Goal: Task Accomplishment & Management: Use online tool/utility

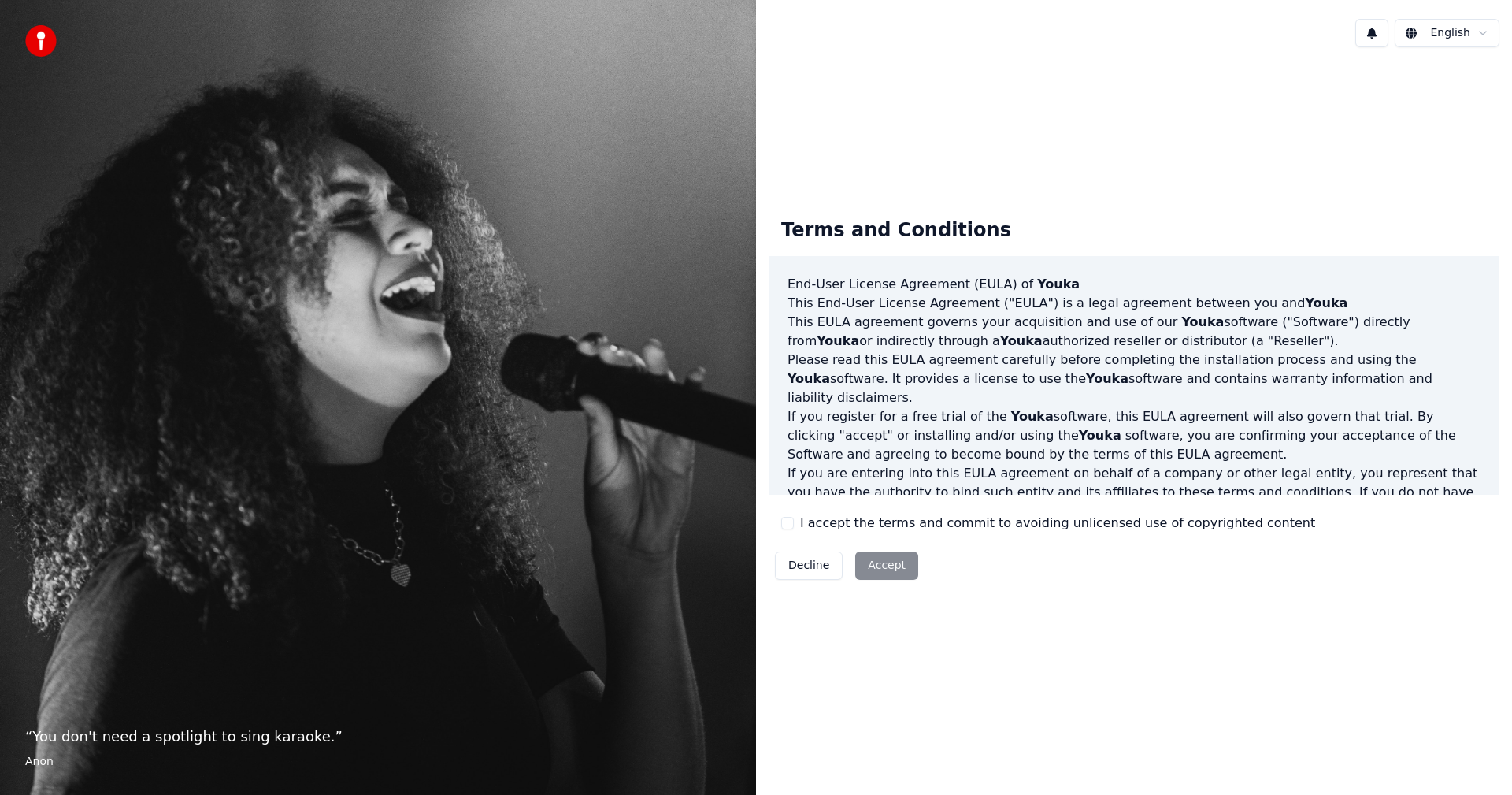
click at [789, 523] on button "I accept the terms and commit to avoiding unlicensed use of copyrighted content" at bounding box center [787, 523] width 12 height 12
click at [885, 563] on button "Accept" at bounding box center [886, 565] width 63 height 28
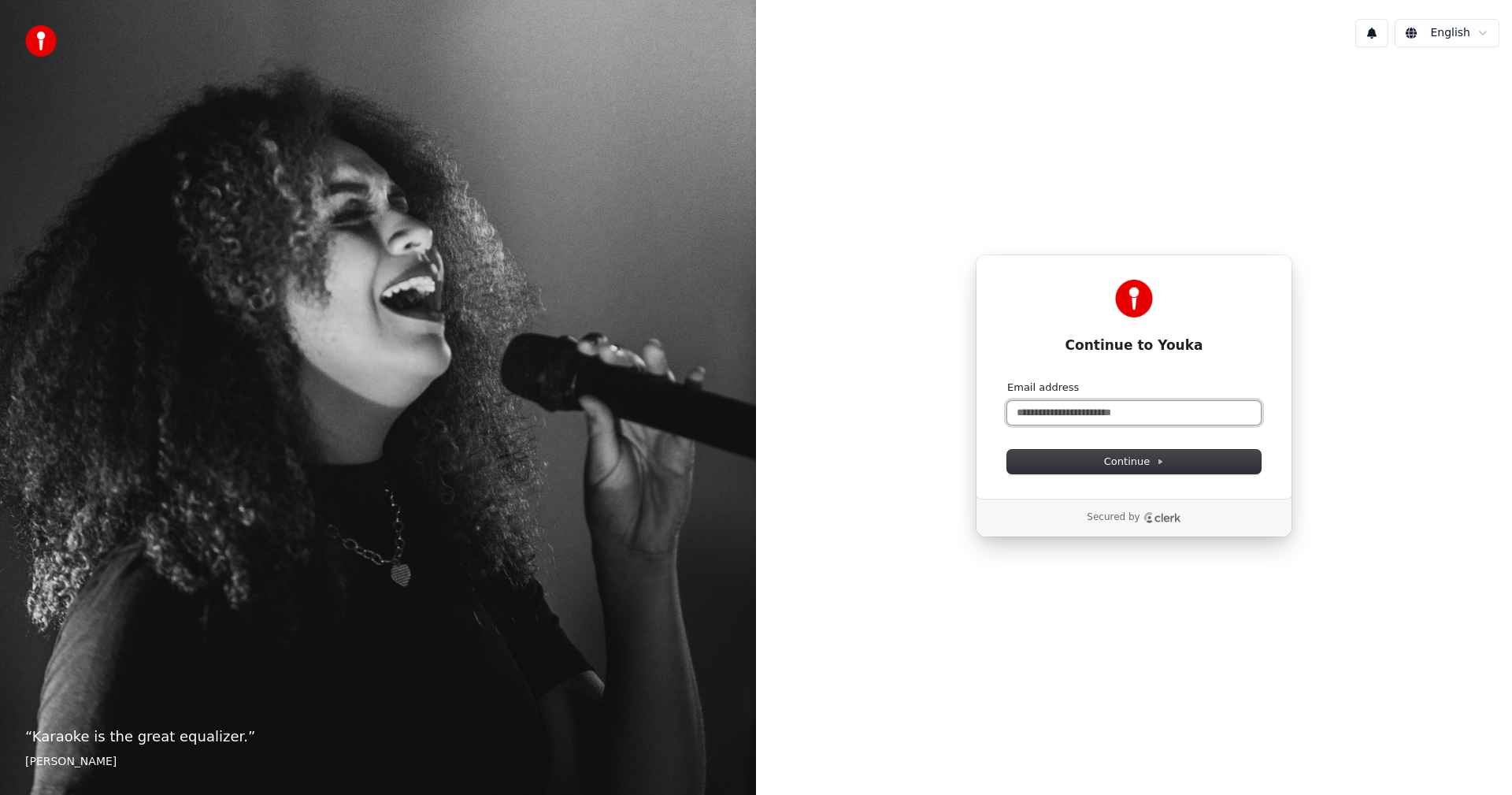
click at [1085, 414] on input "Email address" at bounding box center [1133, 413] width 254 height 24
type input "*"
click at [1113, 467] on span "Continue" at bounding box center [1133, 461] width 59 height 14
type input "**********"
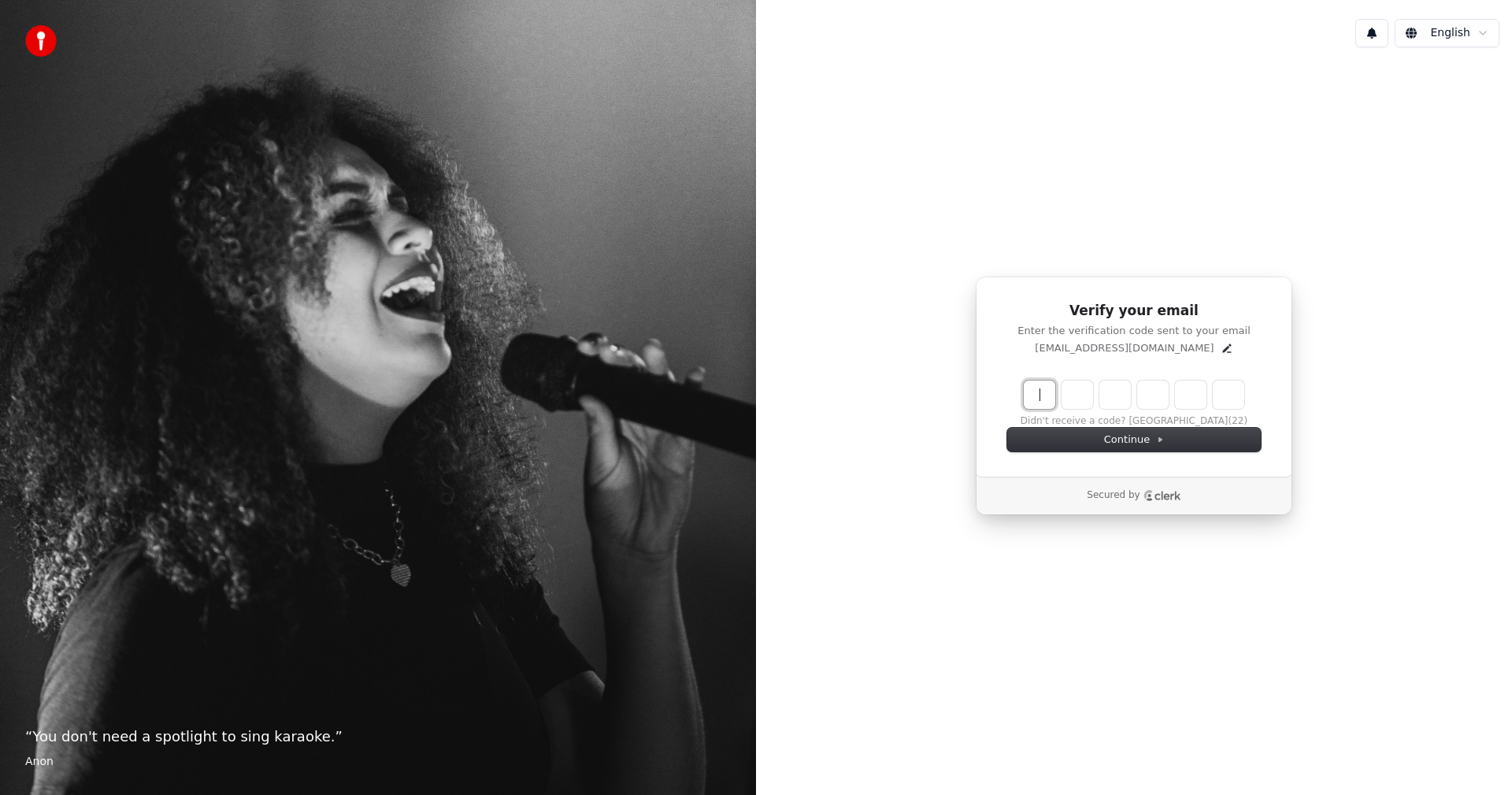
click at [1039, 393] on input "Enter verification code" at bounding box center [1149, 395] width 252 height 28
type input "******"
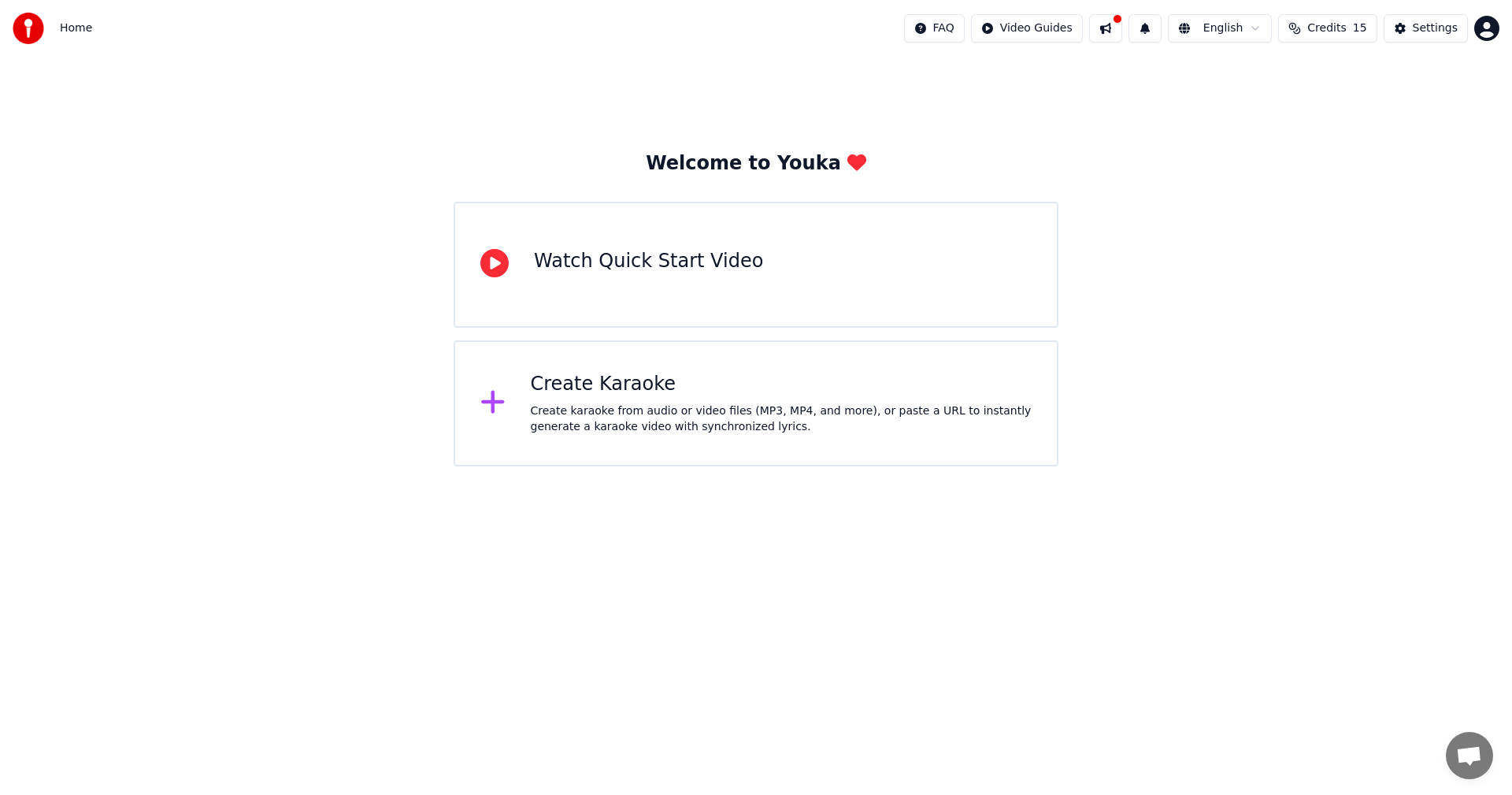
click at [796, 417] on div "Create karaoke from audio or video files (MP3, MP4, and more), or paste a URL t…" at bounding box center [781, 420] width 502 height 32
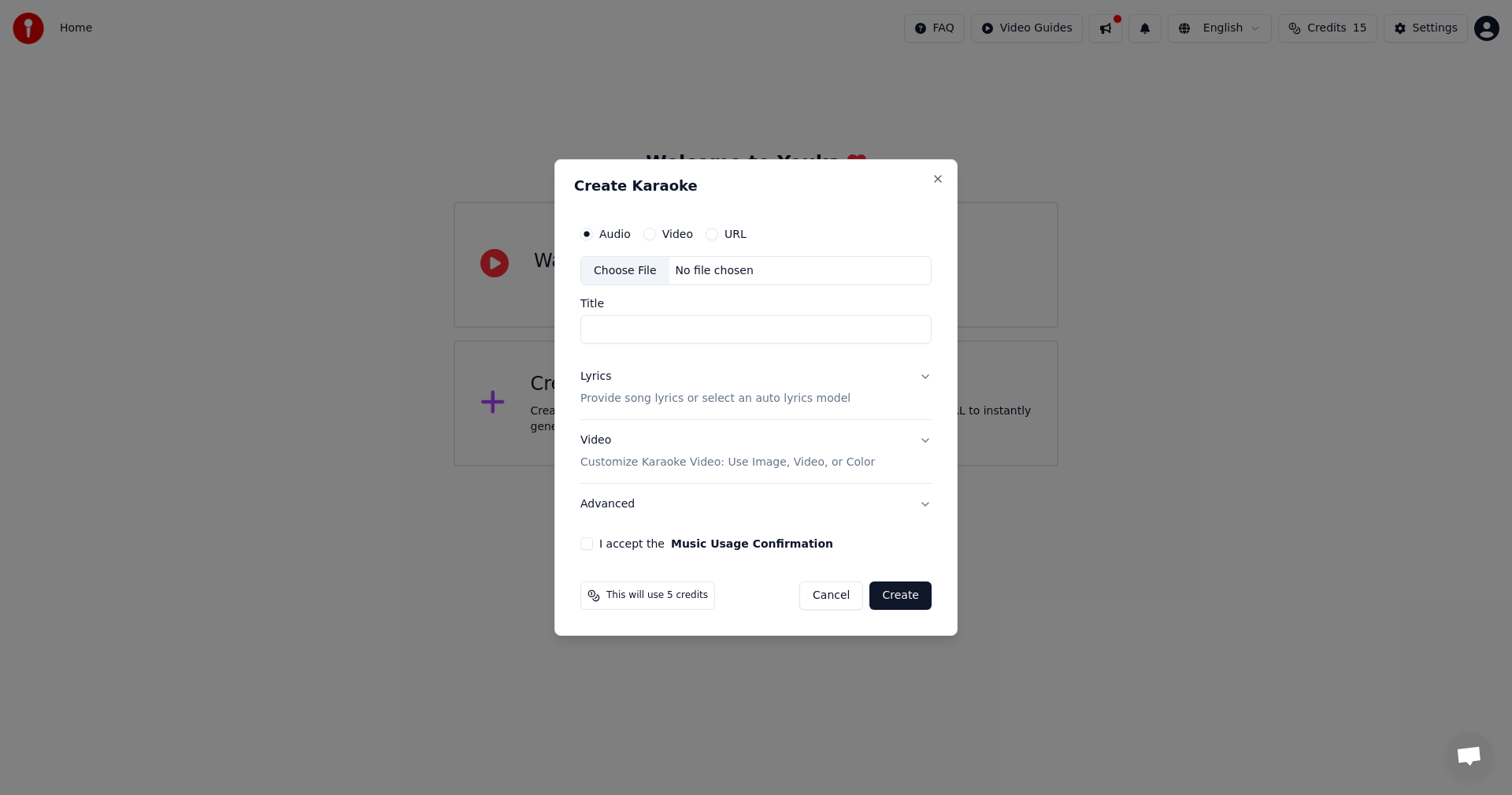
click at [663, 238] on label "Video" at bounding box center [678, 233] width 31 height 11
click at [656, 238] on button "Video" at bounding box center [649, 234] width 12 height 12
click at [607, 232] on label "Audio" at bounding box center [615, 233] width 32 height 11
click at [592, 232] on button "Audio" at bounding box center [586, 234] width 12 height 12
click at [925, 379] on button "Lyrics Provide song lyrics or select an auto lyrics model" at bounding box center [756, 388] width 351 height 63
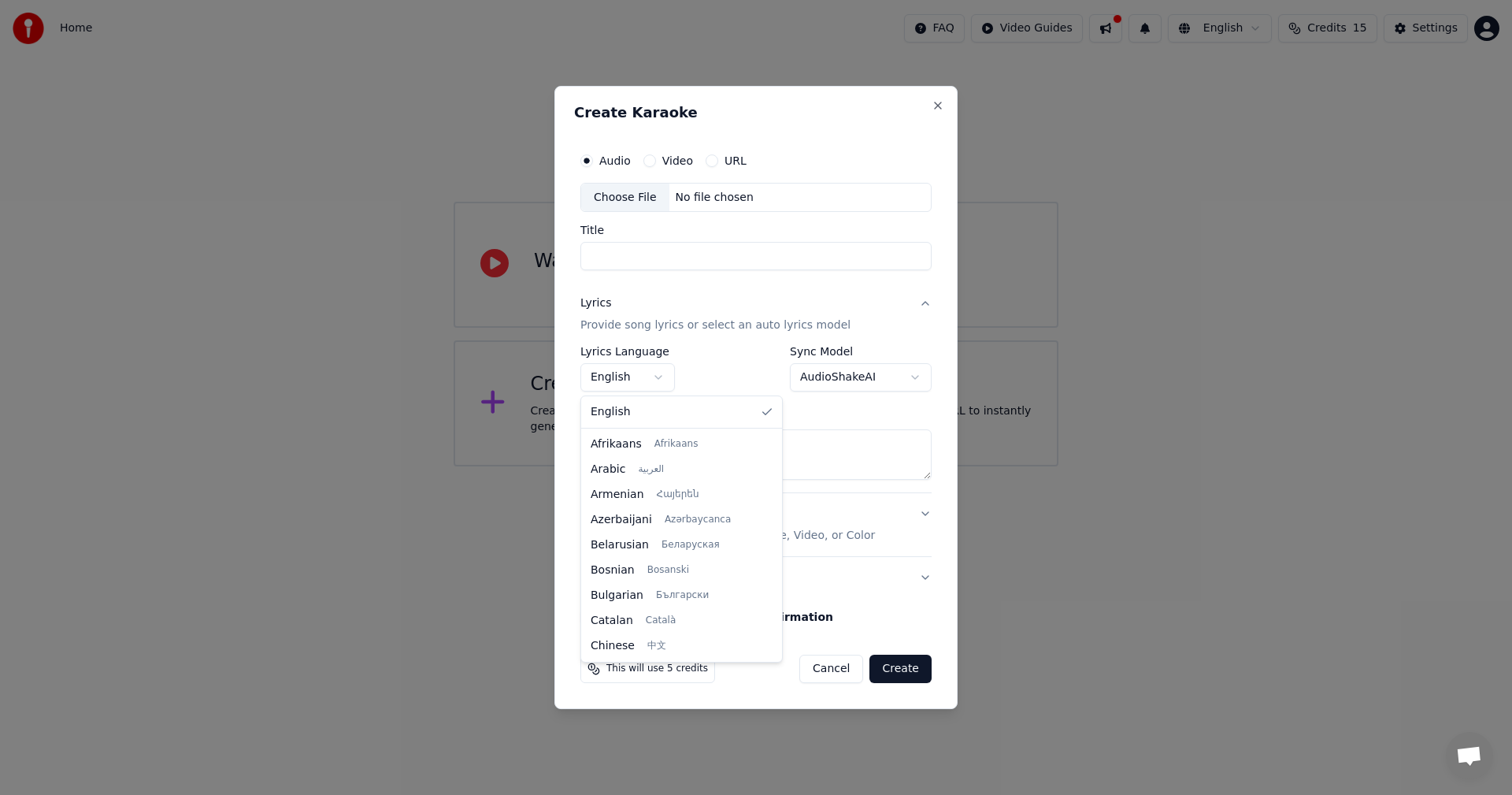
click at [656, 380] on body "**********" at bounding box center [756, 233] width 1512 height 467
select select "**"
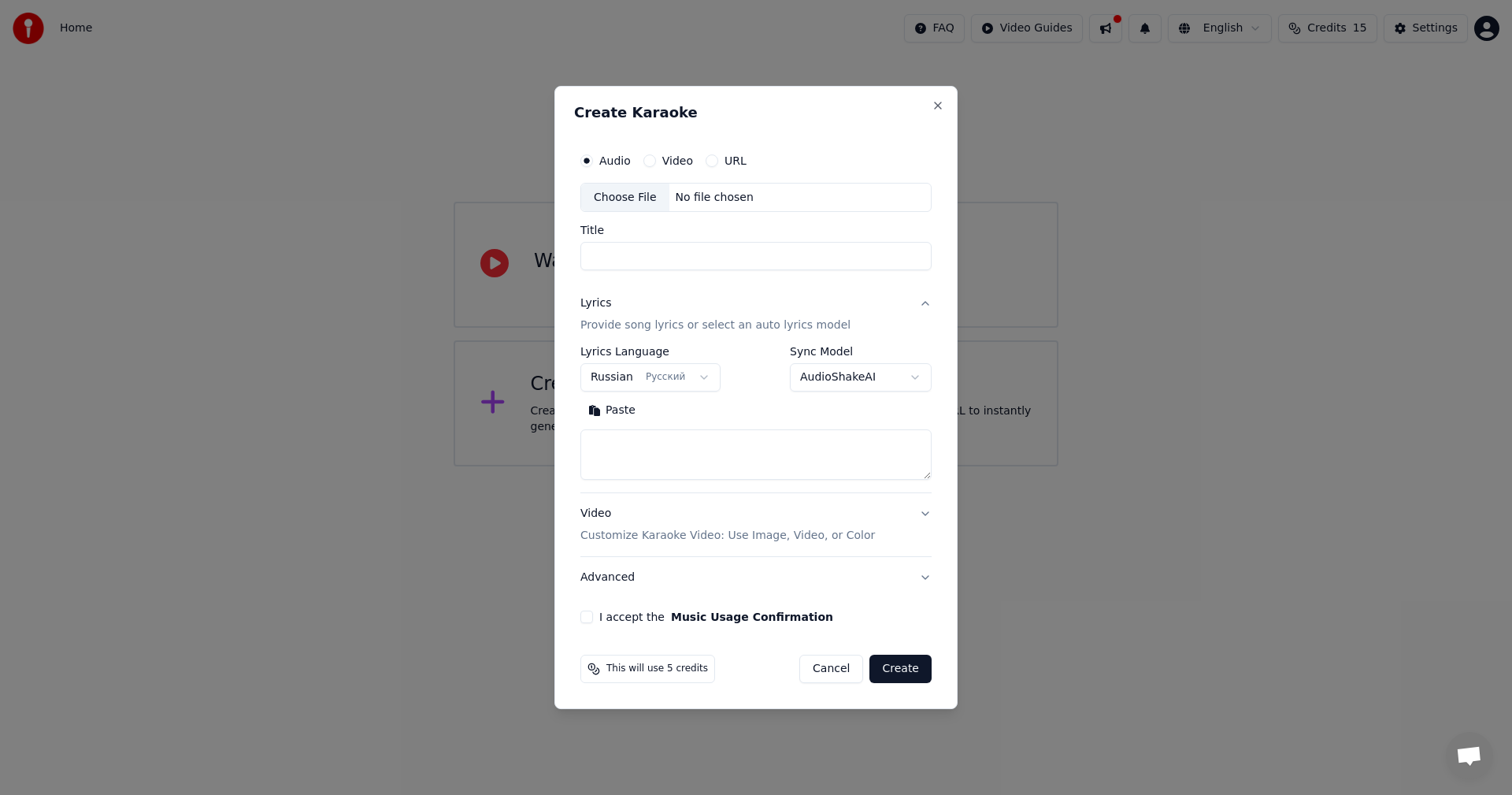
click at [845, 413] on div "Paste" at bounding box center [756, 411] width 351 height 25
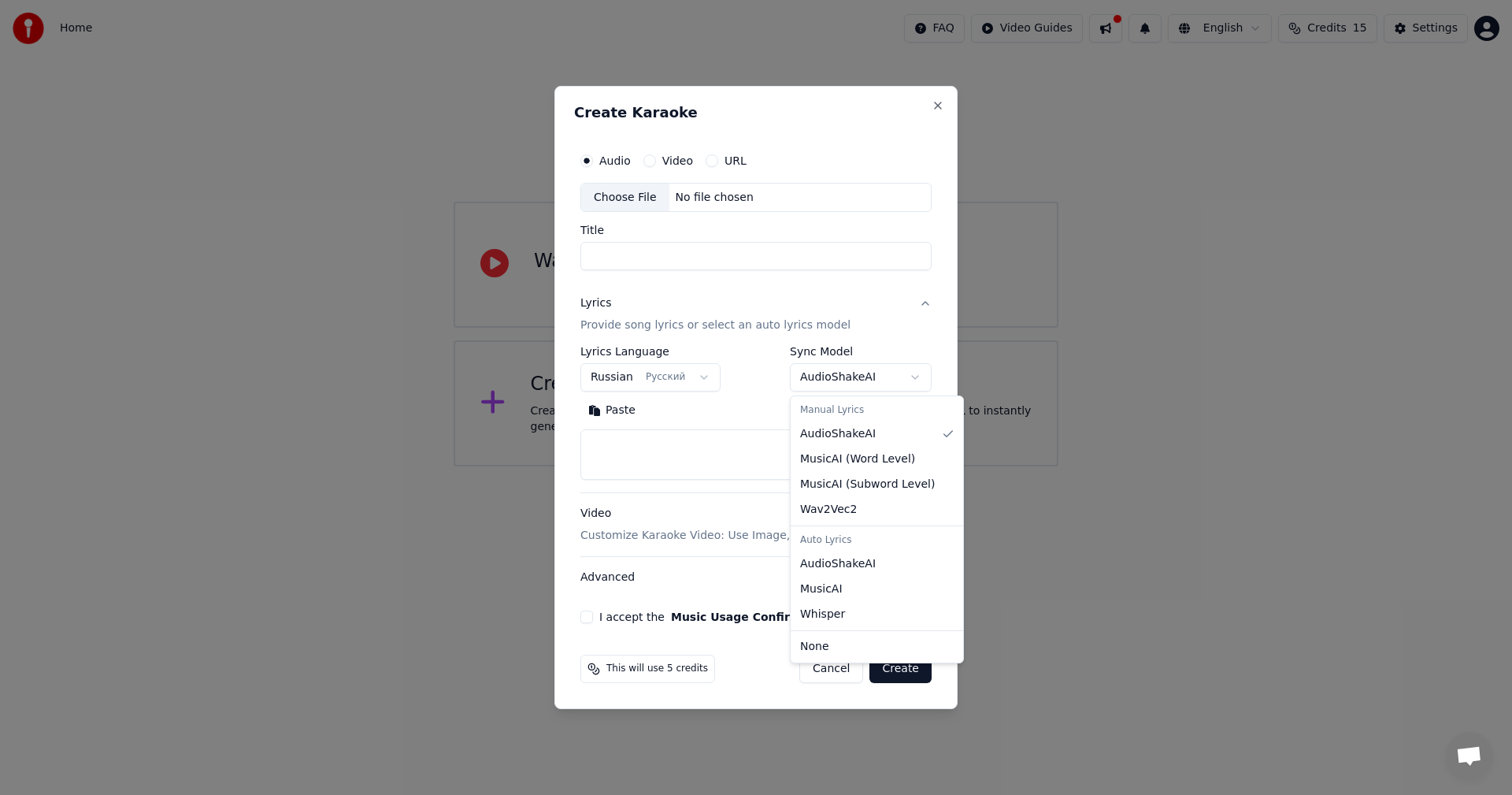
click at [870, 378] on body "**********" at bounding box center [756, 233] width 1512 height 467
click at [745, 409] on body "**********" at bounding box center [756, 233] width 1512 height 467
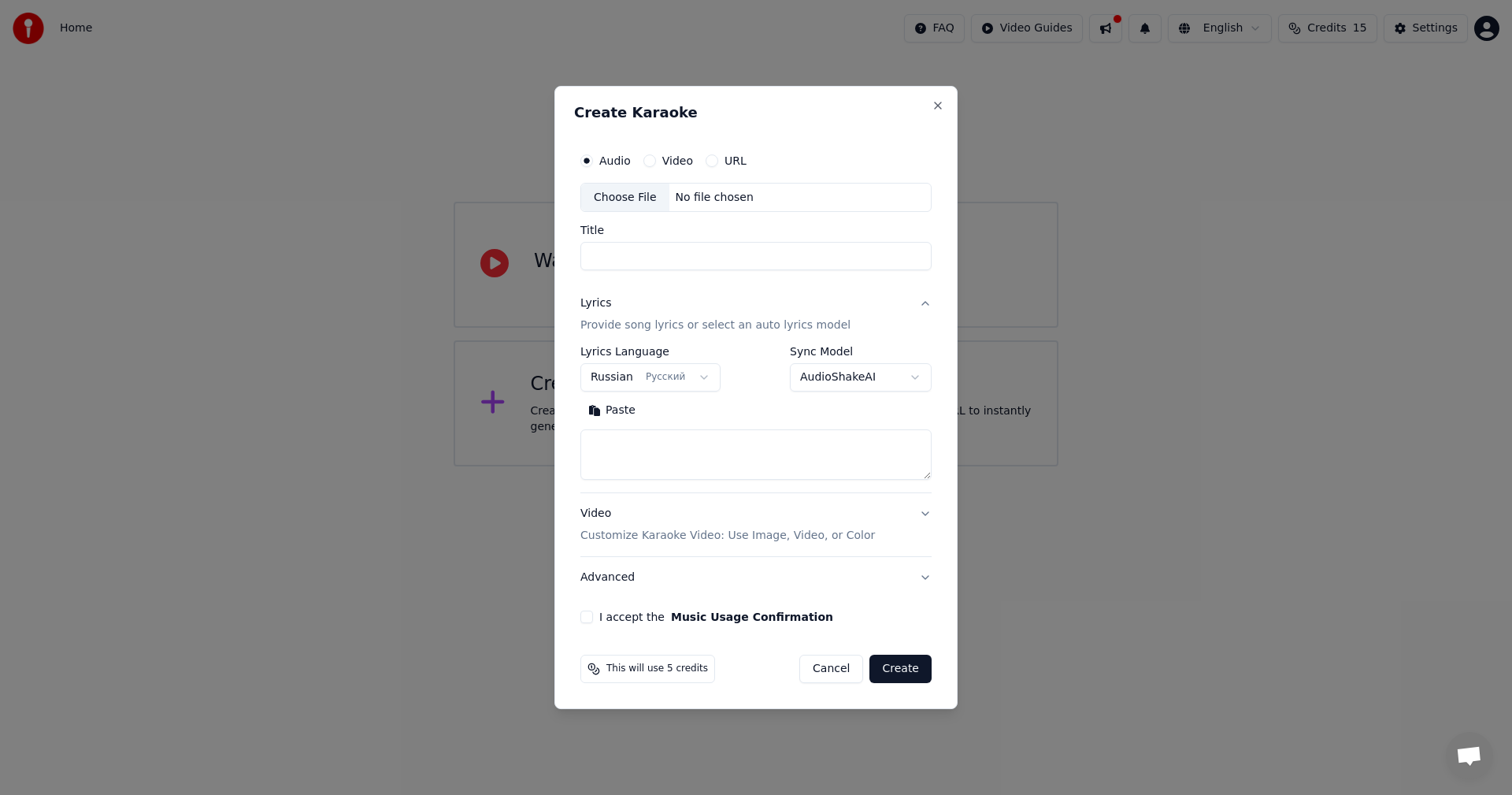
click at [663, 459] on textarea at bounding box center [756, 455] width 351 height 51
click at [928, 579] on button "Advanced" at bounding box center [756, 578] width 351 height 41
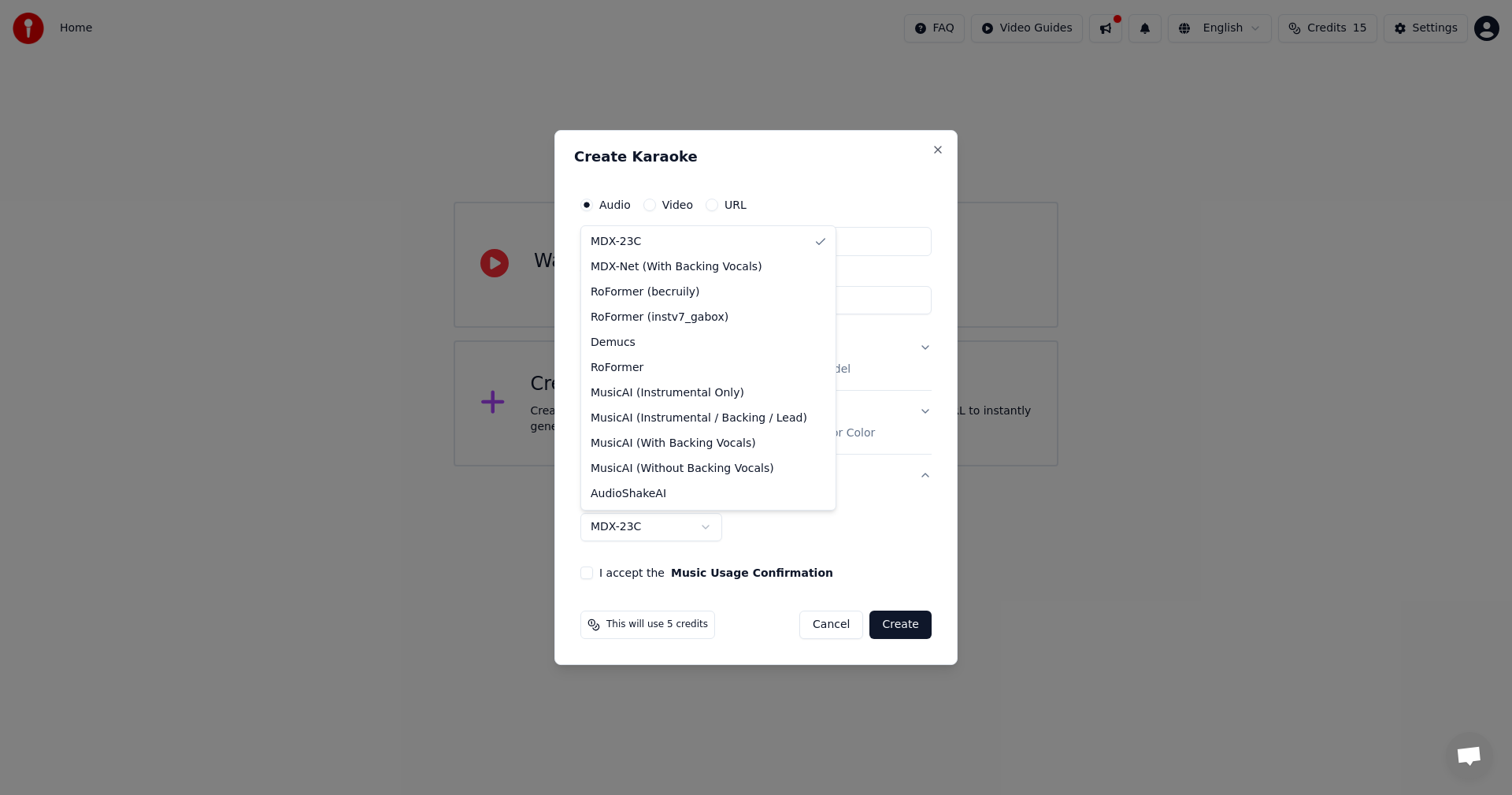
click at [707, 467] on body "**********" at bounding box center [756, 233] width 1512 height 467
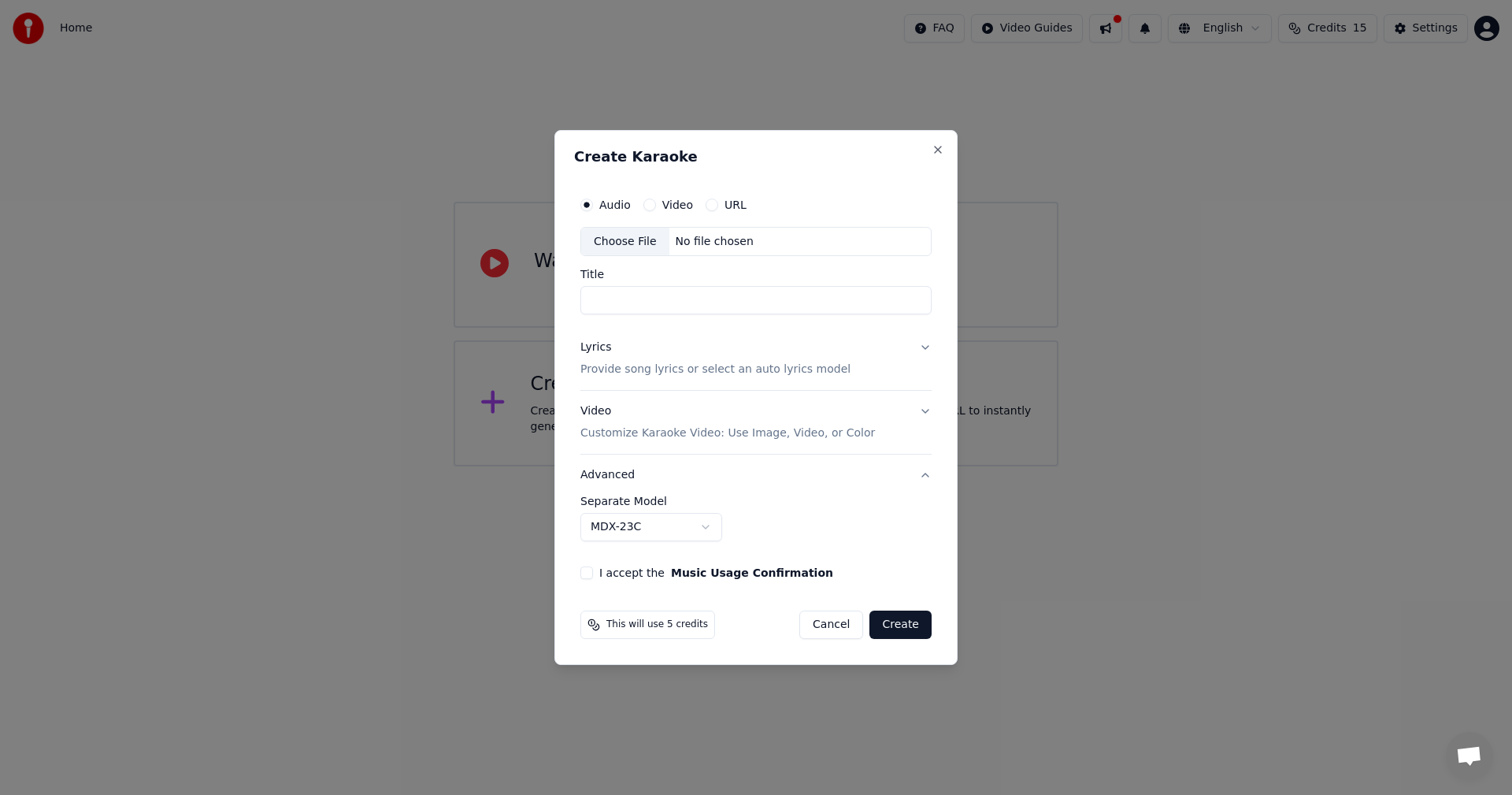
click at [589, 579] on button "I accept the Music Usage Confirmation" at bounding box center [586, 572] width 12 height 12
drag, startPoint x: 734, startPoint y: 161, endPoint x: 982, endPoint y: 228, distance: 256.9
click at [999, 238] on body "**********" at bounding box center [756, 233] width 1512 height 467
click at [815, 166] on div "Create Karaoke" at bounding box center [756, 160] width 364 height 20
click at [668, 207] on label "Video" at bounding box center [678, 205] width 31 height 11
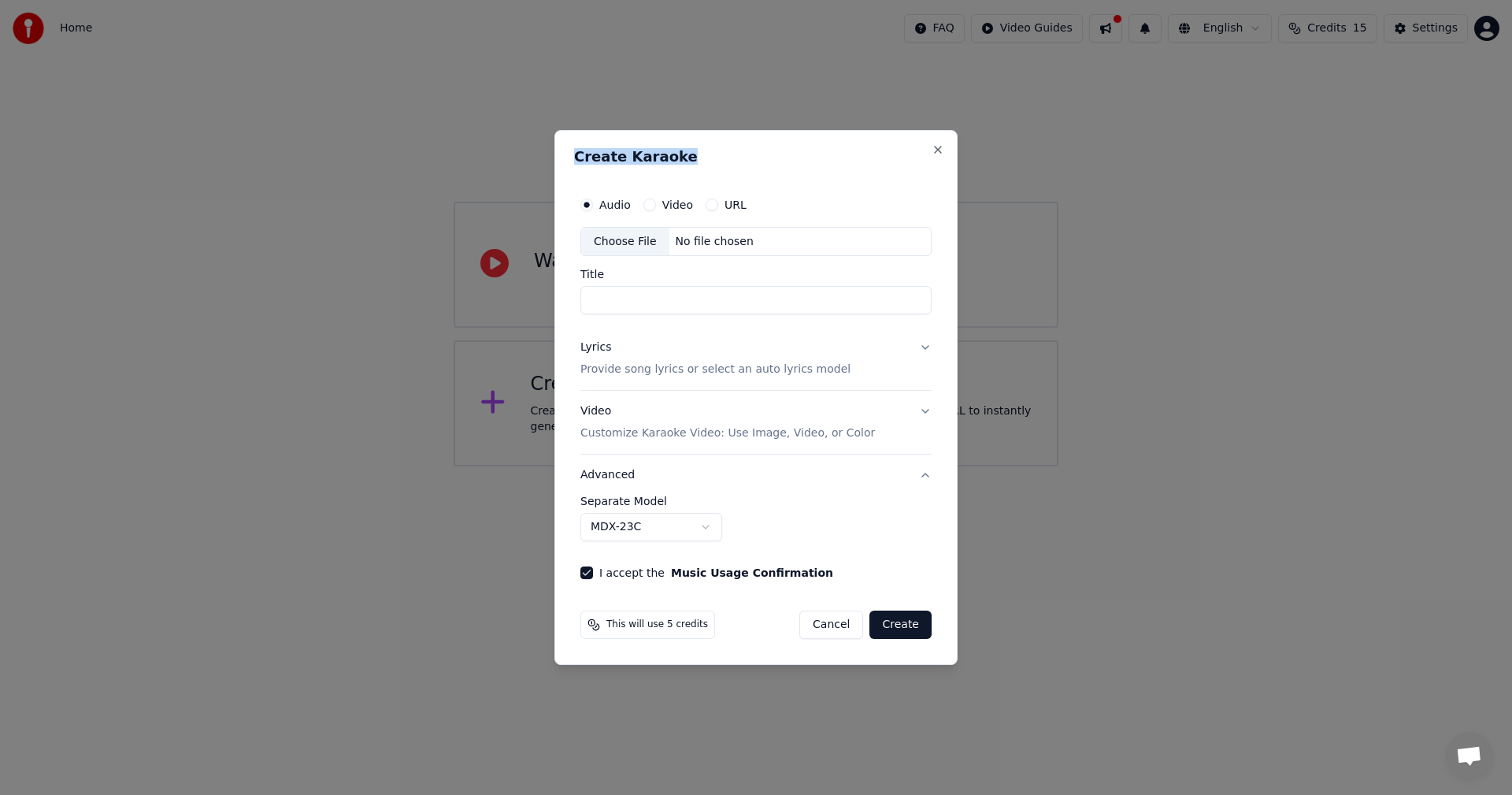
click at [656, 207] on button "Video" at bounding box center [649, 205] width 12 height 12
click at [701, 242] on div "No file chosen" at bounding box center [715, 242] width 90 height 16
click at [619, 298] on input "Title" at bounding box center [756, 301] width 351 height 28
click at [654, 291] on input "Title" at bounding box center [756, 301] width 351 height 28
click at [717, 206] on div "URL" at bounding box center [725, 205] width 41 height 12
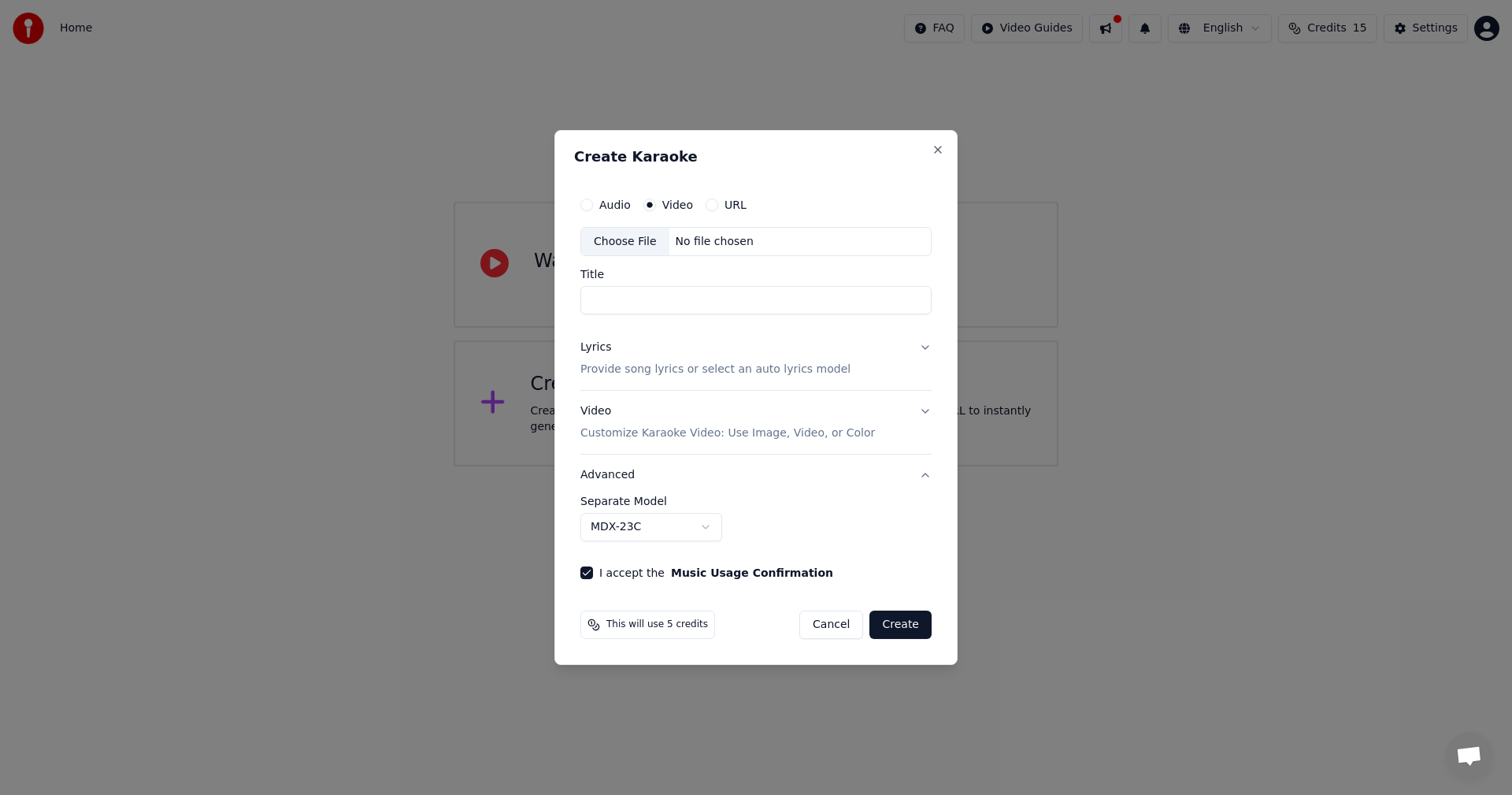
click at [711, 204] on button "URL" at bounding box center [711, 205] width 12 height 12
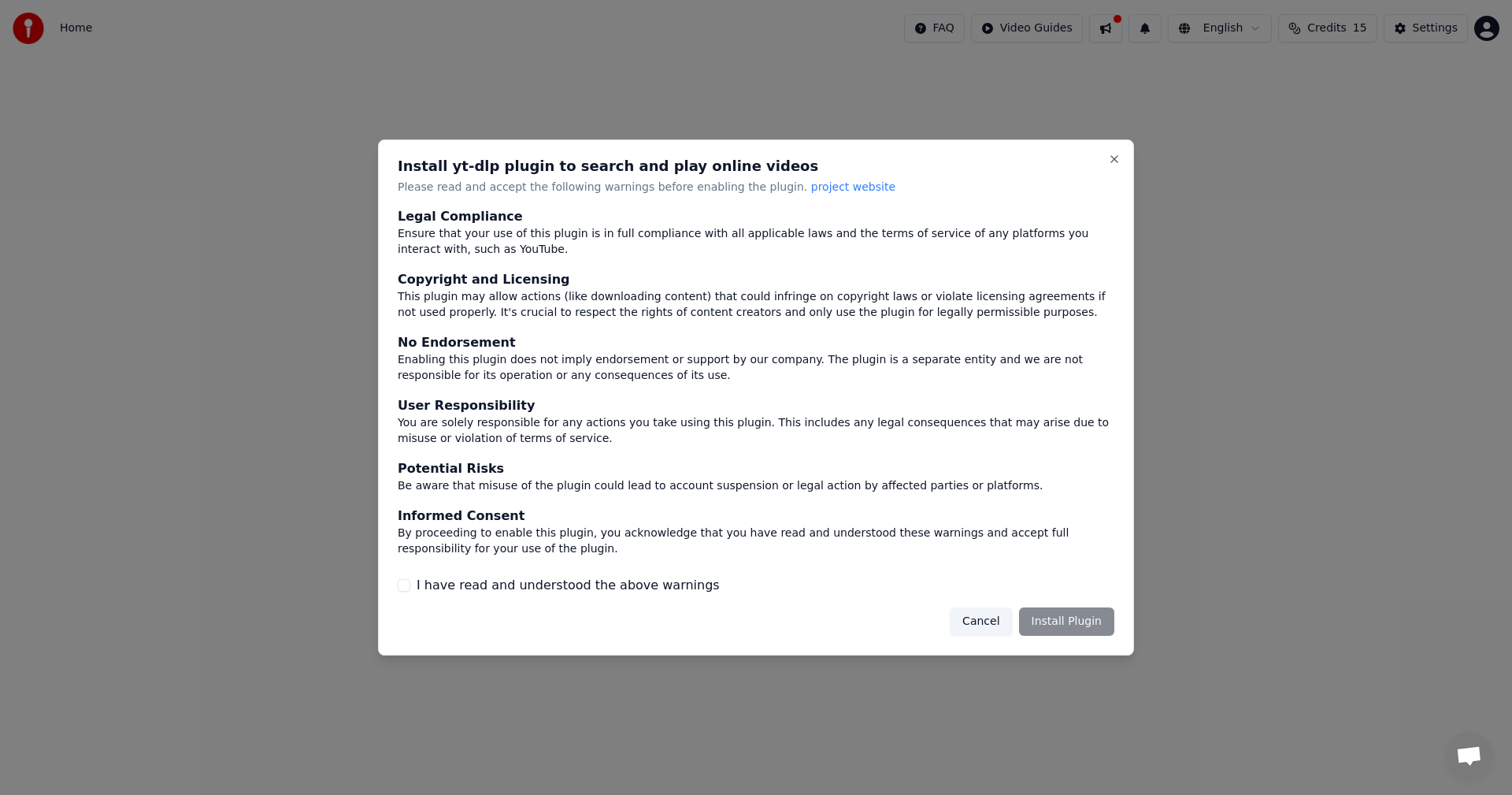
click at [403, 584] on button "I have read and understood the above warnings" at bounding box center [403, 586] width 12 height 12
click at [1071, 620] on button "Install Plugin" at bounding box center [1066, 621] width 95 height 28
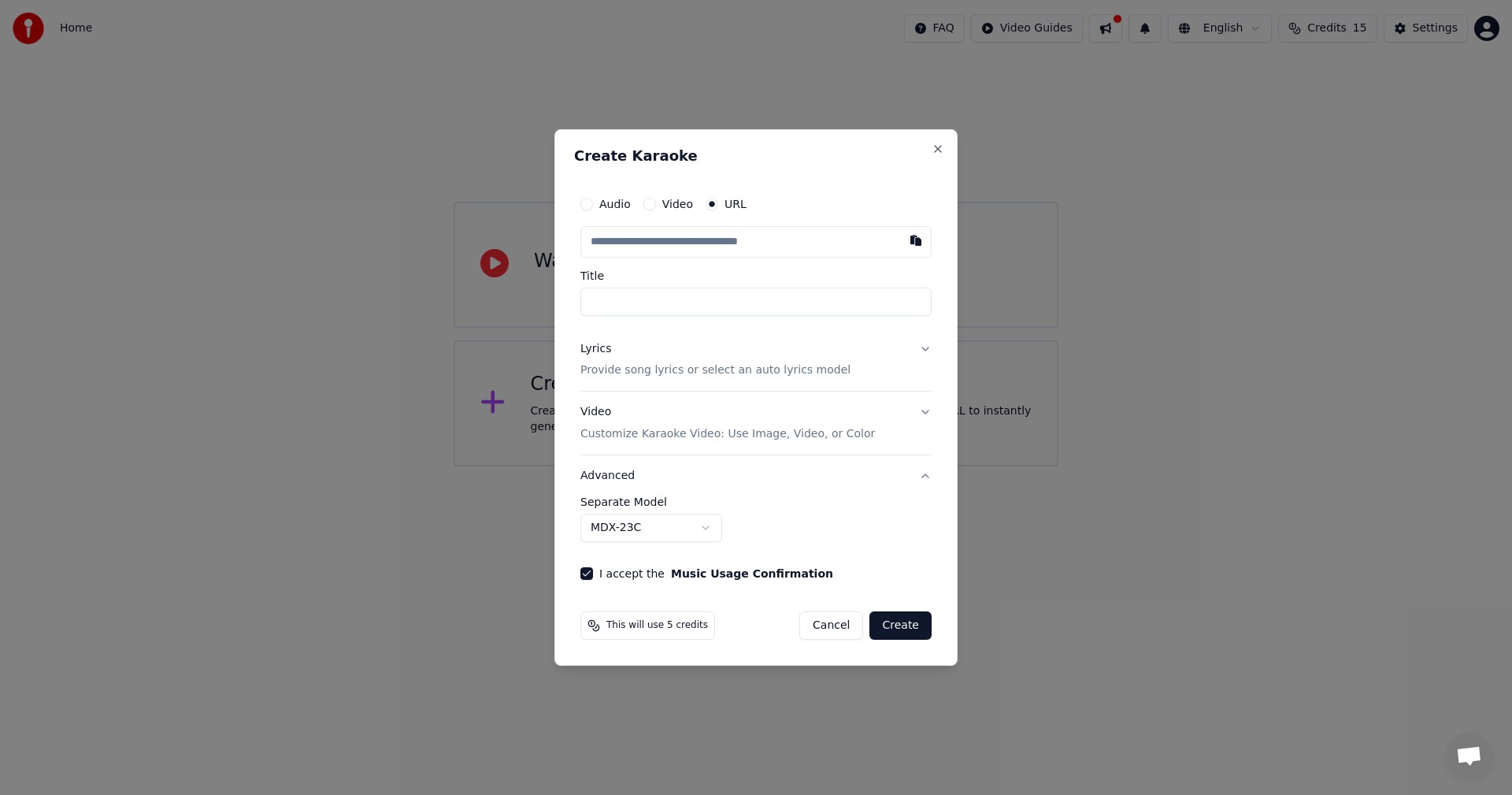
click at [670, 245] on input "text" at bounding box center [756, 242] width 351 height 32
type input "**********"
click at [902, 300] on input "**********" at bounding box center [756, 302] width 351 height 28
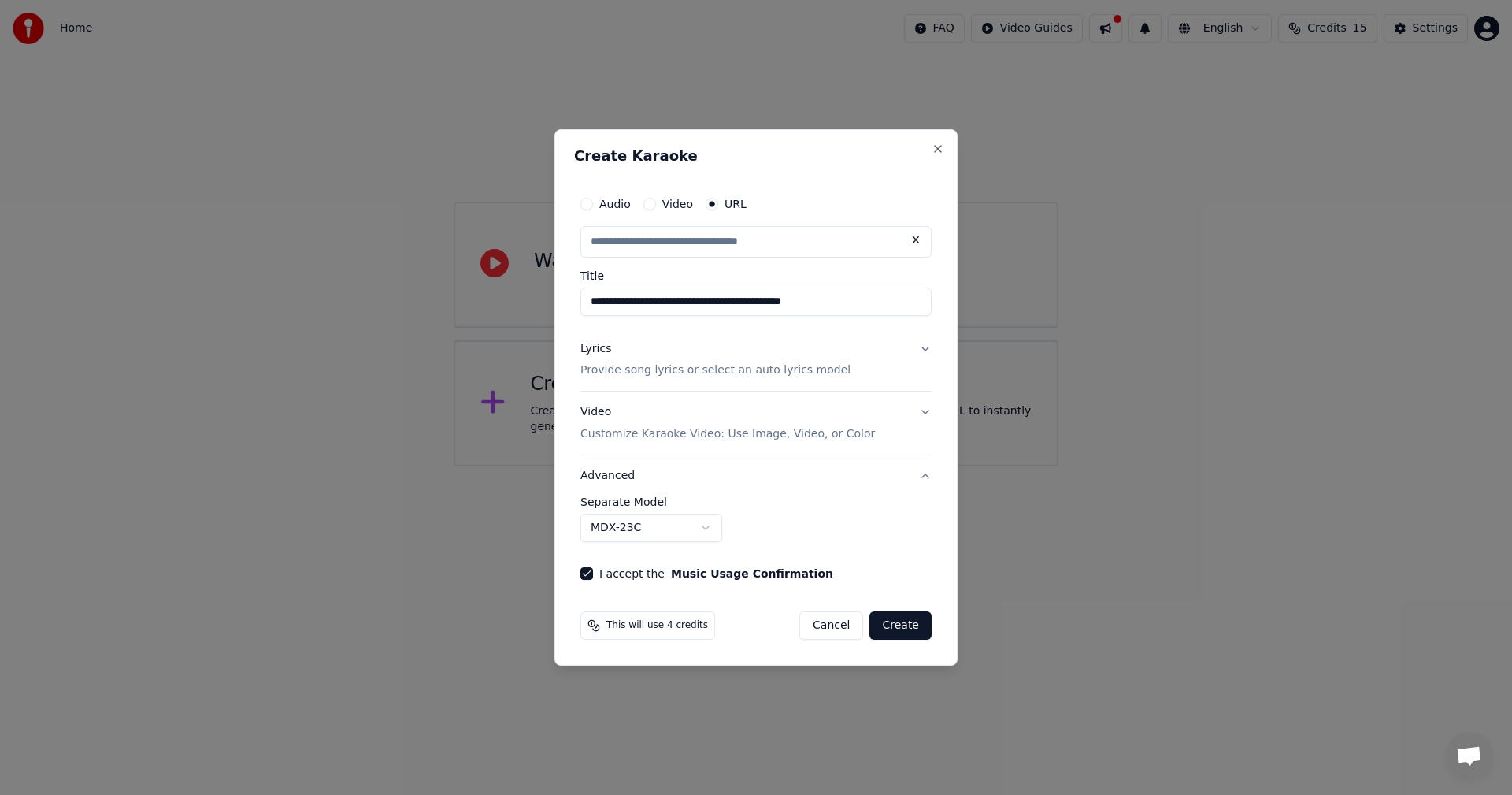
type input "**********"
click at [915, 626] on button "Create" at bounding box center [900, 626] width 62 height 28
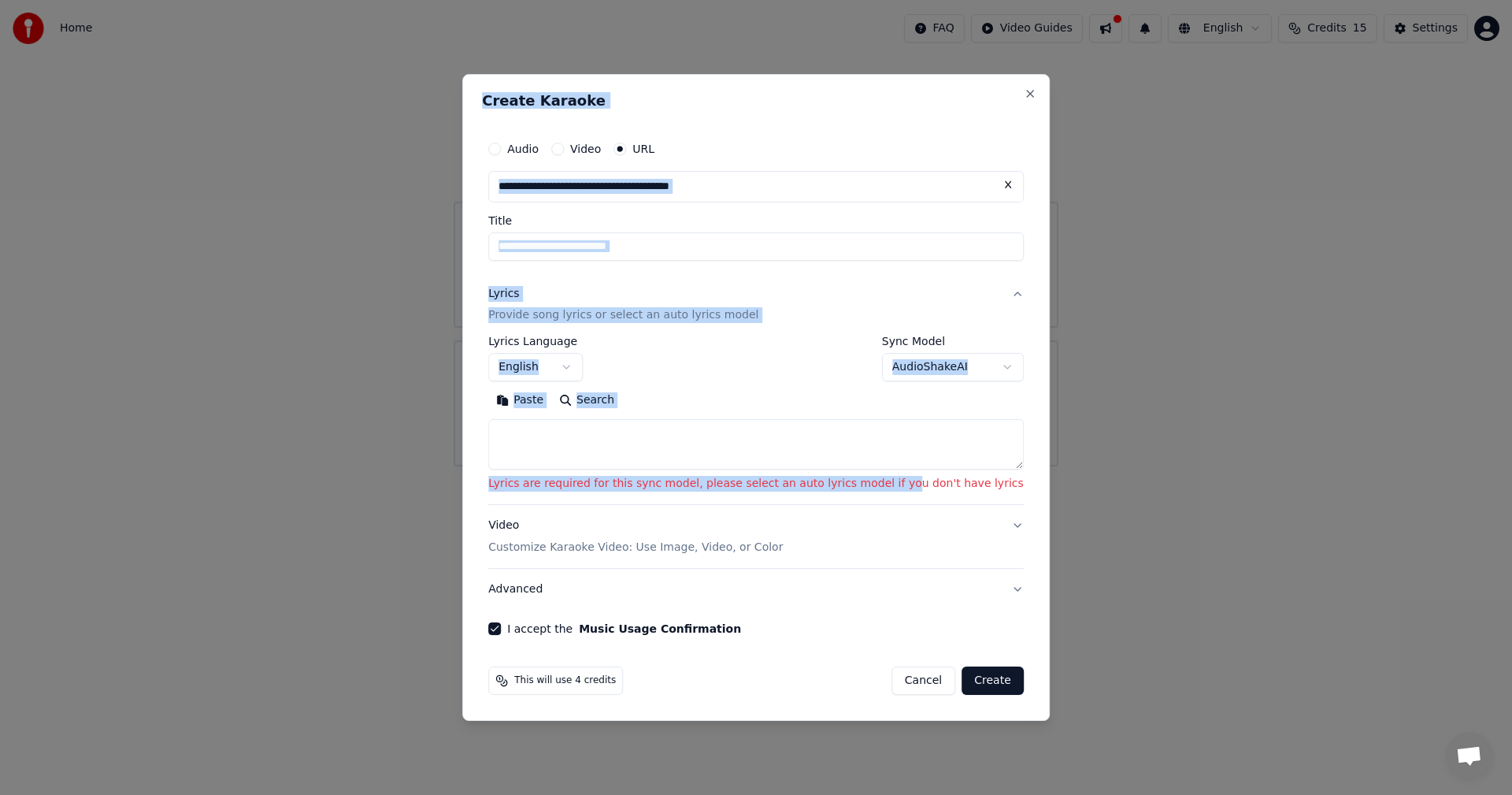
drag, startPoint x: 898, startPoint y: 484, endPoint x: 1034, endPoint y: 486, distance: 136.0
click at [1047, 467] on body "**********" at bounding box center [756, 233] width 1512 height 467
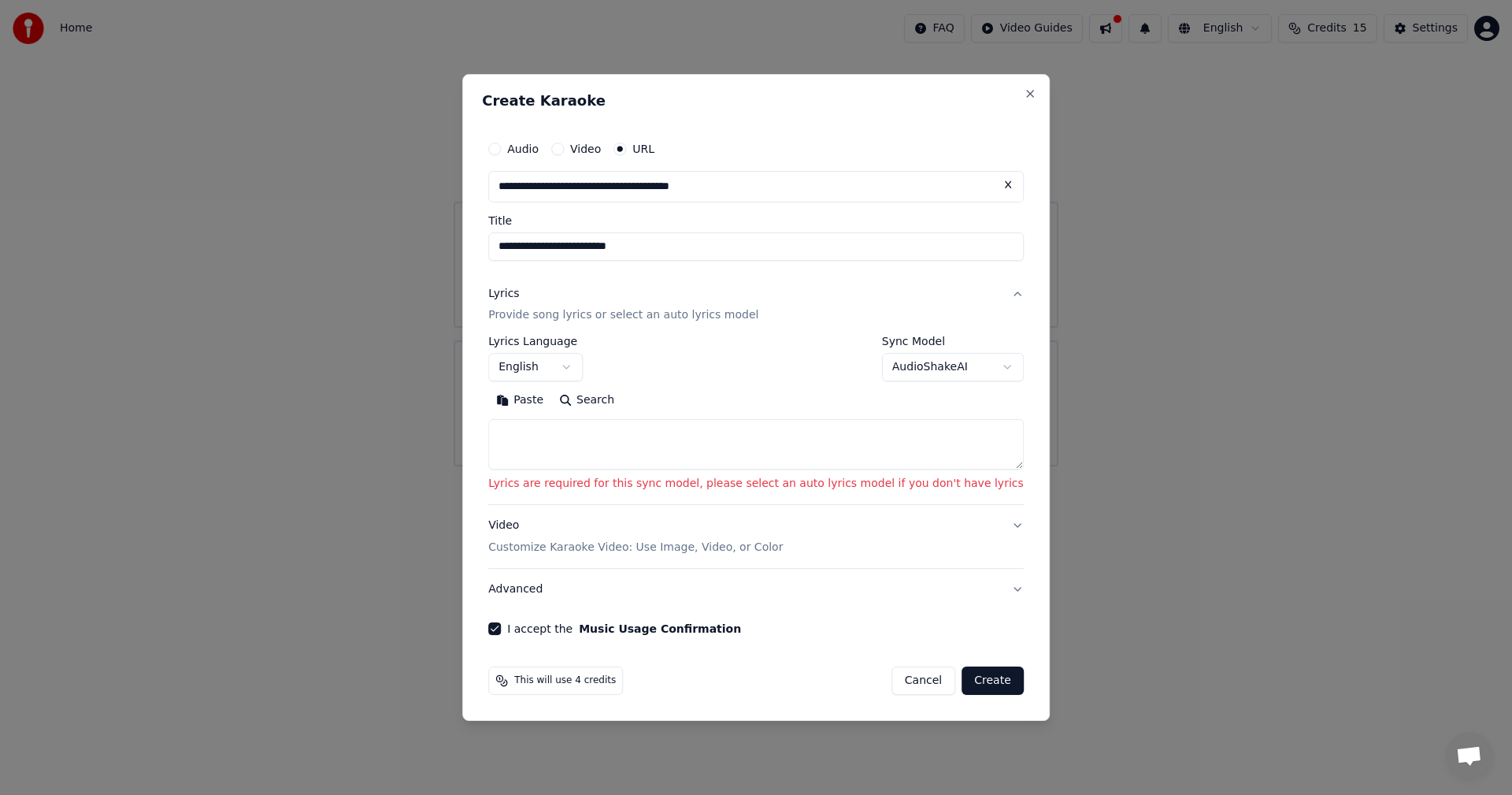
click at [975, 485] on p "Lyrics are required for this sync model, please select an auto lyrics model if …" at bounding box center [756, 484] width 536 height 16
click at [650, 444] on textarea at bounding box center [756, 445] width 536 height 51
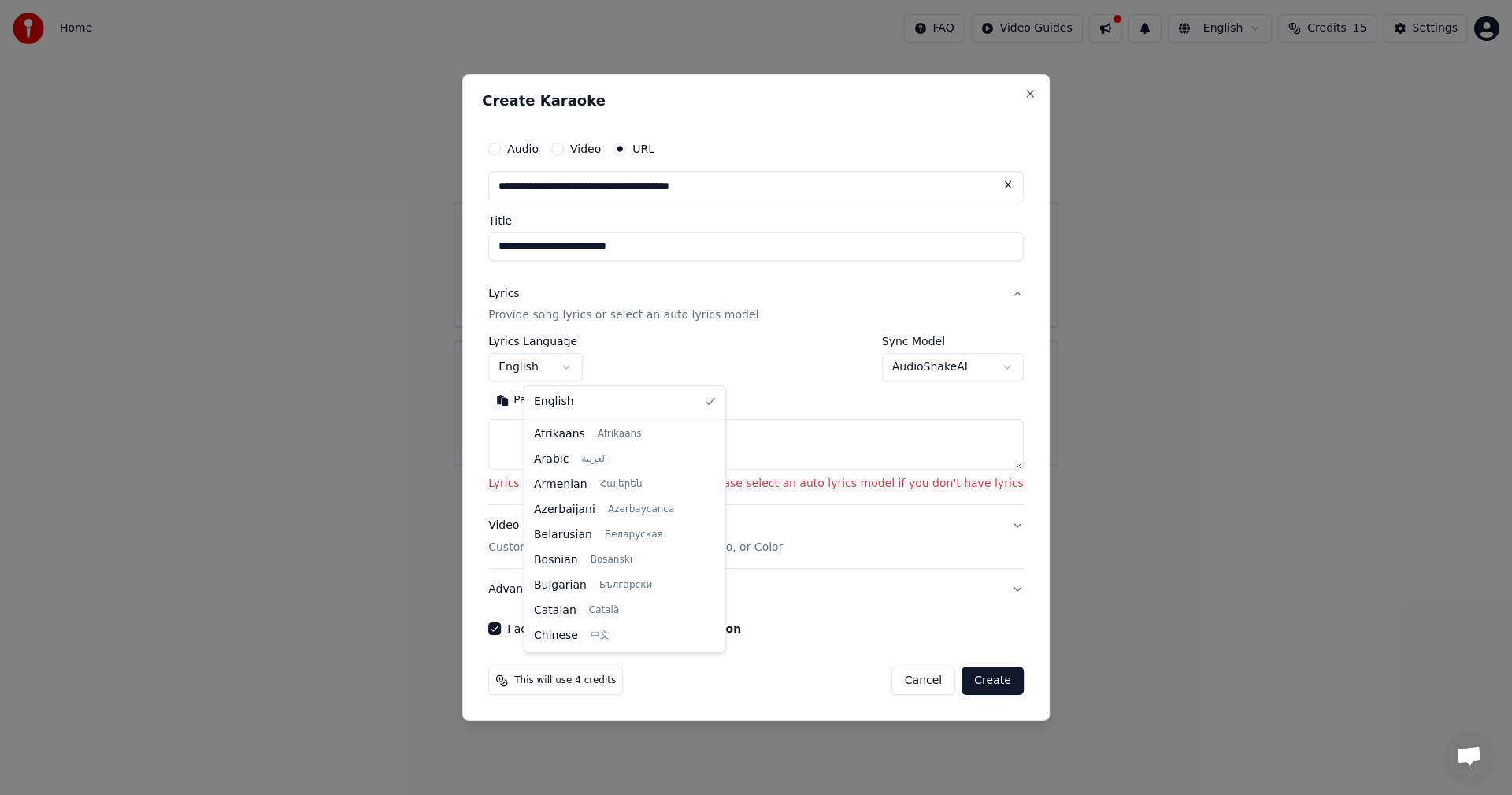
click at [586, 366] on body "**********" at bounding box center [756, 233] width 1512 height 467
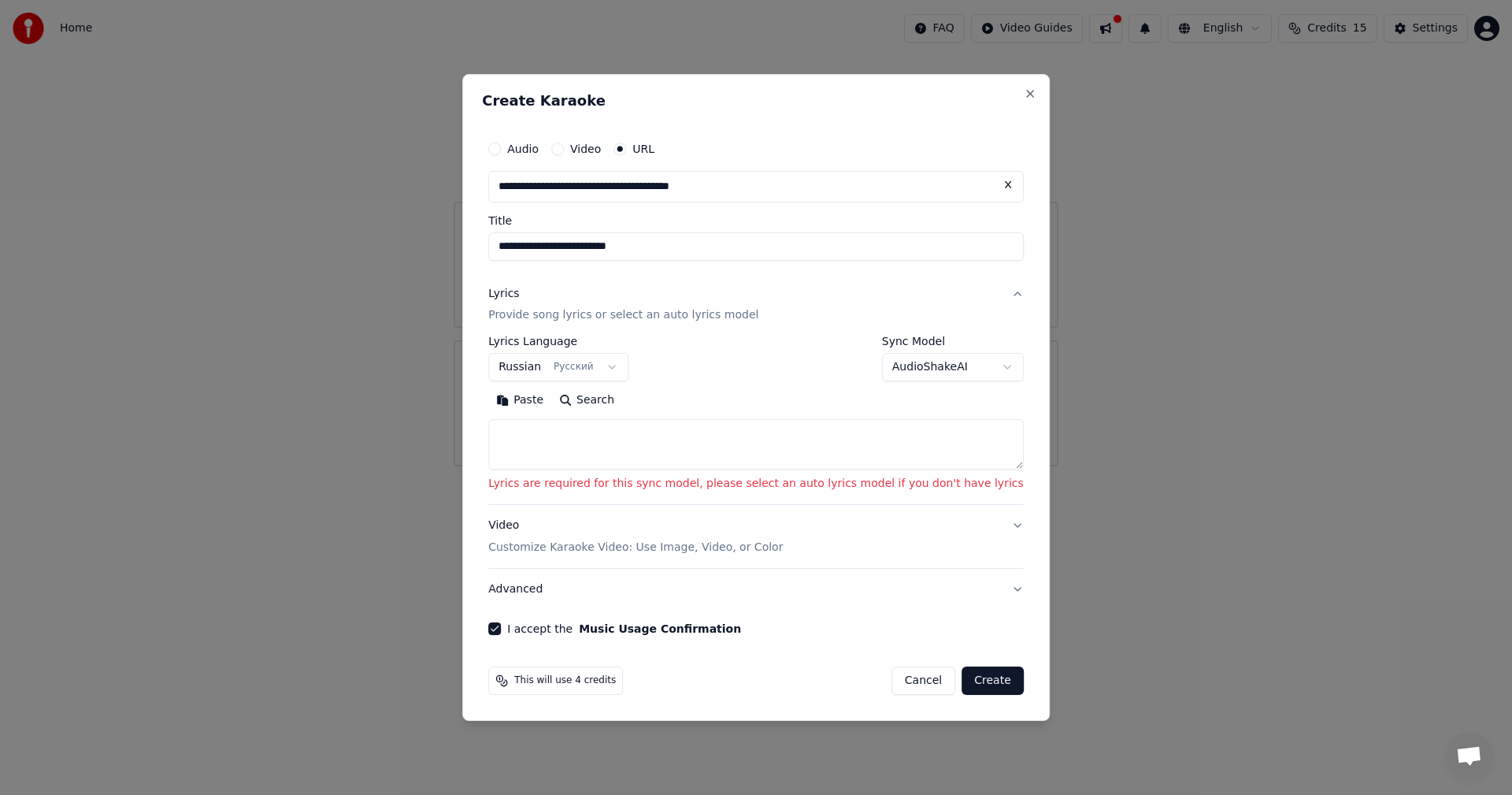
click at [726, 378] on div "**********" at bounding box center [756, 358] width 536 height 45
click at [616, 403] on button "Search" at bounding box center [586, 401] width 71 height 25
click at [965, 678] on button "Create" at bounding box center [992, 681] width 62 height 28
select select "**"
click at [722, 368] on div "**********" at bounding box center [756, 358] width 536 height 45
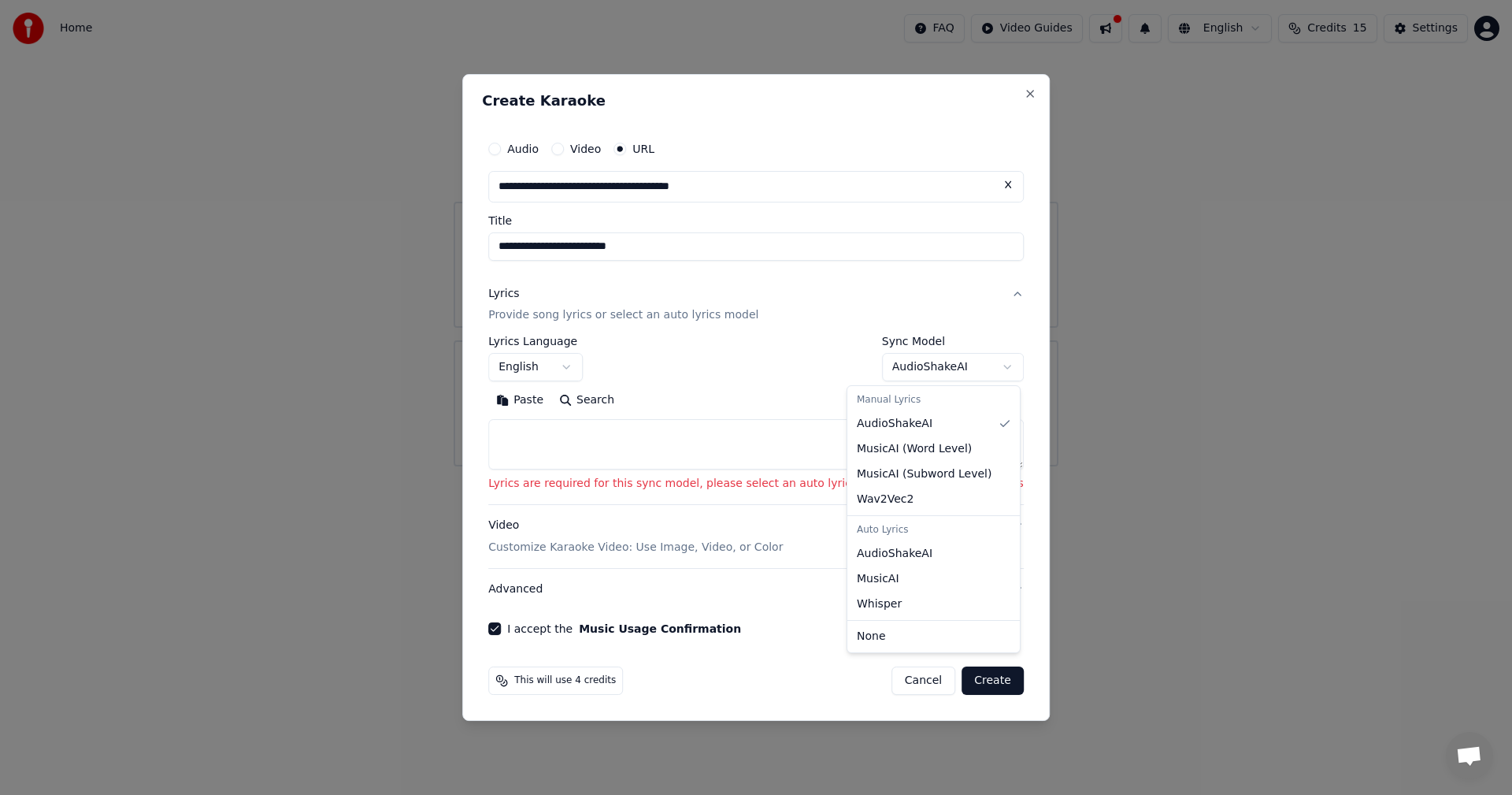
click at [863, 365] on body "**********" at bounding box center [756, 233] width 1512 height 467
select select "**********"
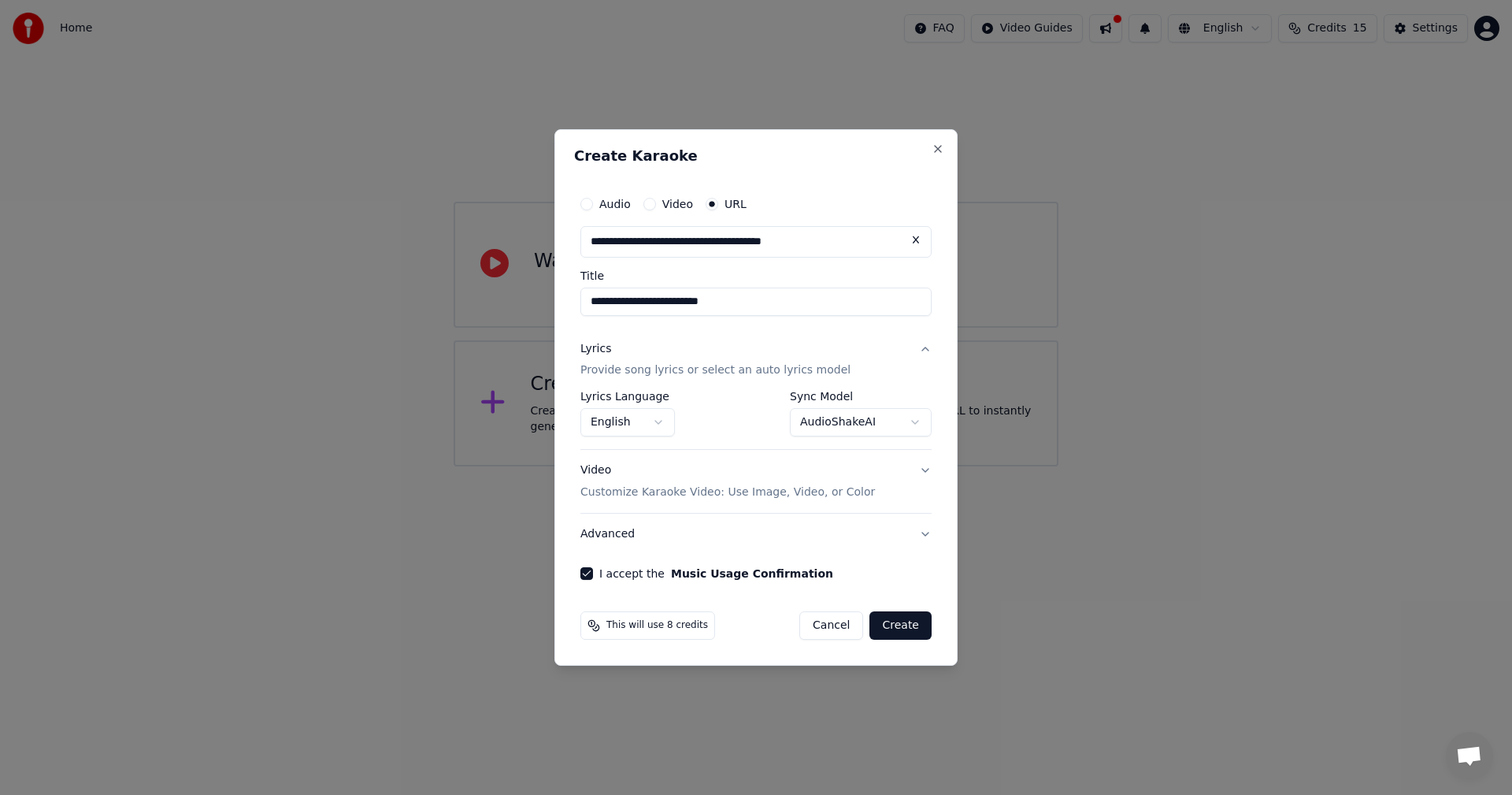
click at [660, 421] on body "**********" at bounding box center [756, 233] width 1512 height 467
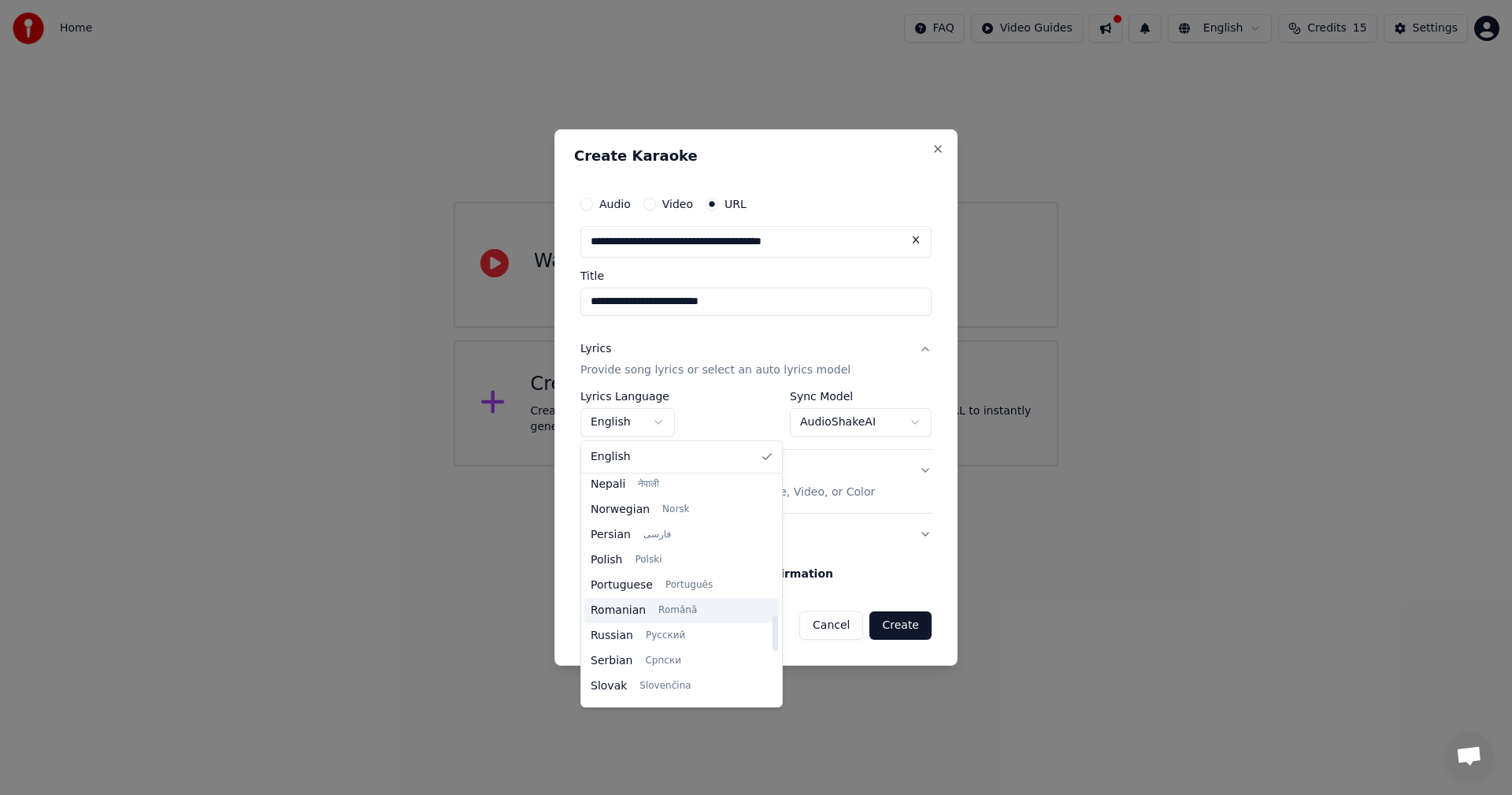
scroll to position [945, 0]
select select "**"
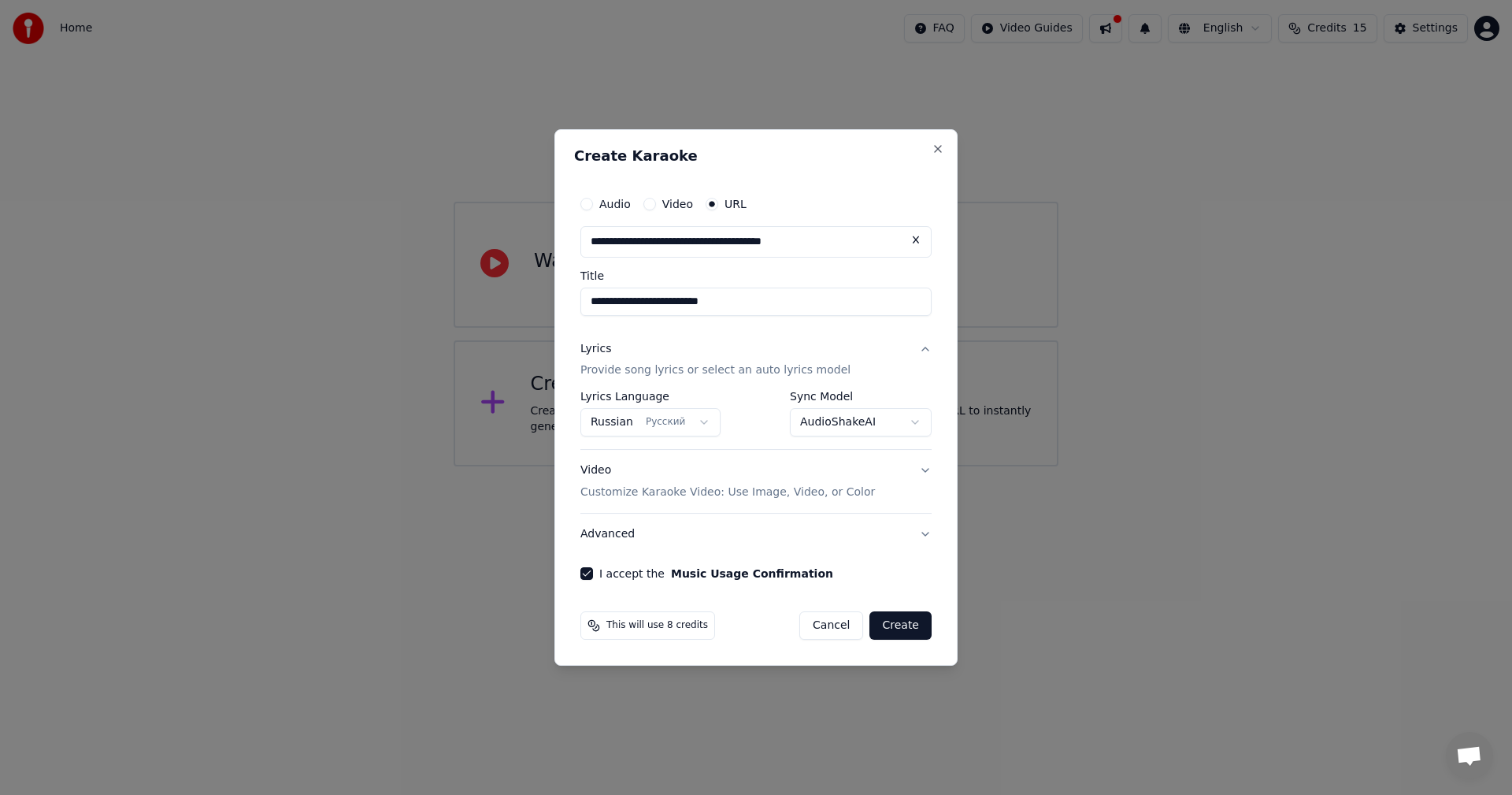
click at [929, 468] on button "Video Customize Karaoke Video: Use Image, Video, or Color" at bounding box center [756, 482] width 351 height 63
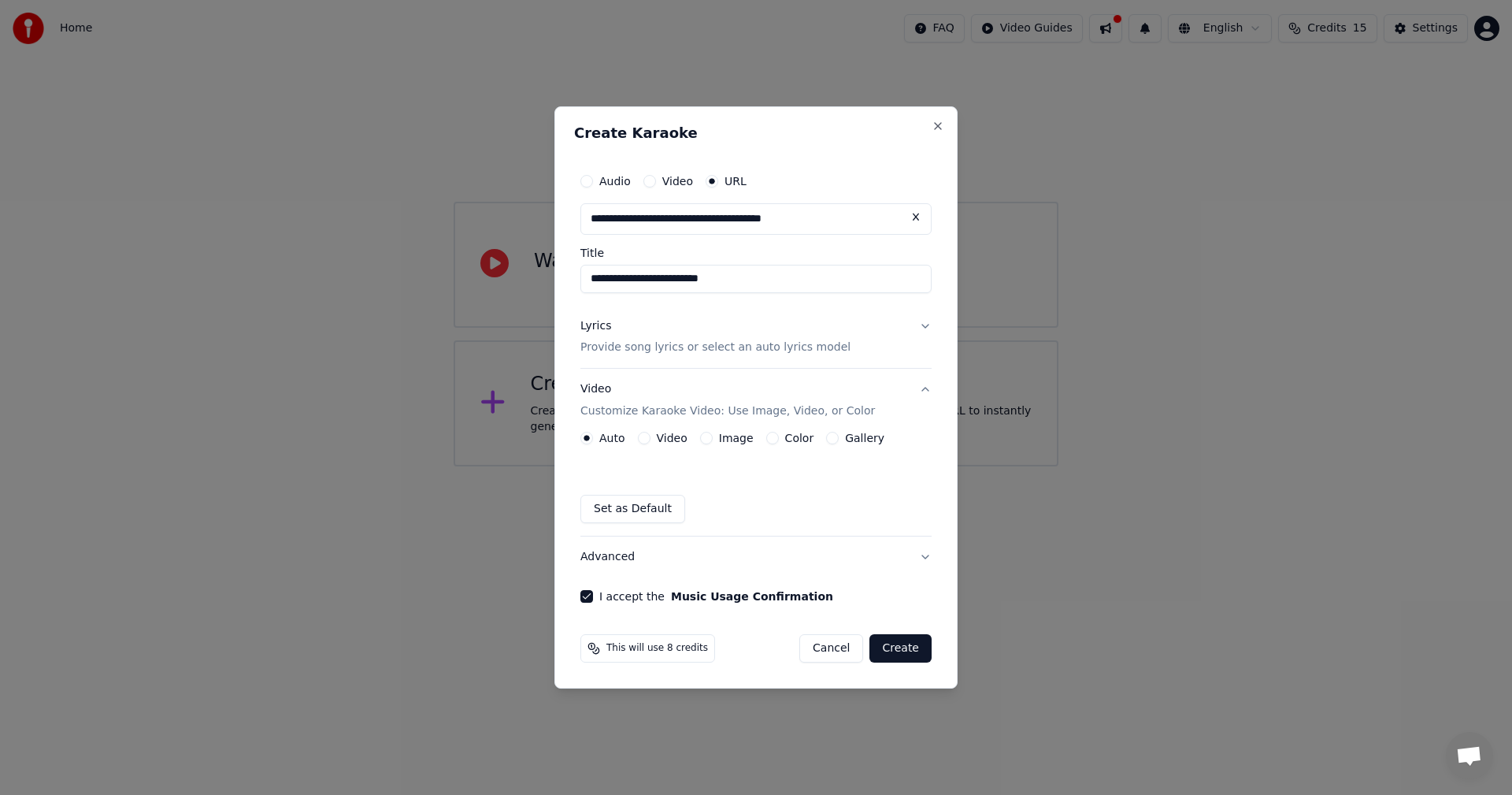
click at [657, 438] on label "Video" at bounding box center [671, 437] width 31 height 11
click at [650, 438] on button "Video" at bounding box center [644, 438] width 12 height 12
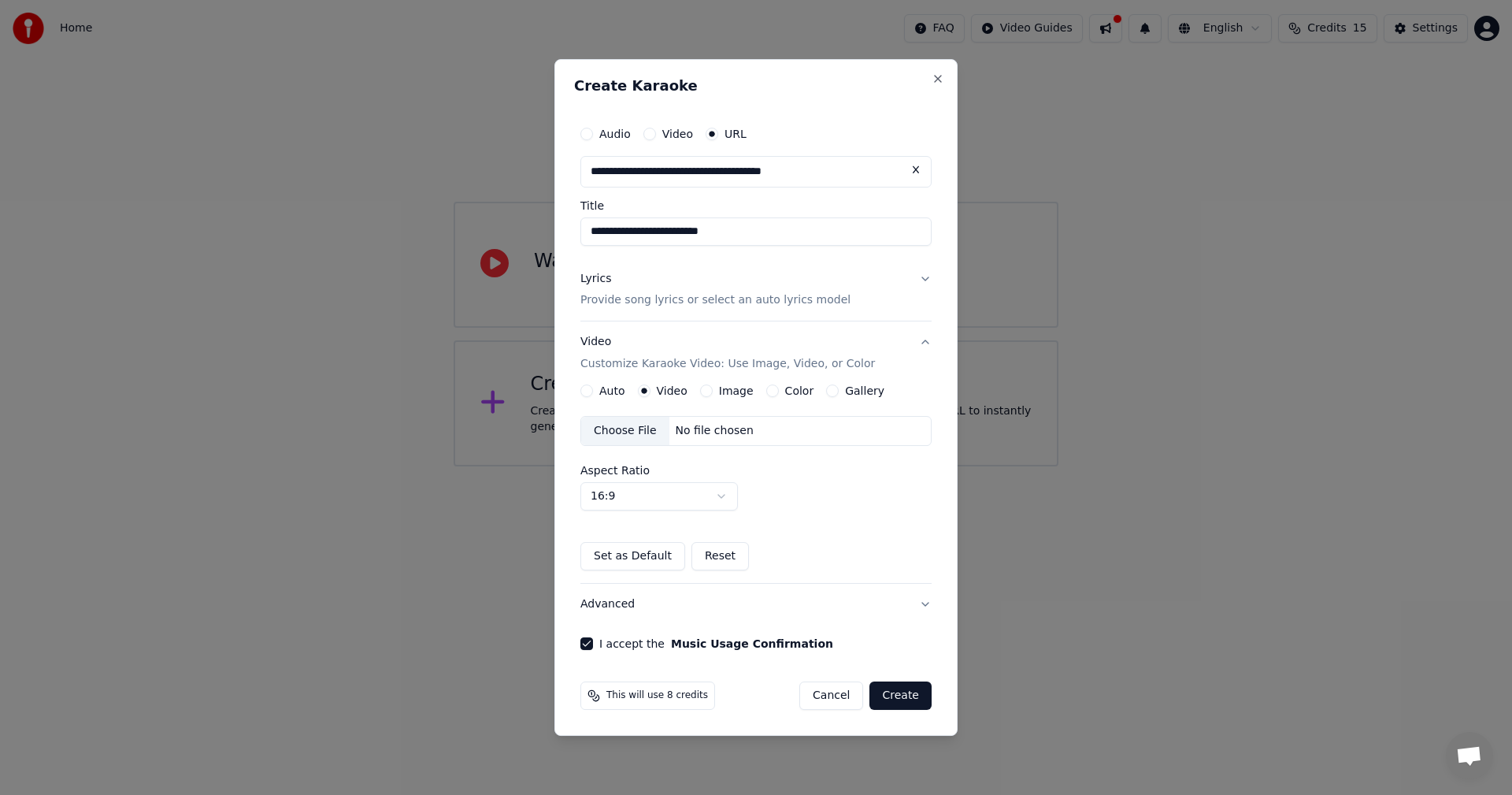
click at [796, 426] on div "Choose File No file chosen" at bounding box center [756, 431] width 351 height 30
click at [610, 396] on label "Auto" at bounding box center [612, 390] width 26 height 11
click at [592, 396] on button "Auto" at bounding box center [586, 390] width 12 height 12
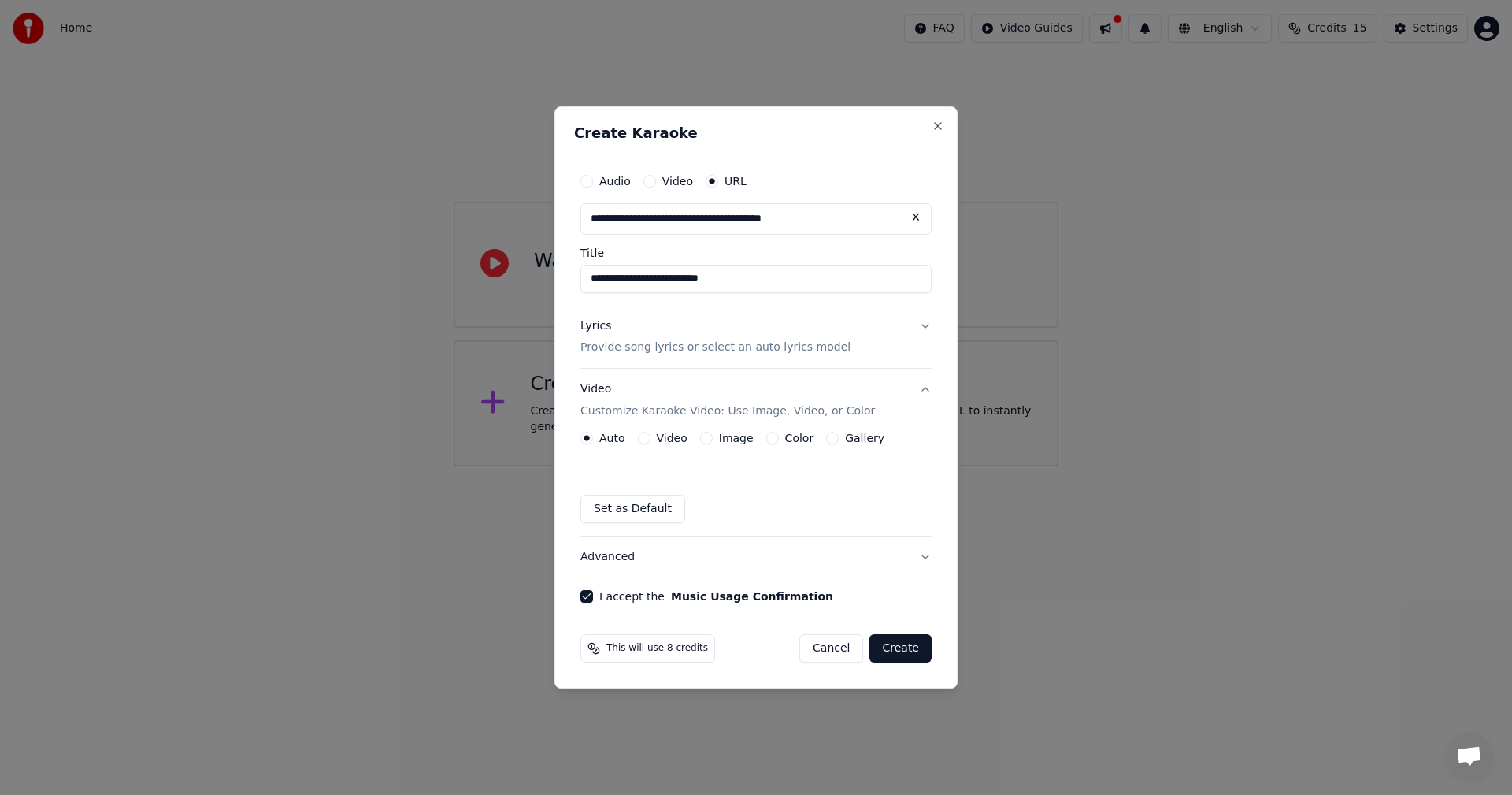
click at [913, 648] on button "Create" at bounding box center [900, 649] width 62 height 28
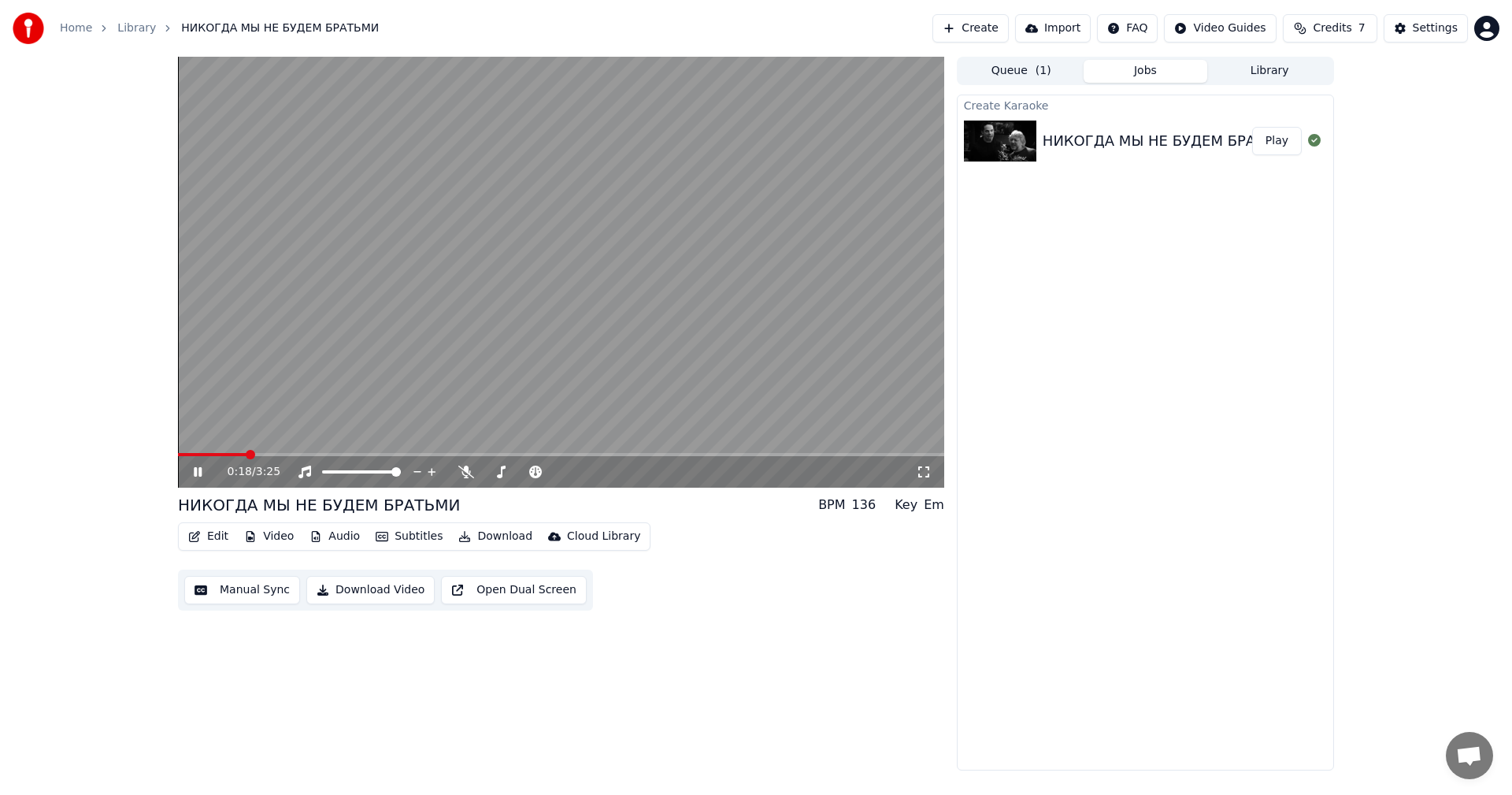
click at [1281, 143] on button "Play" at bounding box center [1277, 141] width 50 height 28
click at [539, 709] on div "0:05 / 3:25 НИКОГДА МЫ НЕ БУДЕМ БРАТЬМИ BPM 136 Key Em Edit Video Audio Subtitl…" at bounding box center [561, 413] width 766 height 713
click at [460, 474] on icon at bounding box center [466, 472] width 16 height 12
click at [489, 471] on span at bounding box center [492, 471] width 10 height 10
click at [493, 472] on span at bounding box center [496, 471] width 10 height 10
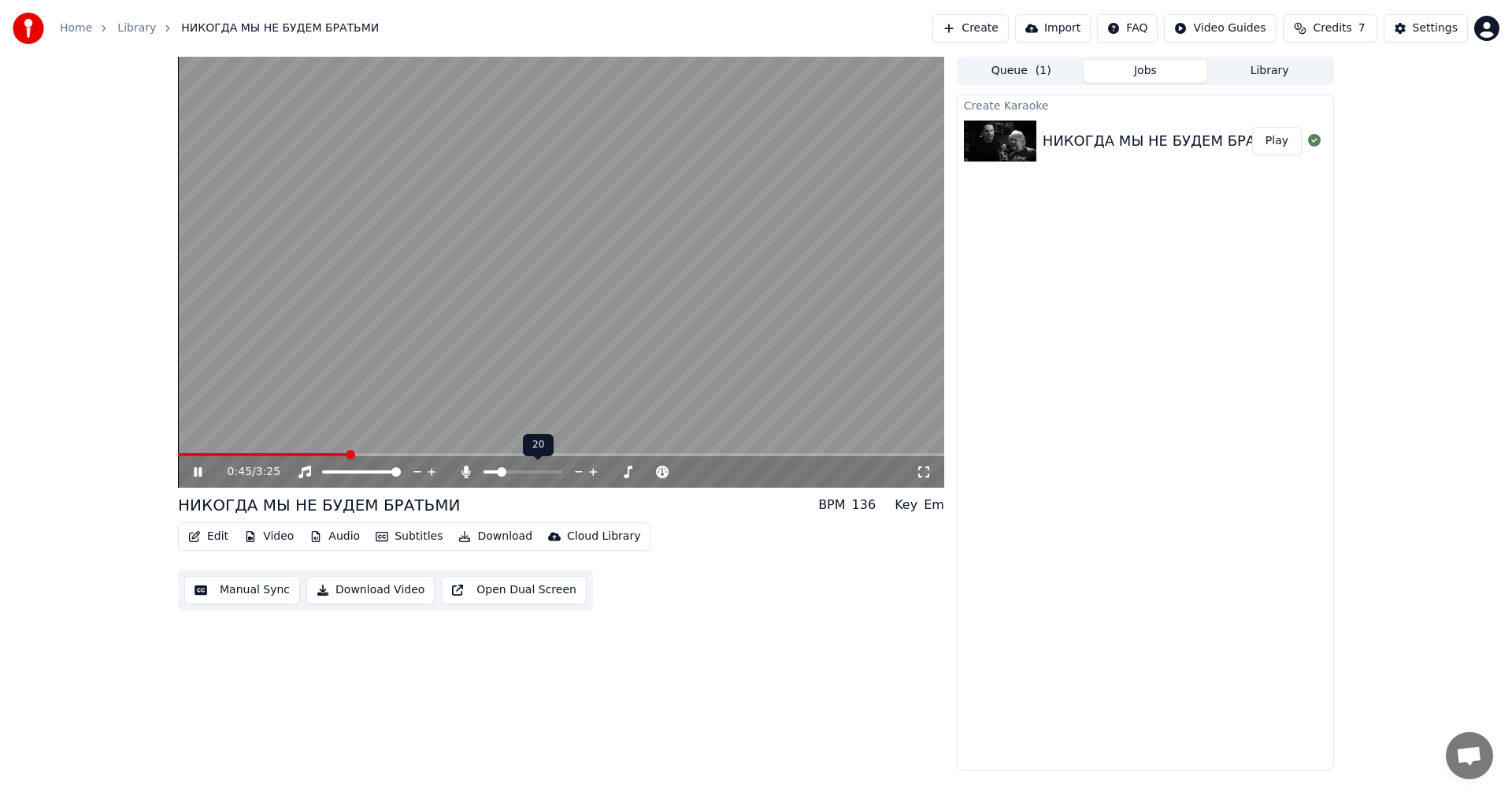
click at [499, 471] on span at bounding box center [501, 471] width 10 height 10
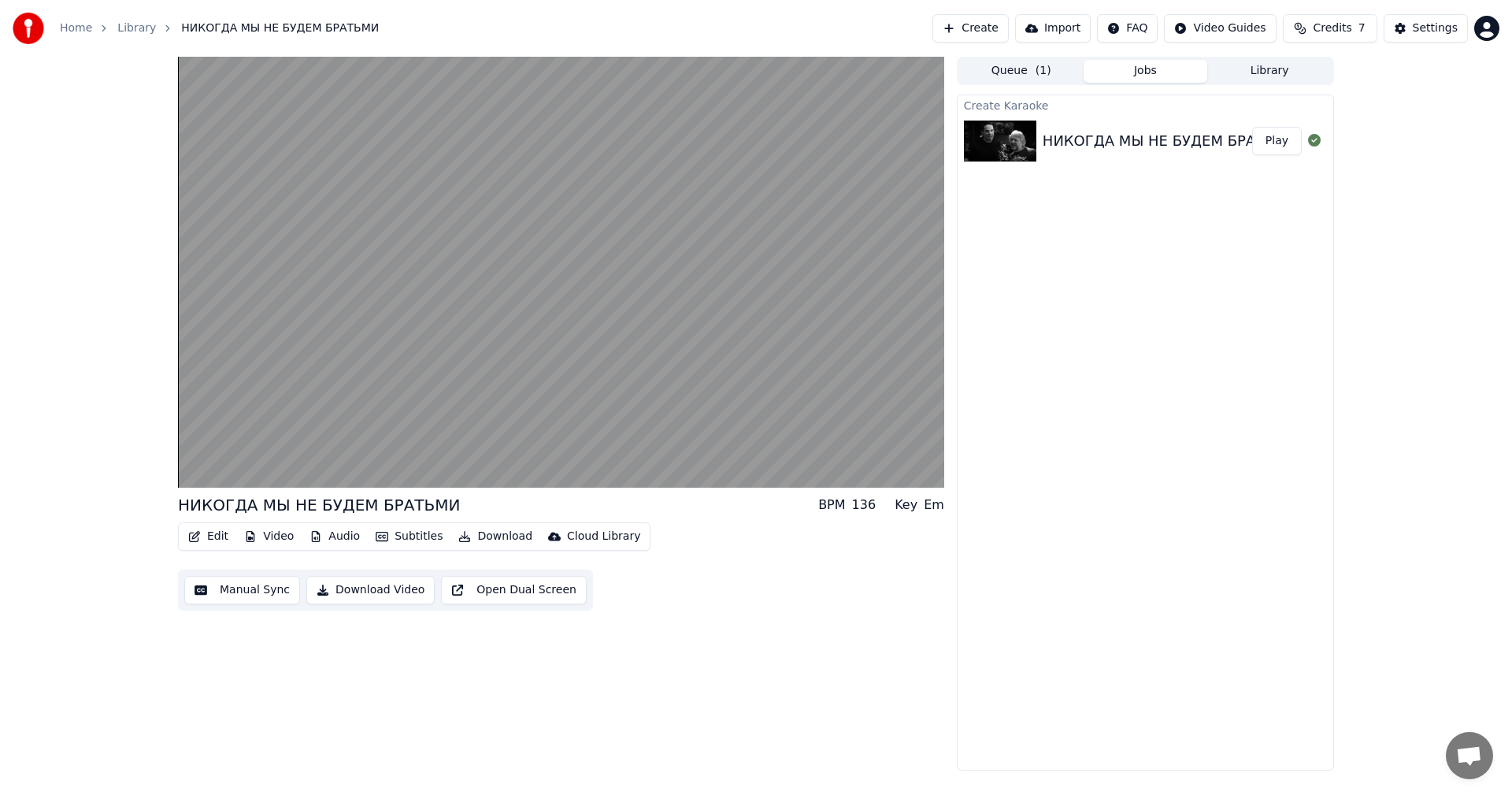
click at [354, 701] on div "НИКОГДА МЫ НЕ БУДЕМ БРАТЬМИ BPM 136 Key Em Edit Video Audio Subtitles Download …" at bounding box center [561, 413] width 766 height 713
click at [372, 594] on button "Download Video" at bounding box center [370, 590] width 129 height 28
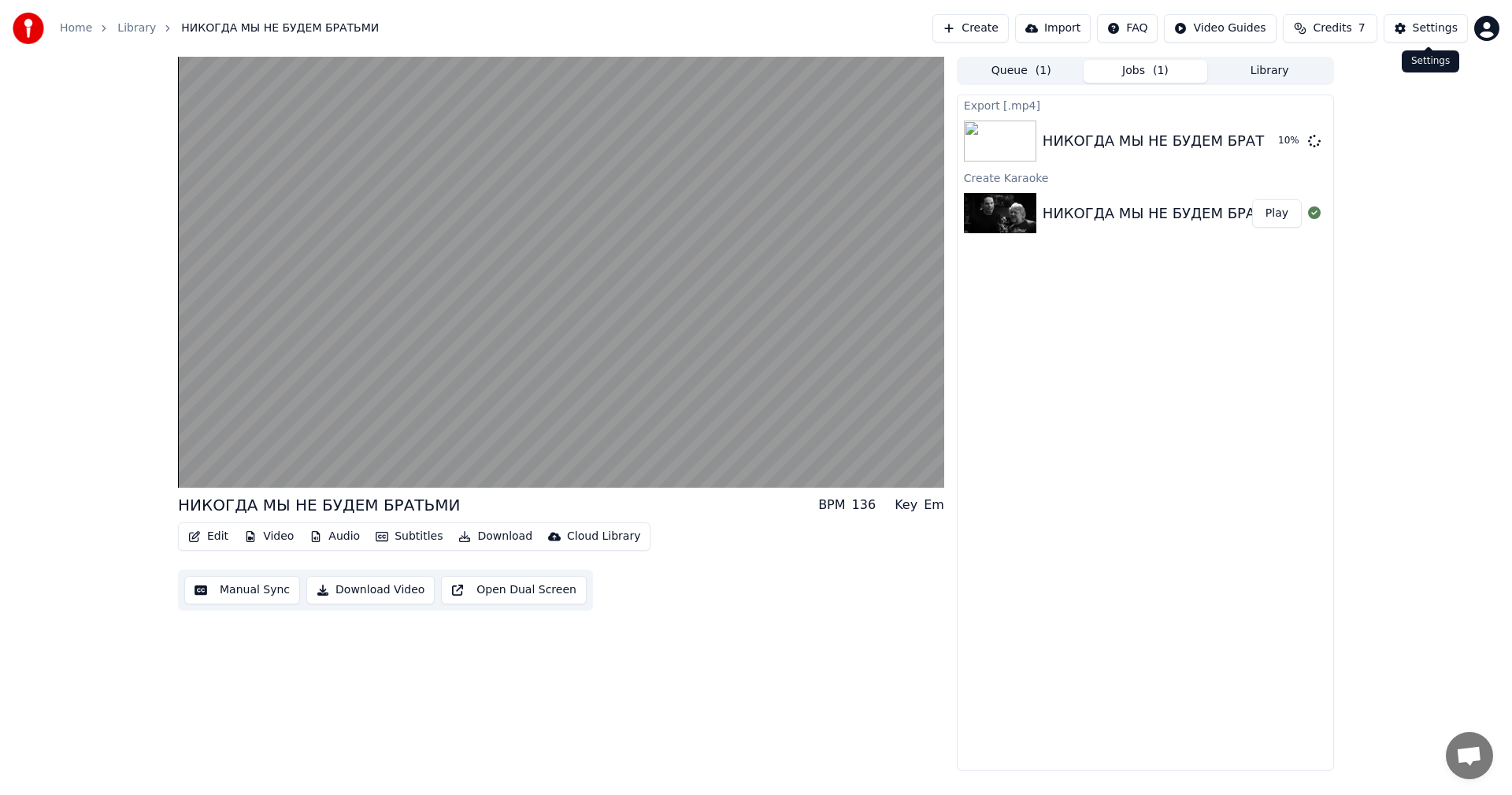
click at [1430, 35] on div "Settings" at bounding box center [1435, 28] width 45 height 16
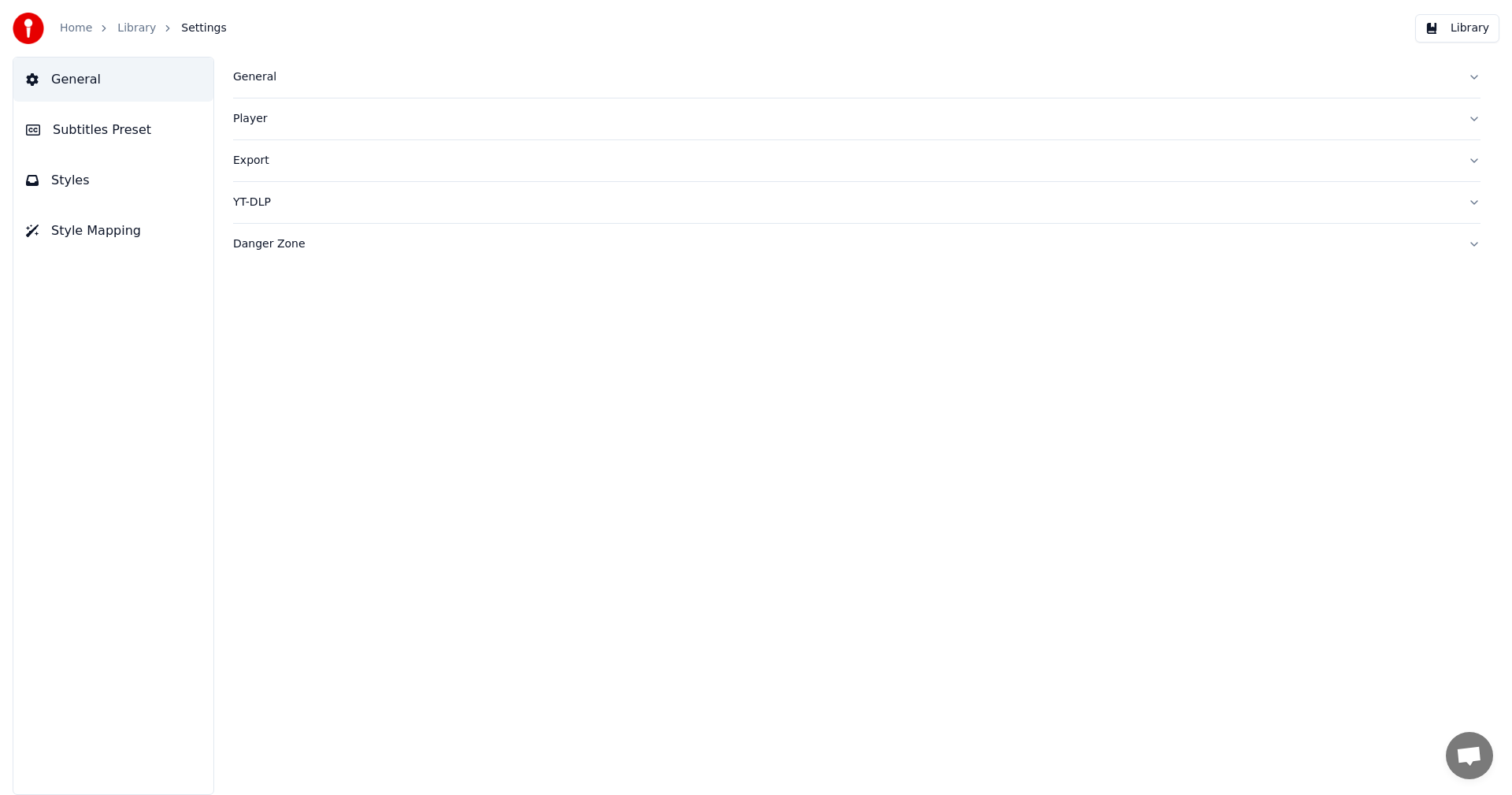
click at [249, 161] on div "Export" at bounding box center [844, 161] width 1222 height 16
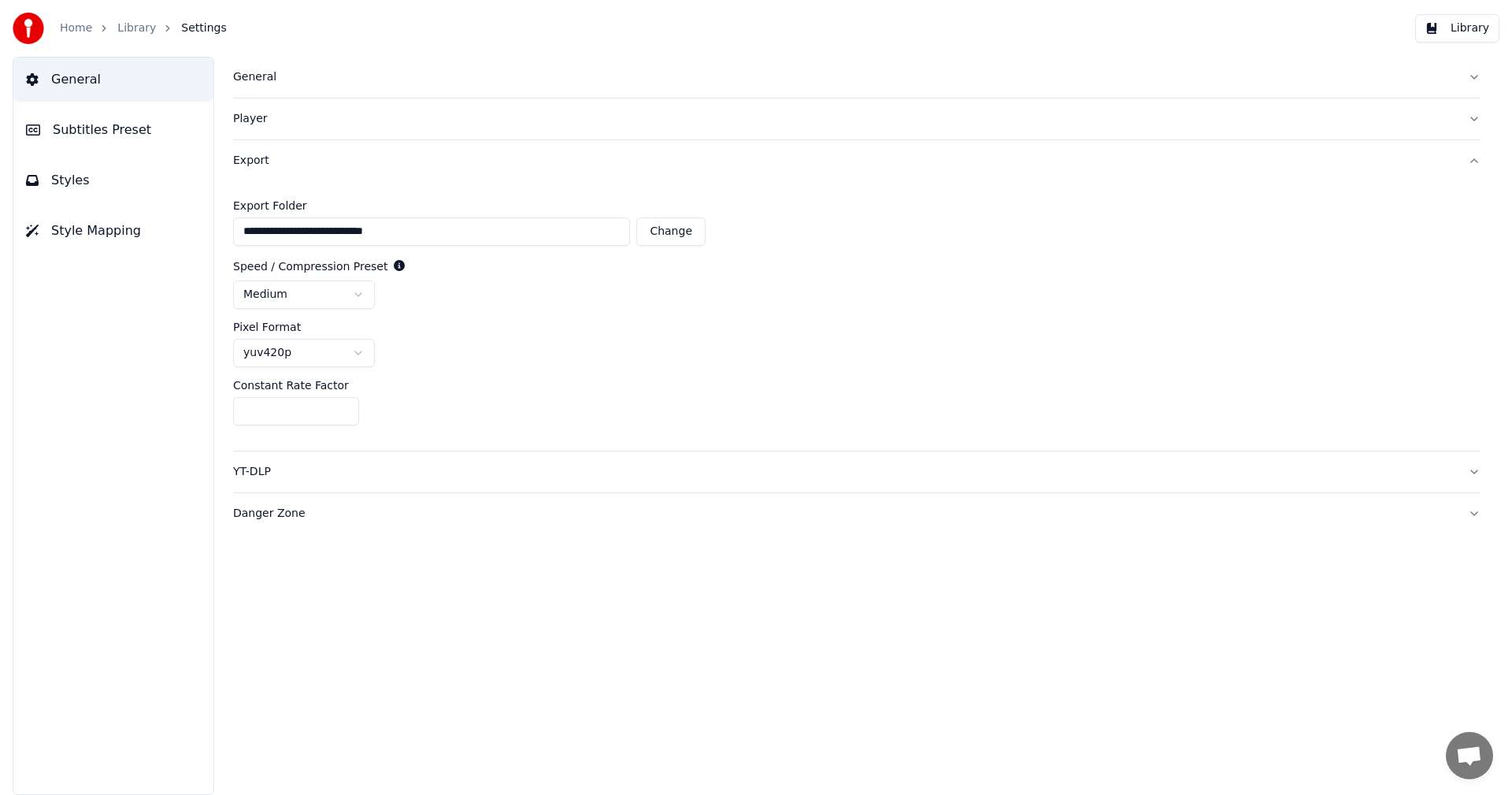
click at [95, 137] on span "Subtitles Preset" at bounding box center [101, 130] width 98 height 19
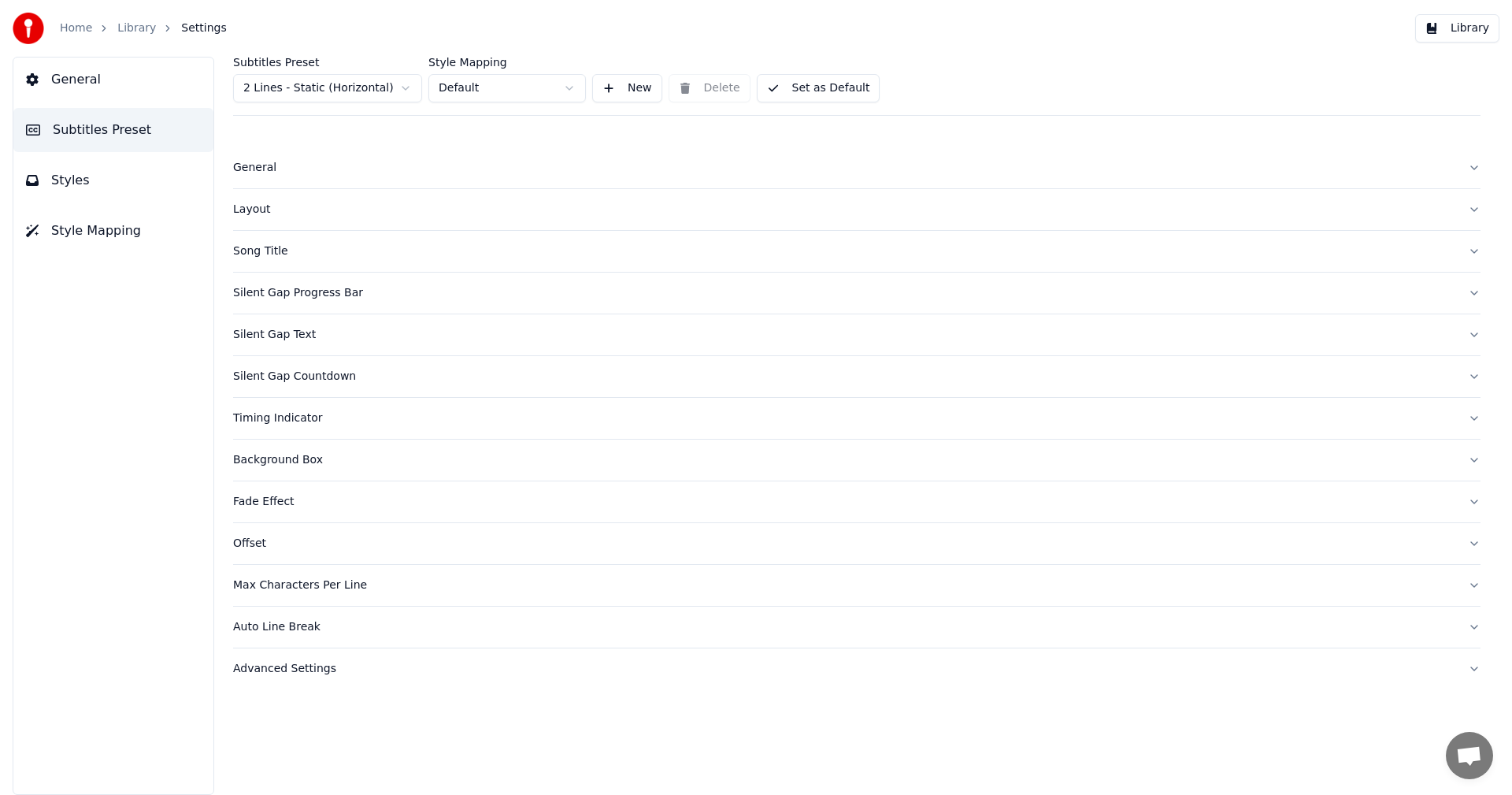
click at [1448, 31] on button "Library" at bounding box center [1456, 28] width 84 height 28
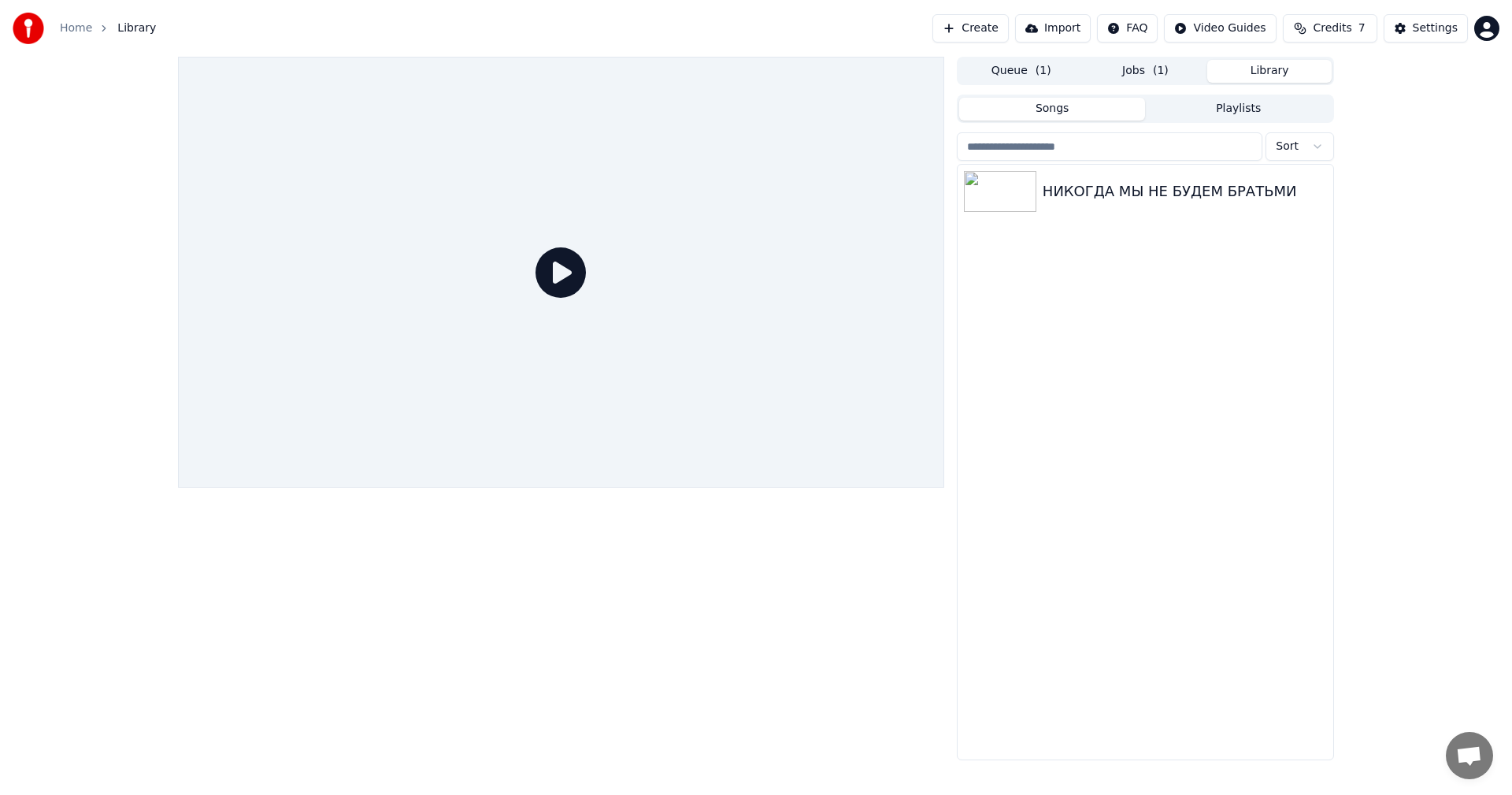
click at [563, 276] on icon at bounding box center [560, 272] width 51 height 51
click at [1120, 191] on div "НИКОГДА МЫ НЕ БУДЕМ БРАТЬМИ" at bounding box center [1176, 191] width 269 height 22
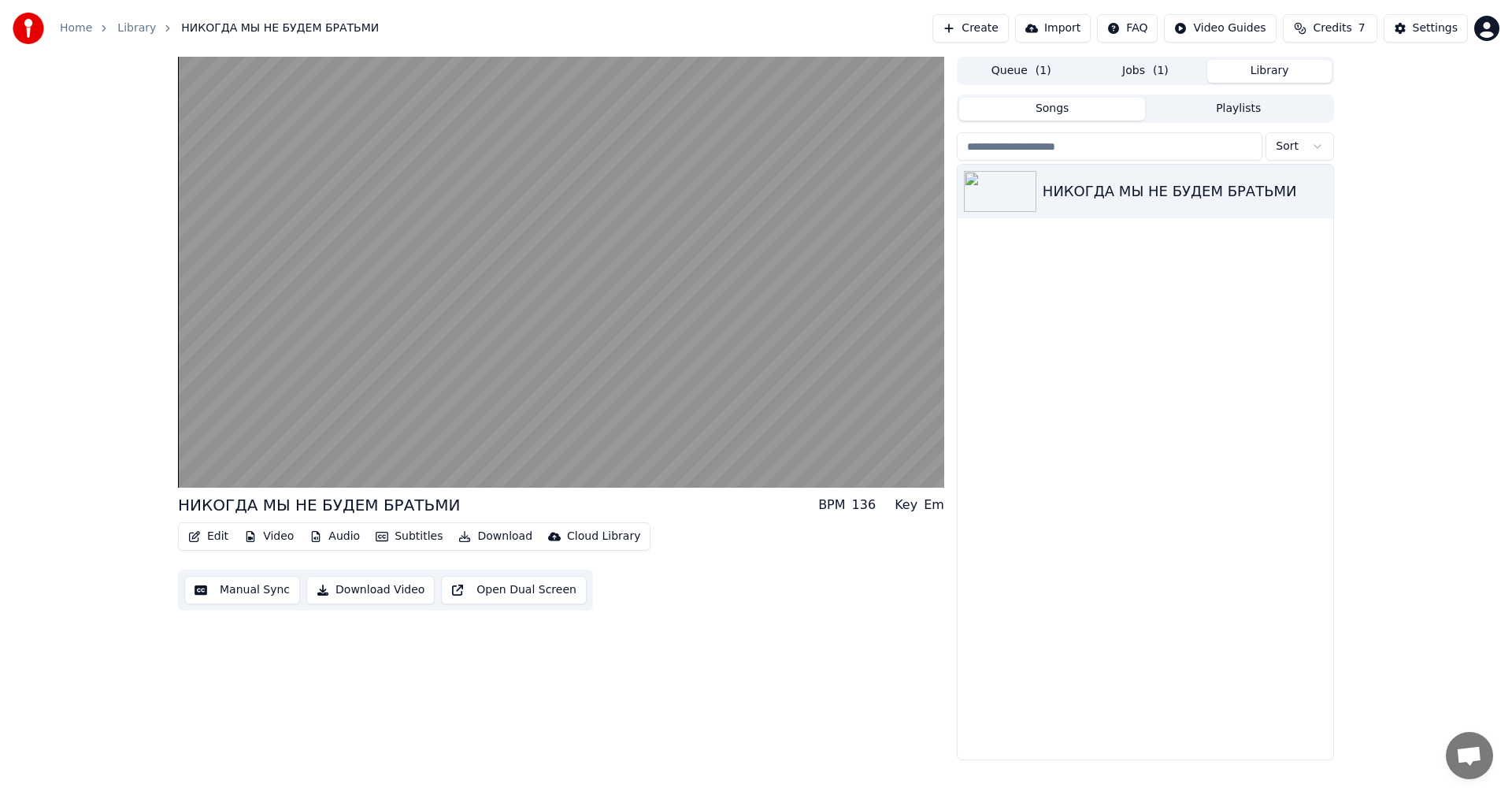
click at [1158, 77] on span "( 1 )" at bounding box center [1161, 71] width 16 height 16
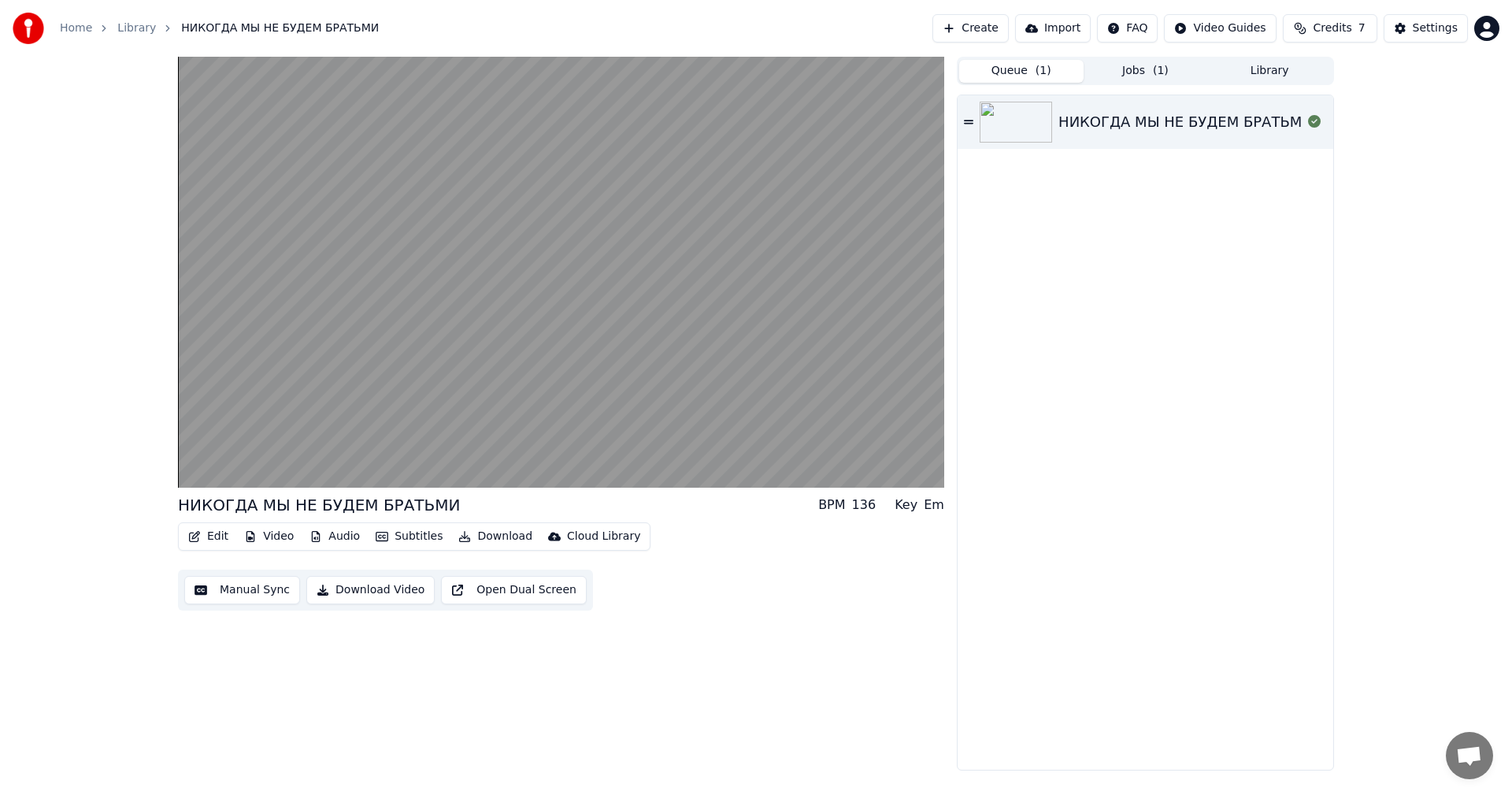
click at [1039, 73] on span "( 1 )" at bounding box center [1043, 71] width 16 height 16
click at [1209, 357] on div "НИКОГДА МЫ НЕ БУДЕМ БРАТЬМИ" at bounding box center [1145, 432] width 375 height 674
click at [1275, 67] on button "Library" at bounding box center [1269, 71] width 124 height 23
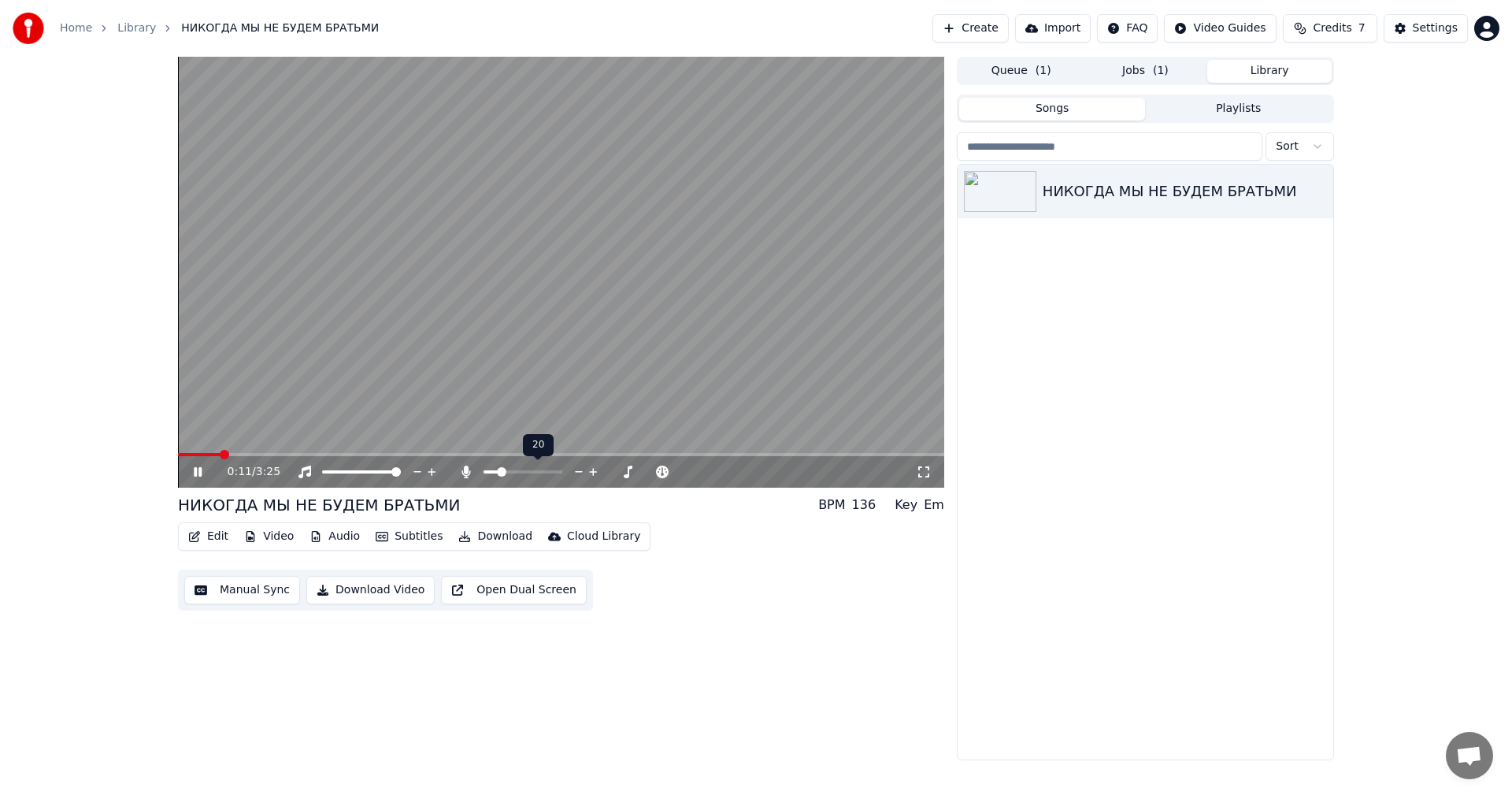
click at [578, 472] on icon at bounding box center [578, 472] width 8 height 2
click at [578, 471] on icon at bounding box center [579, 472] width 15 height 16
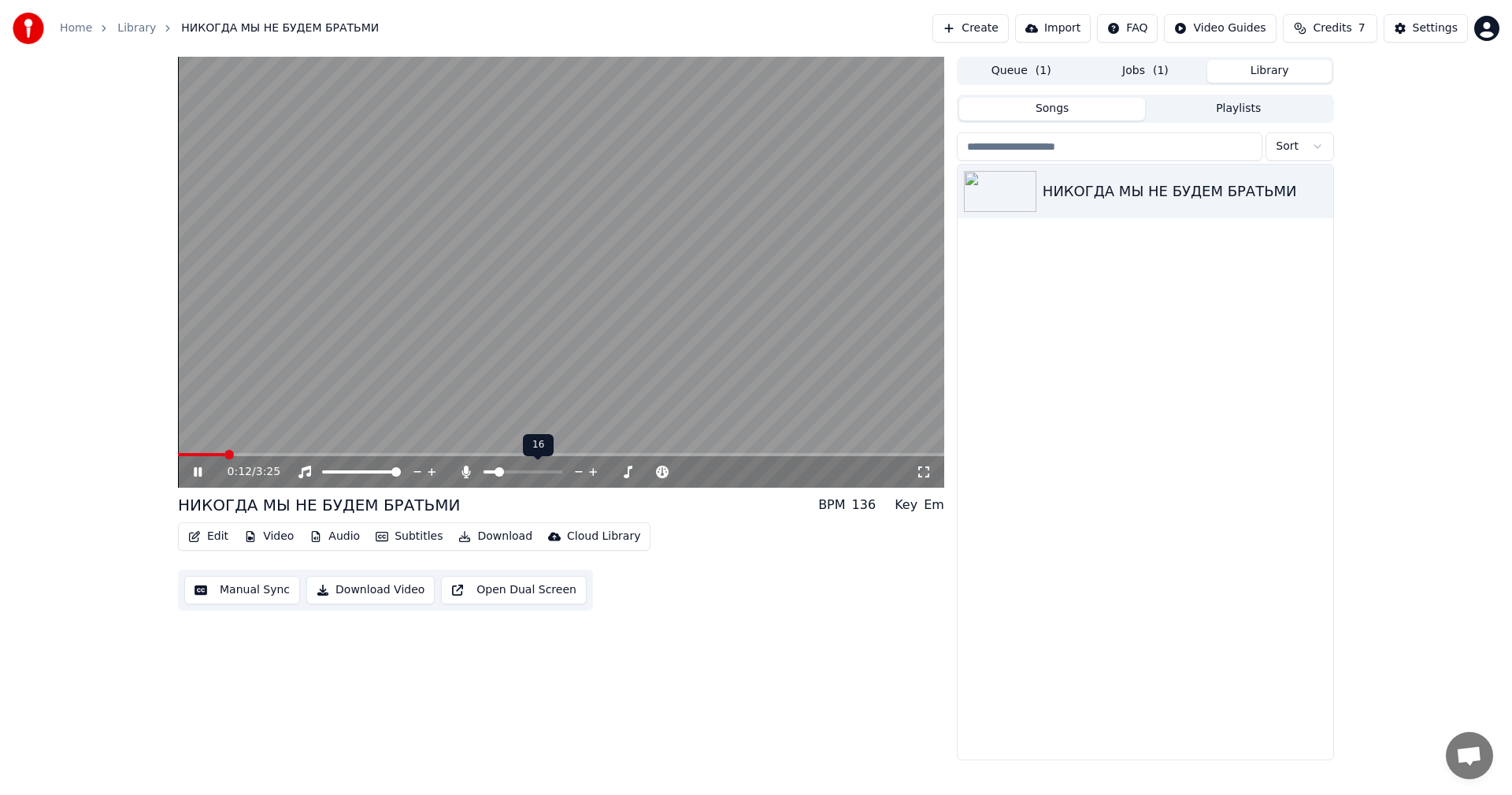
click at [578, 471] on icon at bounding box center [579, 472] width 15 height 16
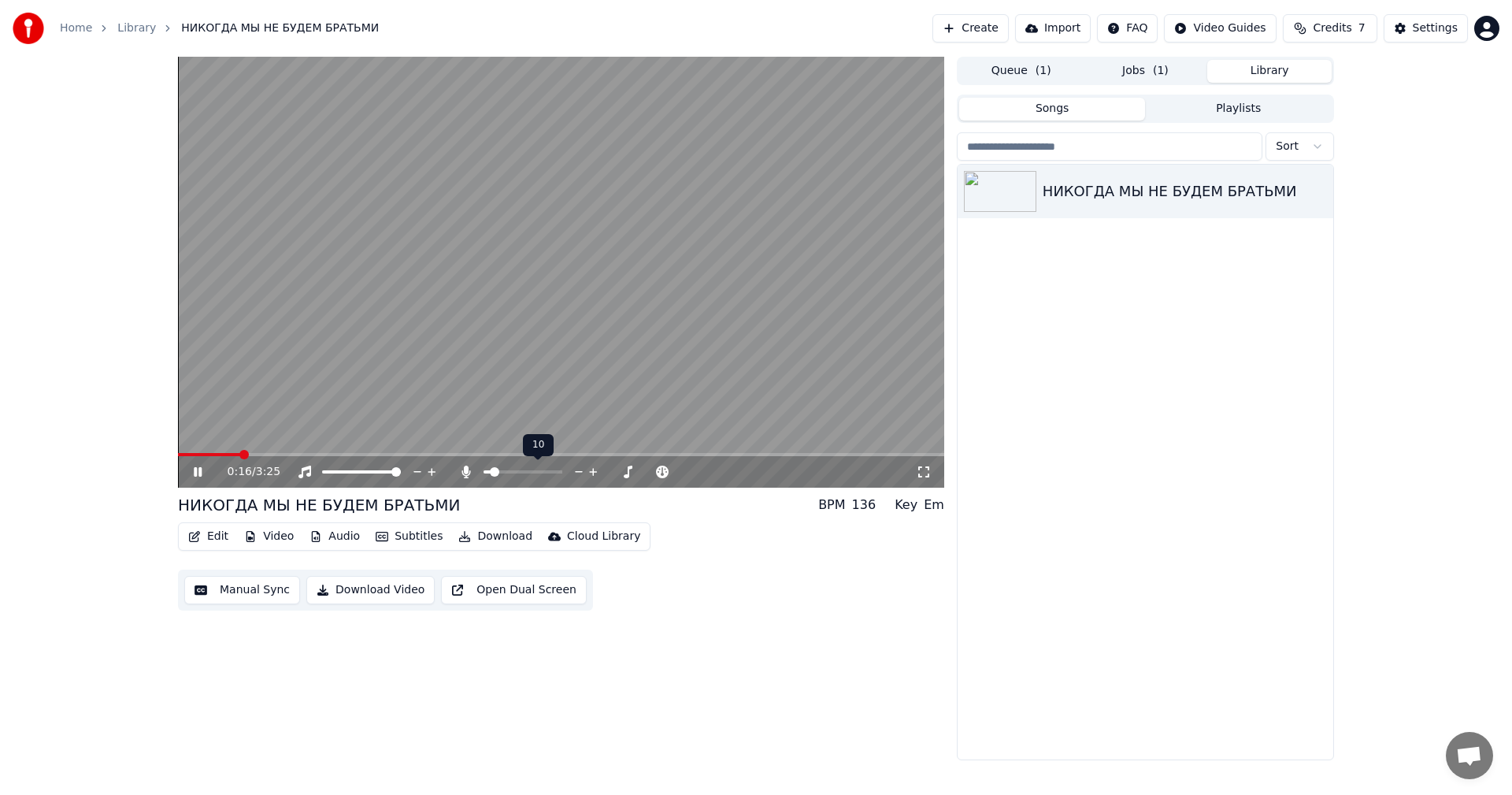
click at [592, 473] on icon at bounding box center [593, 472] width 15 height 16
click at [606, 689] on div "0:17 / 3:25 НИКОГДА МЫ НЕ БУДЕМ БРАТЬМИ BPM 136 Key Em Edit Video Audio Subtitl…" at bounding box center [561, 408] width 766 height 704
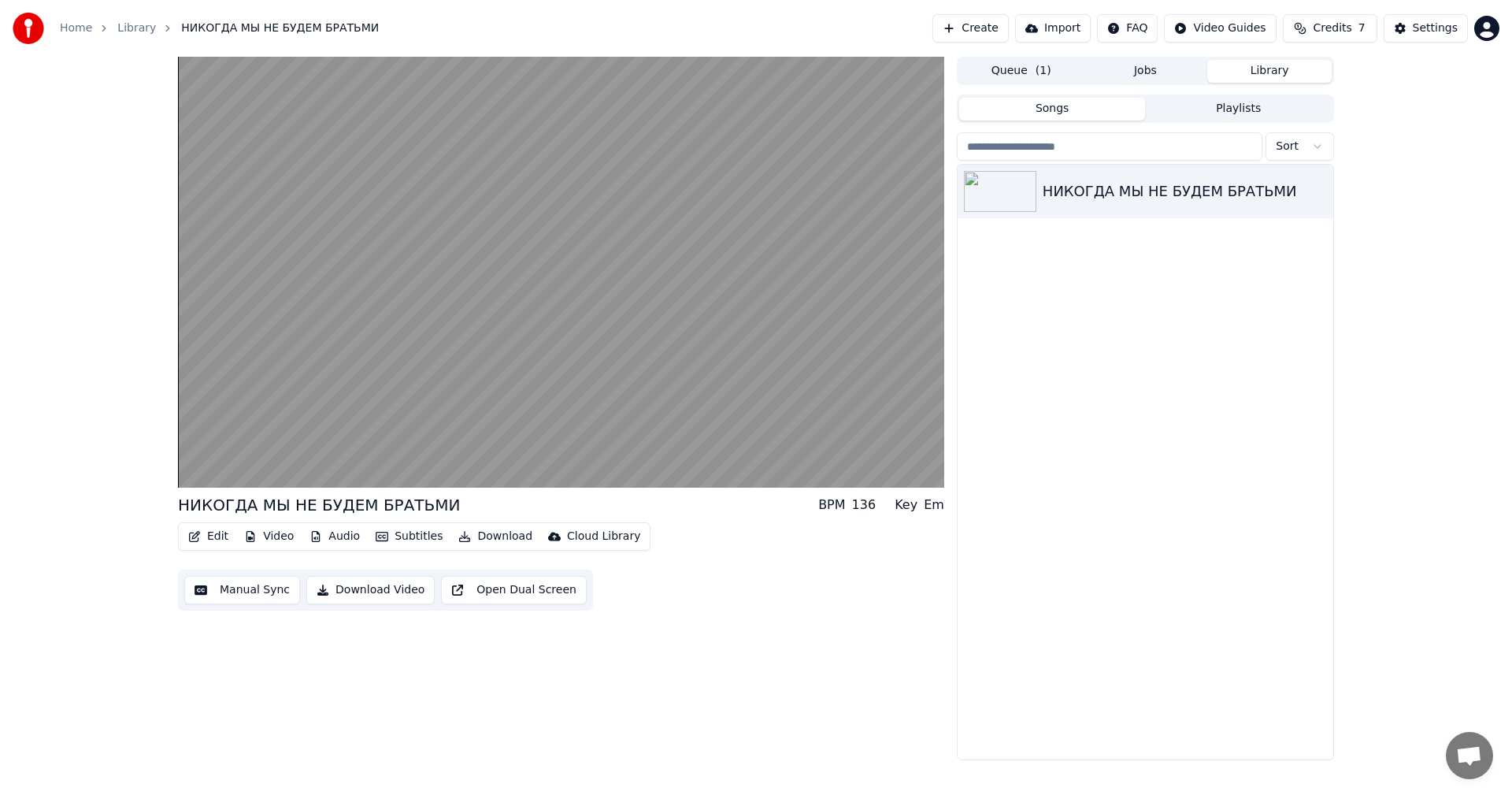
click at [1113, 418] on div "НИКОГДА МЫ НЕ БУДЕМ БРАТЬМИ" at bounding box center [1145, 462] width 375 height 594
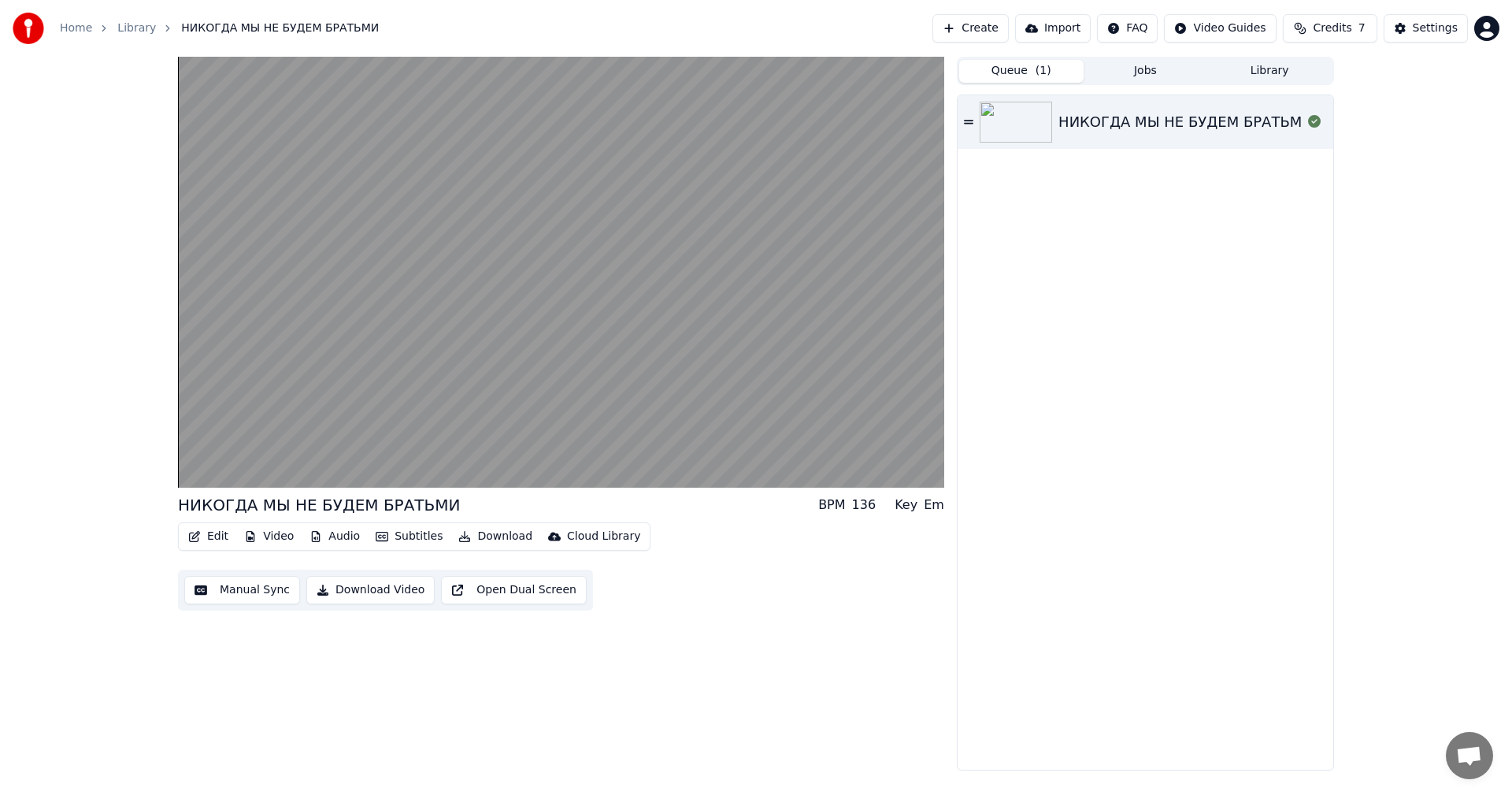
click at [1024, 70] on button "Queue ( 1 )" at bounding box center [1021, 71] width 124 height 23
click at [1124, 70] on button "Jobs" at bounding box center [1146, 71] width 124 height 23
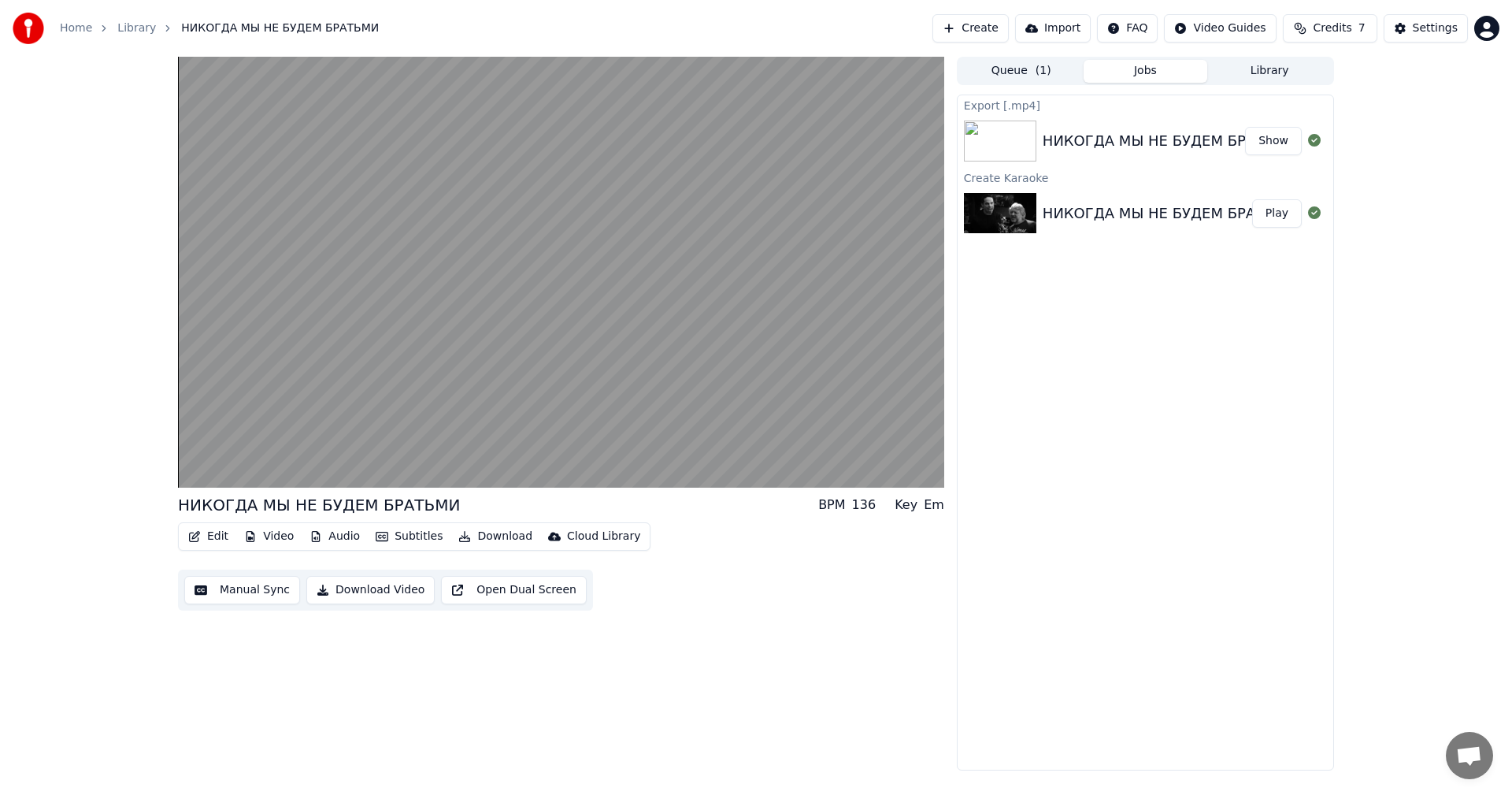
click at [1209, 382] on div "Export [.mp4] НИКОГДА МЫ НЕ БУДЕМ БРАТЬМИ Show Create Karaoke НИКОГДА МЫ НЕ БУД…" at bounding box center [1145, 433] width 377 height 676
click at [1022, 75] on button "Queue ( 1 )" at bounding box center [1021, 71] width 124 height 23
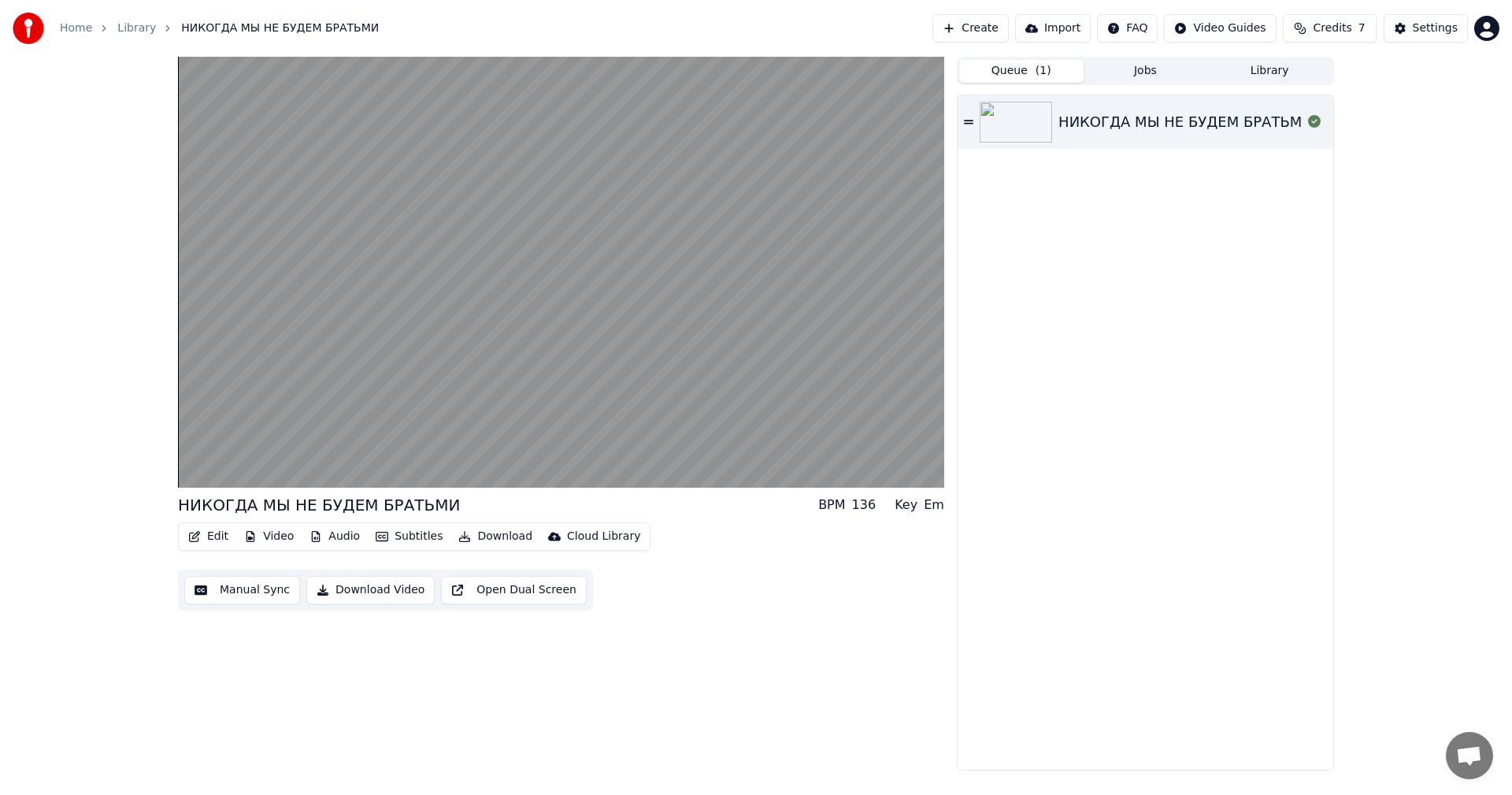
click at [1138, 318] on div "НИКОГДА МЫ НЕ БУДЕМ БРАТЬМИ" at bounding box center [1145, 432] width 375 height 674
click at [1271, 75] on button "Library" at bounding box center [1269, 71] width 124 height 23
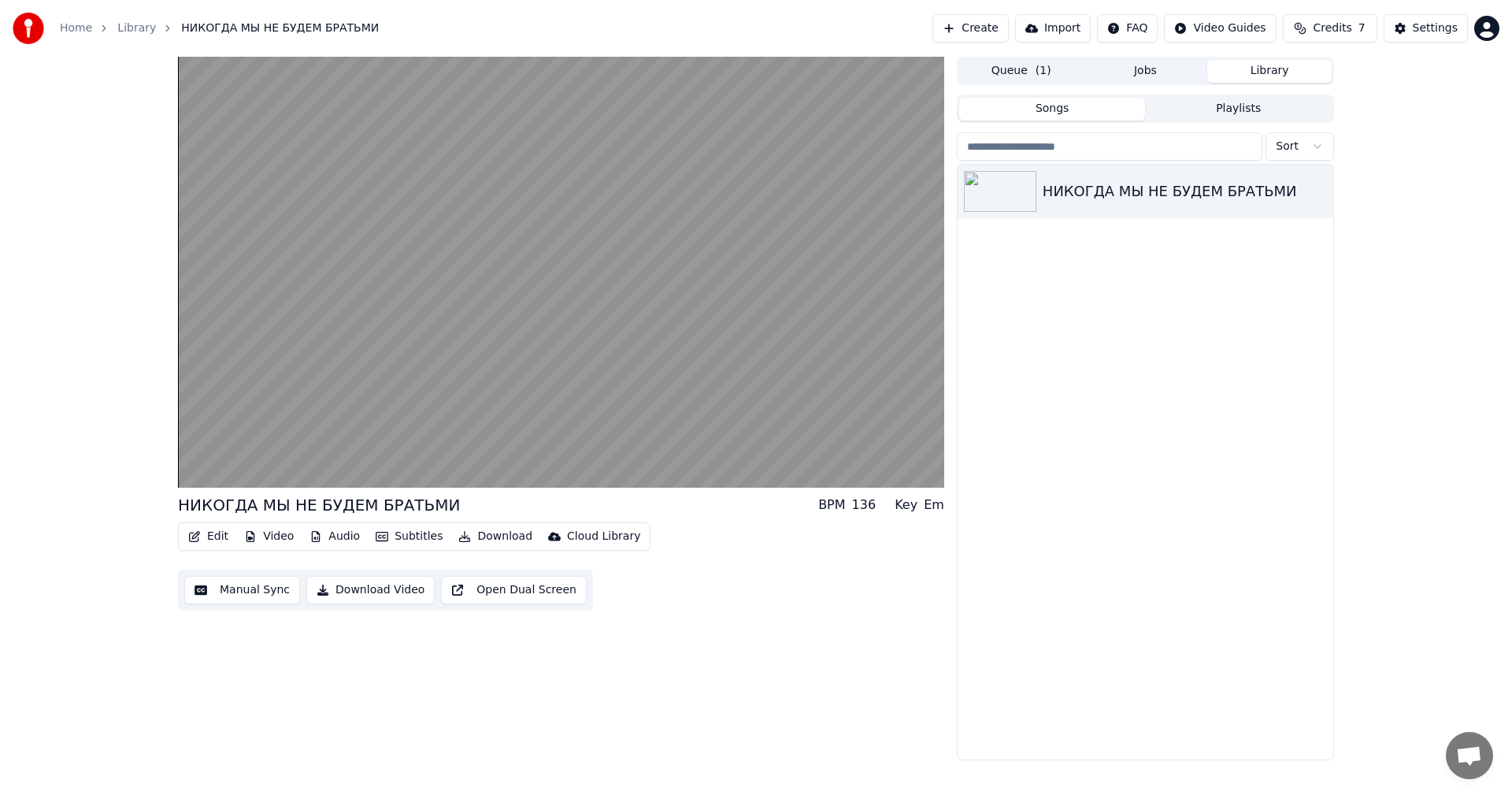
click at [1199, 366] on div "НИКОГДА МЫ НЕ БУДЕМ БРАТЬМИ" at bounding box center [1145, 462] width 375 height 594
click at [1140, 195] on div "НИКОГДА МЫ НЕ БУДЕМ БРАТЬМИ" at bounding box center [1176, 191] width 269 height 22
click at [1140, 476] on div "НИКОГДА МЫ НЕ БУДЕМ БРАТЬМИ" at bounding box center [1145, 462] width 375 height 594
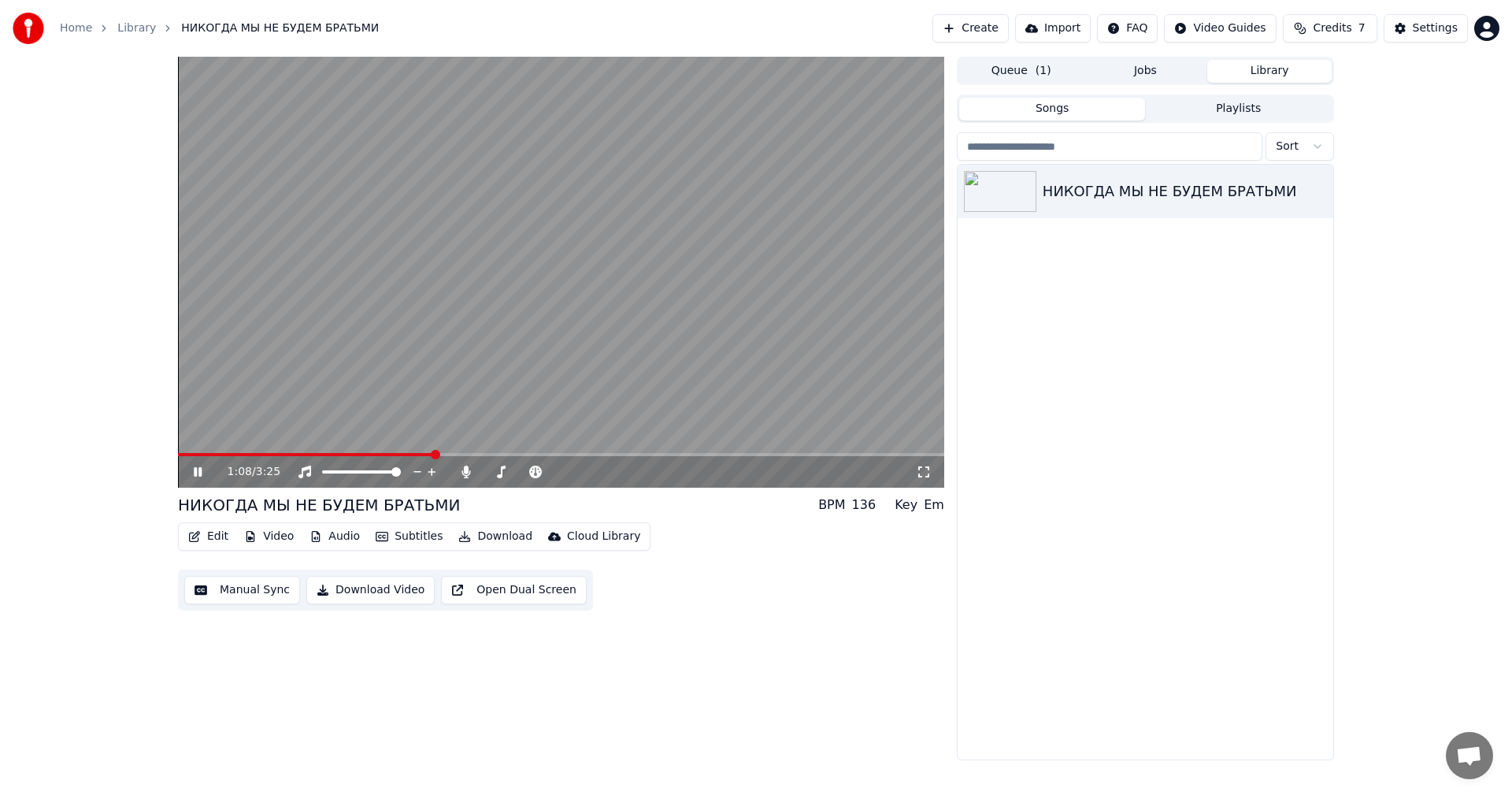
click at [569, 242] on video at bounding box center [561, 272] width 766 height 431
click at [1063, 31] on button "Import" at bounding box center [1052, 28] width 75 height 28
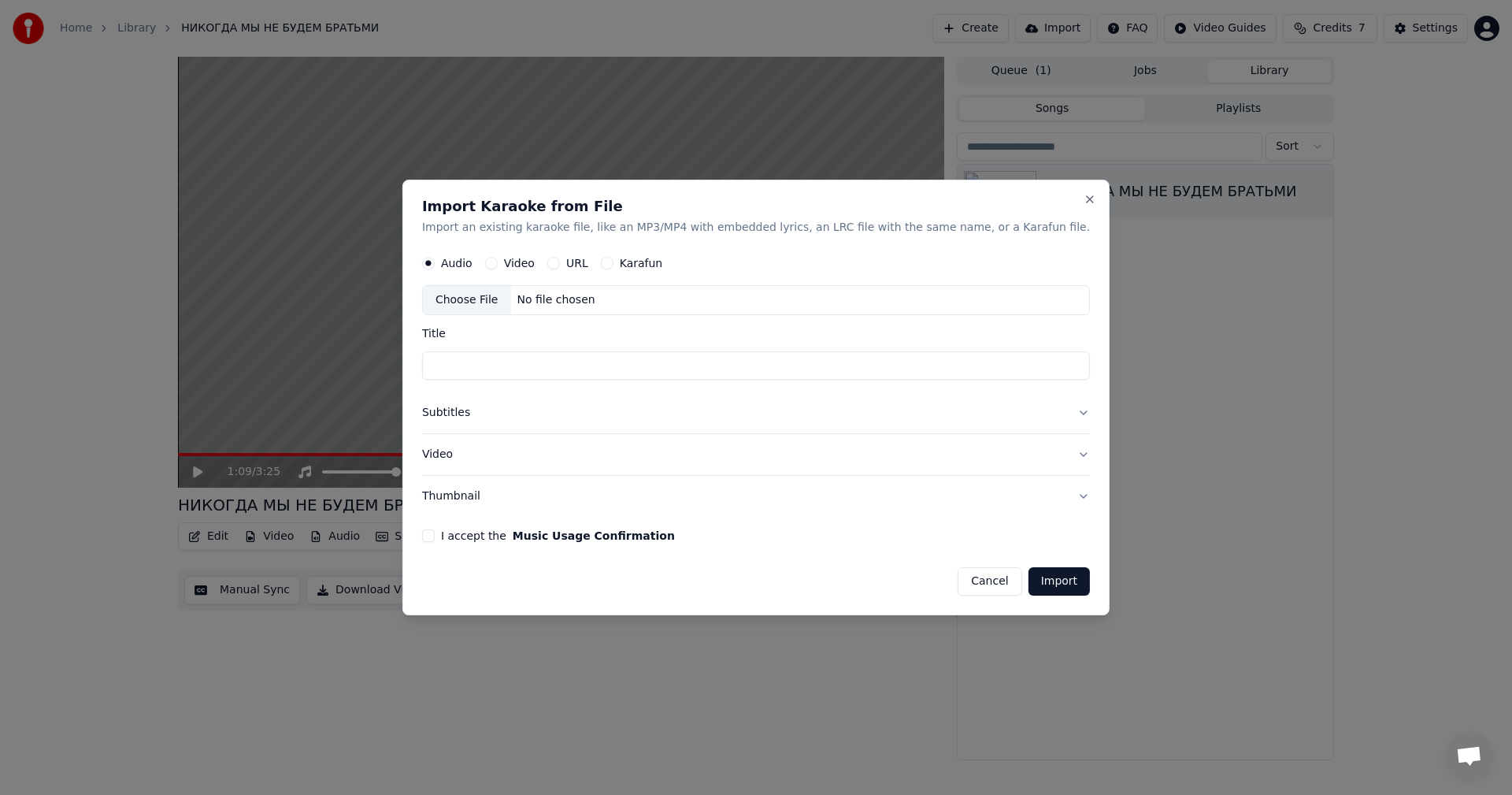
click at [535, 263] on label "Video" at bounding box center [519, 264] width 31 height 11
click at [497, 263] on button "Video" at bounding box center [491, 264] width 12 height 12
click at [511, 303] on div "Choose File" at bounding box center [466, 301] width 88 height 28
click at [473, 366] on input "**********" at bounding box center [756, 366] width 668 height 28
click at [482, 363] on input "**********" at bounding box center [756, 366] width 668 height 28
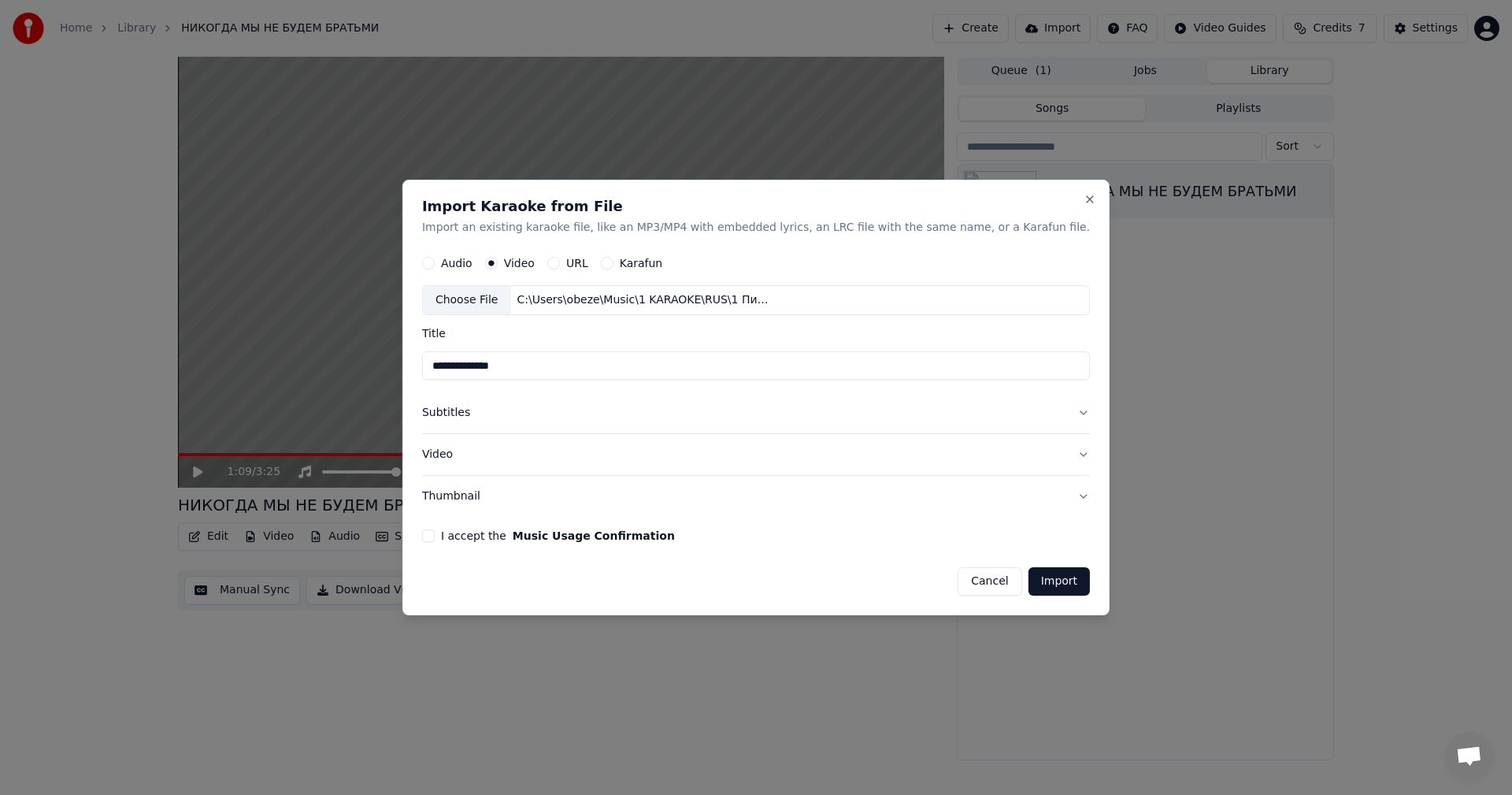
type input "**********"
click at [1039, 412] on button "Subtitles" at bounding box center [756, 413] width 668 height 41
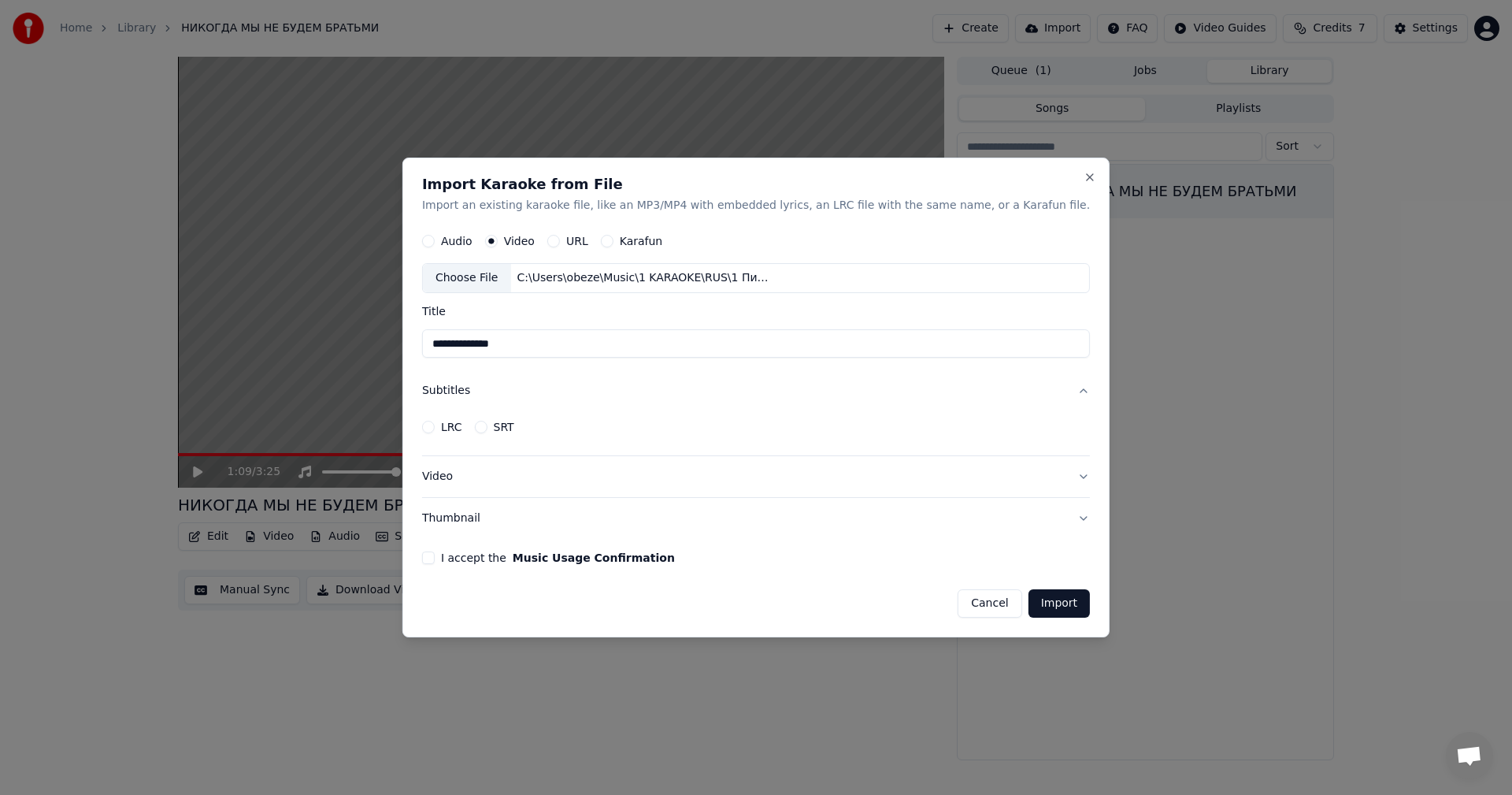
click at [1046, 477] on button "Video" at bounding box center [756, 476] width 668 height 41
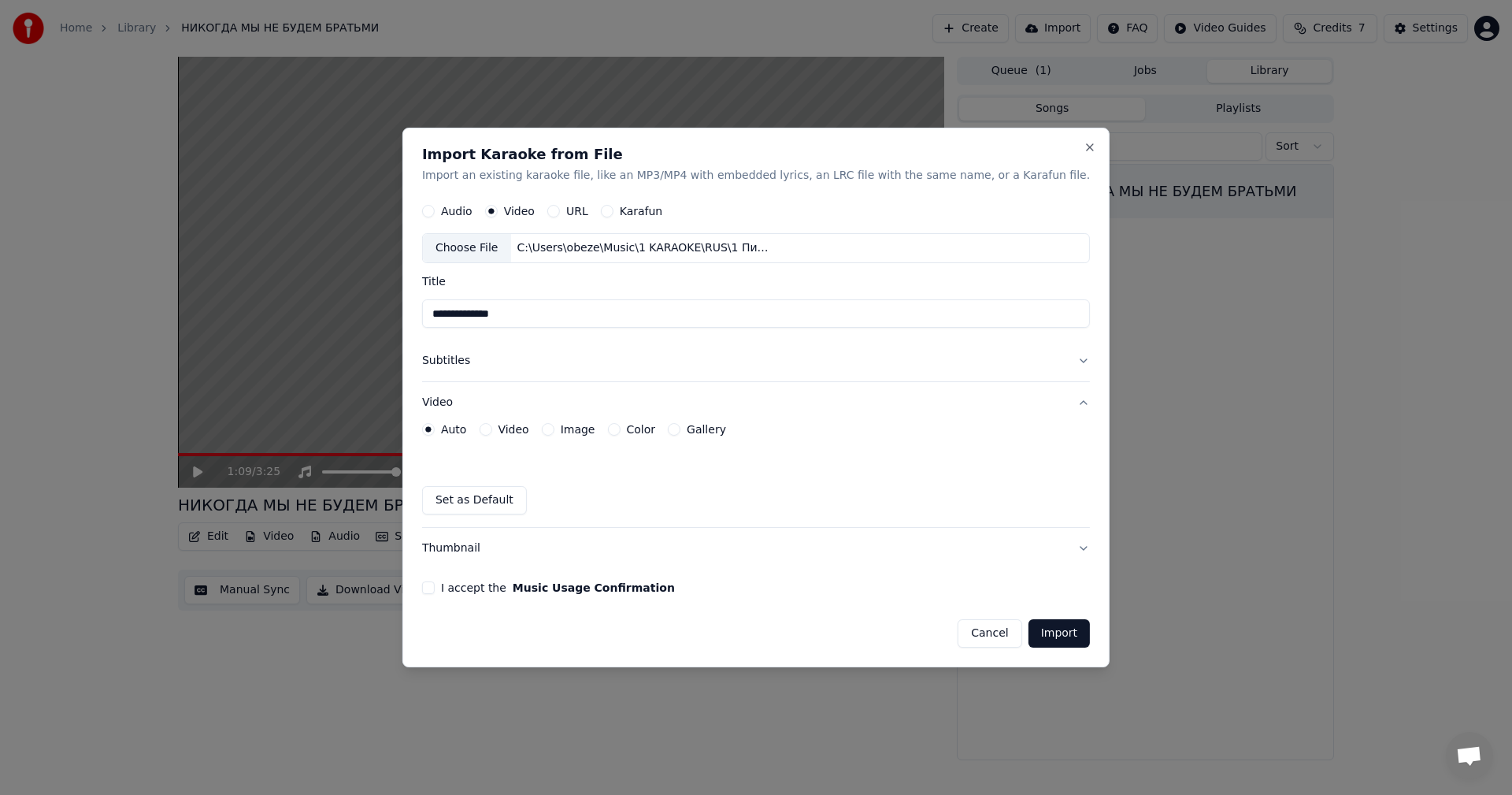
click at [435, 590] on button "I accept the Music Usage Confirmation" at bounding box center [428, 587] width 12 height 12
click at [1028, 634] on button "Import" at bounding box center [1058, 634] width 61 height 28
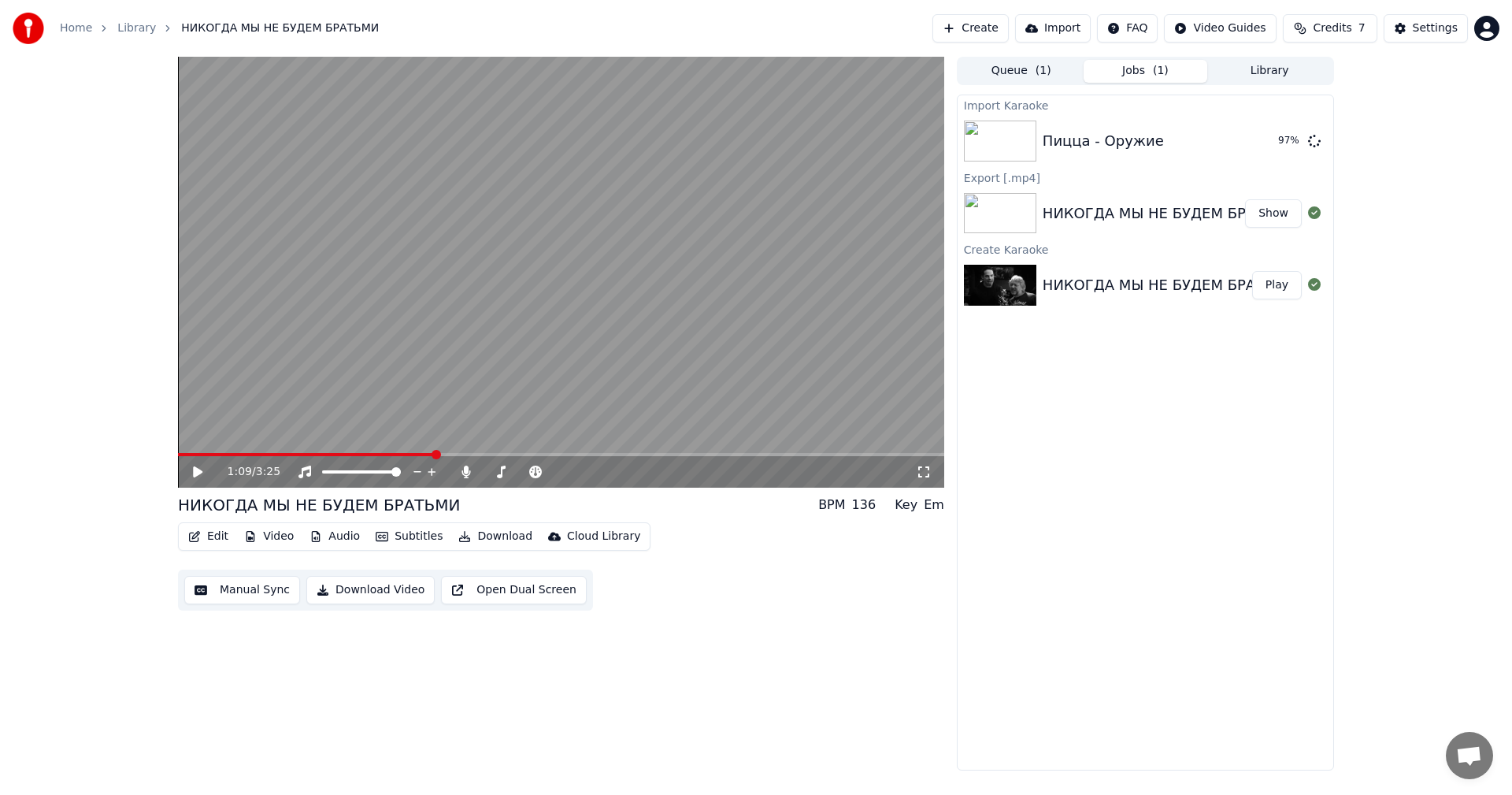
click at [1272, 77] on button "Library" at bounding box center [1269, 71] width 124 height 23
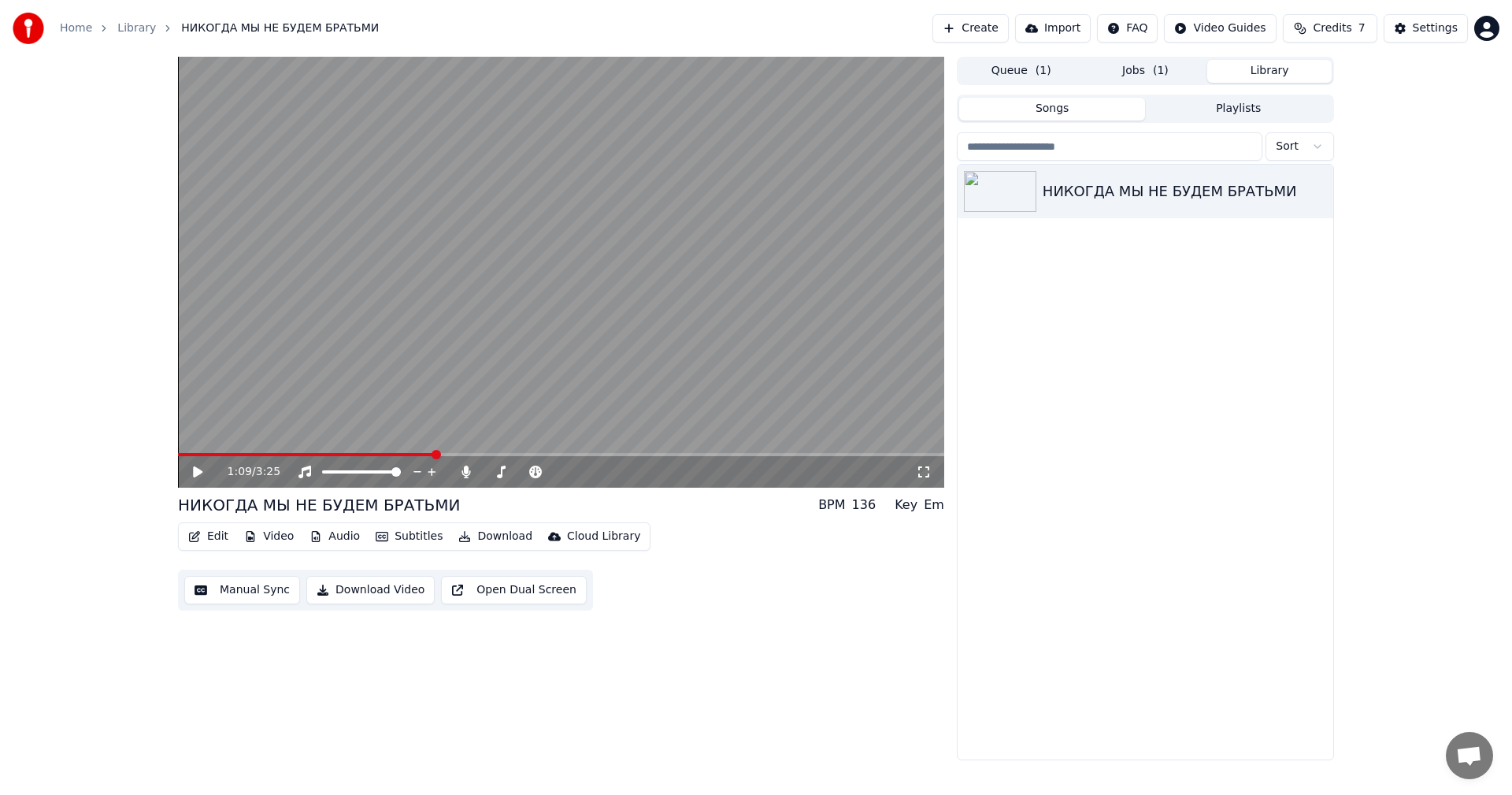
click at [1150, 73] on button "Jobs ( 1 )" at bounding box center [1146, 71] width 124 height 23
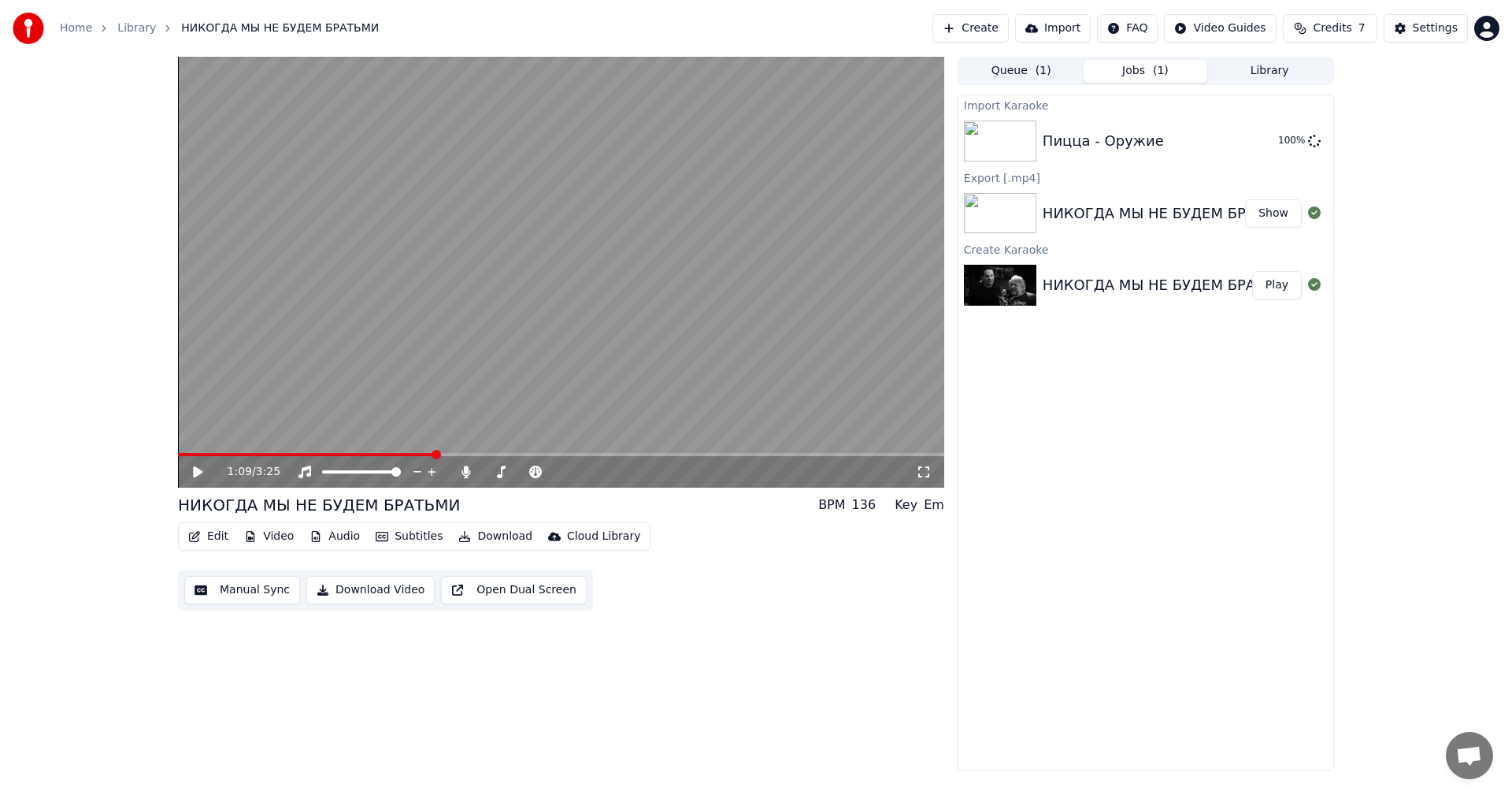
click at [1270, 71] on button "Library" at bounding box center [1269, 71] width 124 height 23
click at [1151, 61] on button "Jobs ( 1 )" at bounding box center [1146, 71] width 124 height 23
click at [1194, 410] on div "Import Karaoke Пицца - Оружие Play Export [.mp4] НИКОГДА МЫ НЕ БУДЕМ БРАТЬМИ Sh…" at bounding box center [1145, 433] width 377 height 676
click at [1288, 67] on button "Library" at bounding box center [1269, 71] width 124 height 23
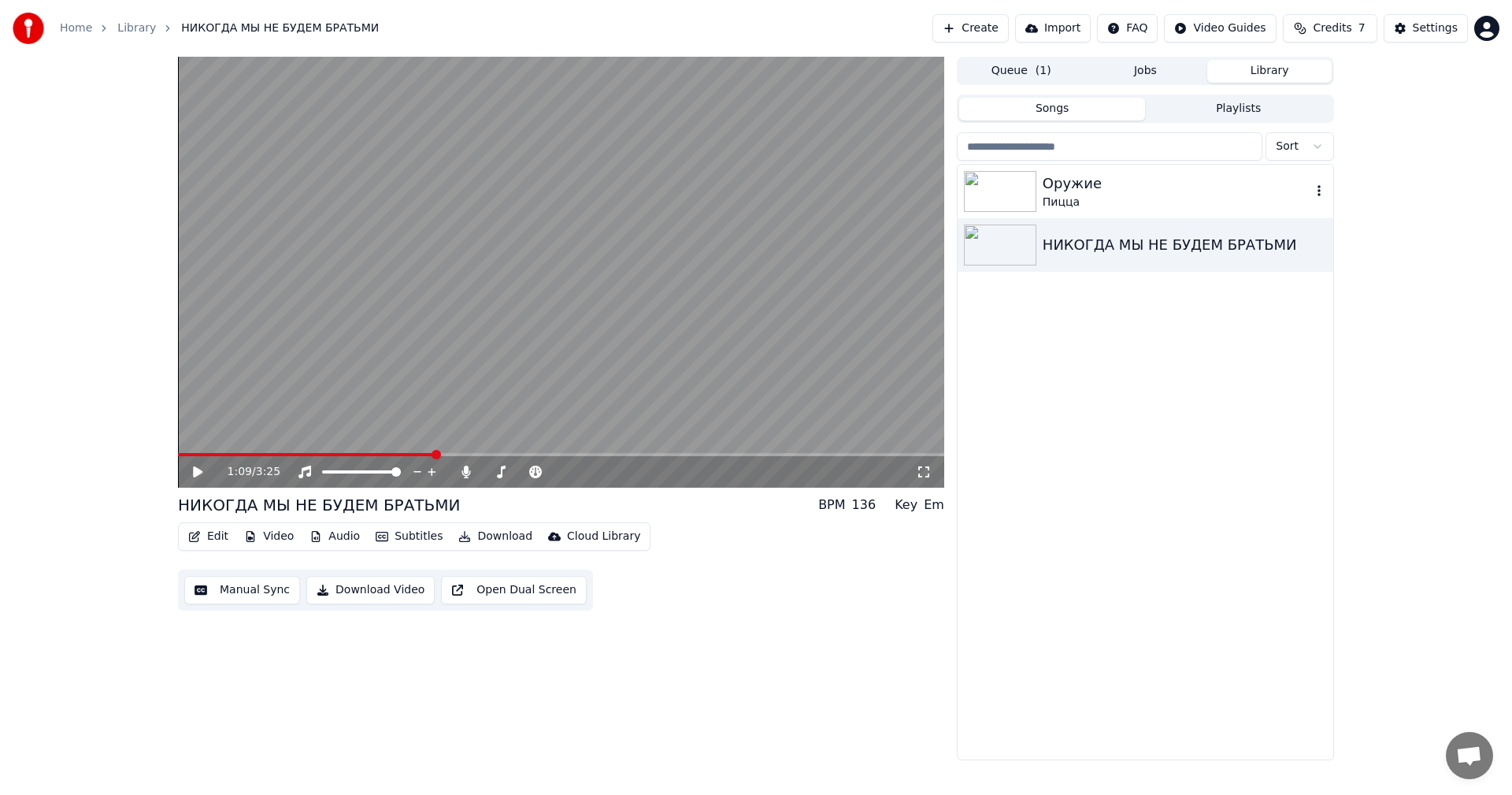
click at [1022, 193] on img at bounding box center [1000, 192] width 73 height 41
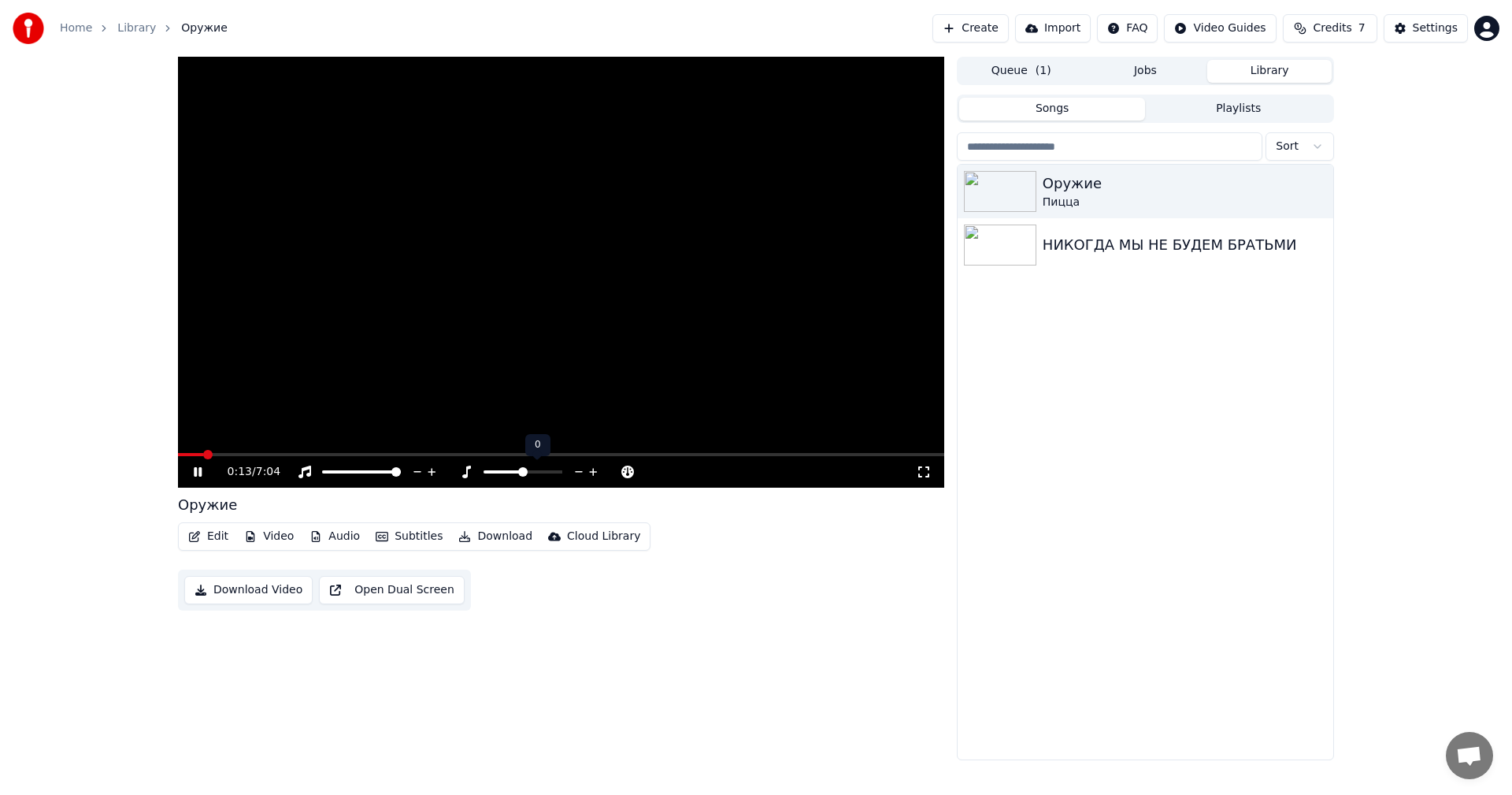
click at [594, 472] on icon at bounding box center [592, 471] width 8 height 8
click at [578, 472] on icon at bounding box center [578, 472] width 8 height 2
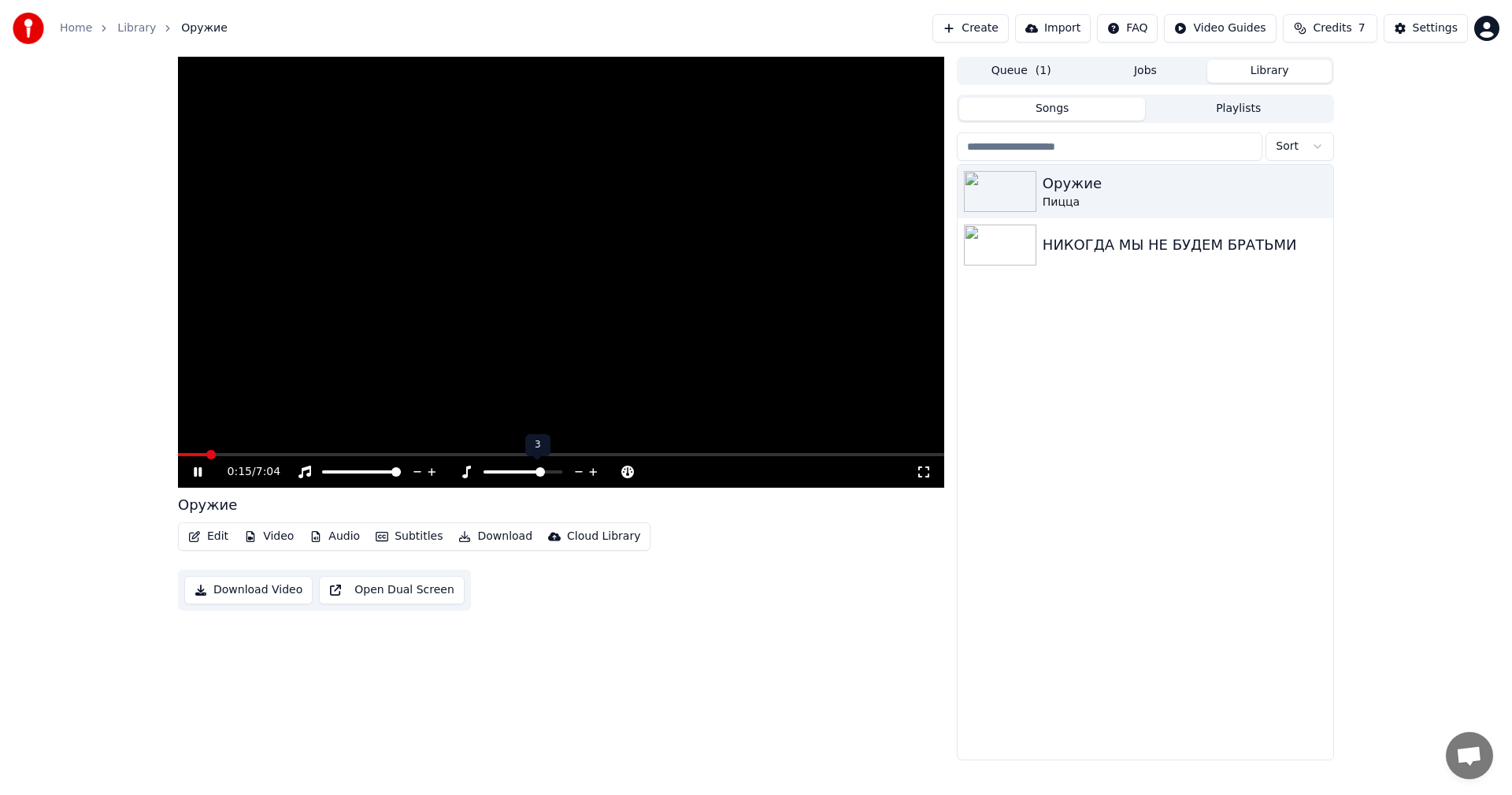
click at [578, 472] on icon at bounding box center [578, 472] width 8 height 2
click at [918, 469] on icon at bounding box center [923, 472] width 11 height 11
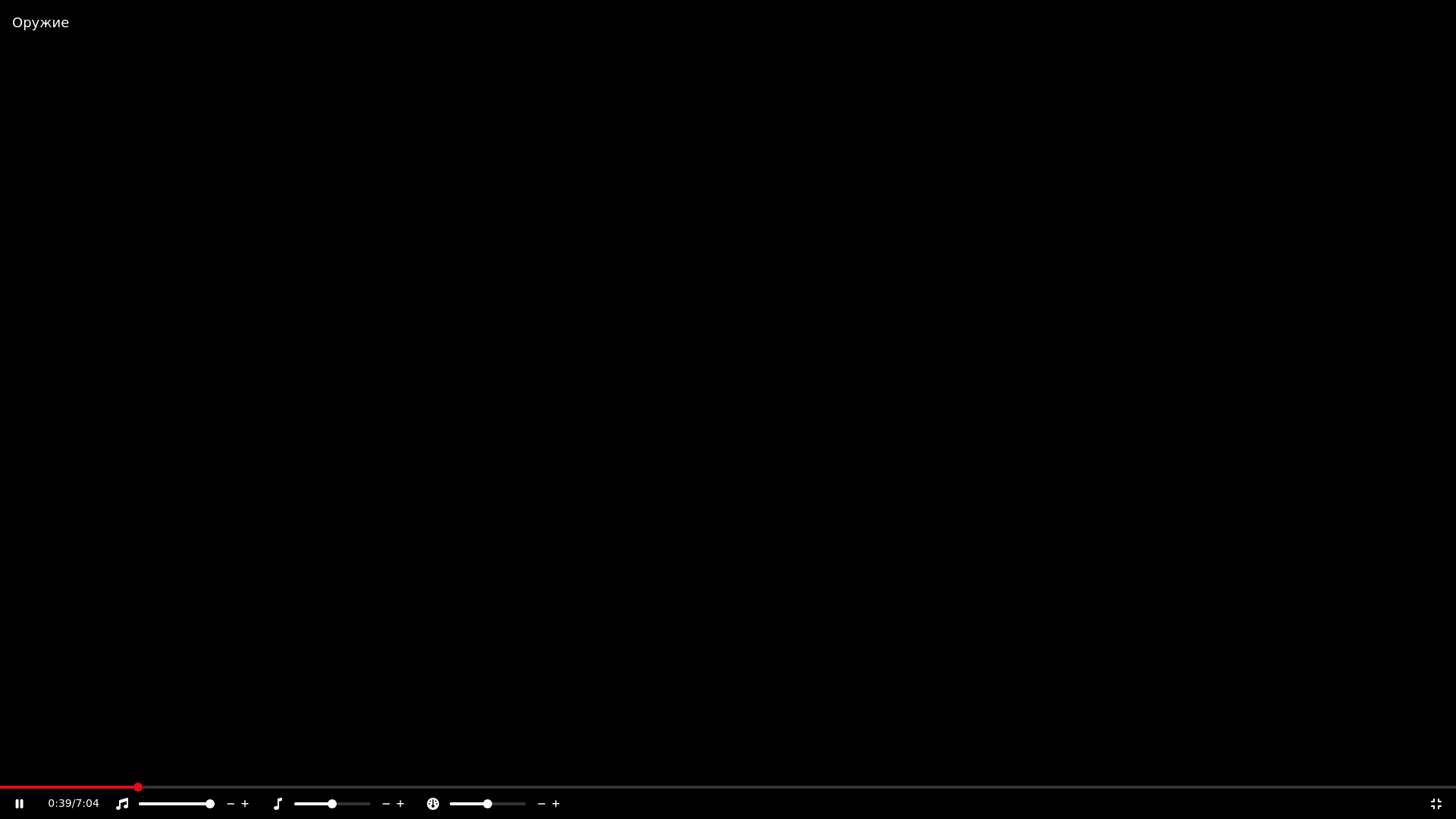
click at [397, 764] on icon at bounding box center [401, 804] width 15 height 15
click at [389, 764] on icon at bounding box center [386, 804] width 15 height 15
click at [385, 764] on icon at bounding box center [386, 804] width 8 height 2
click at [399, 764] on icon at bounding box center [400, 804] width 8 height 8
click at [1436, 764] on icon at bounding box center [1436, 804] width 15 height 12
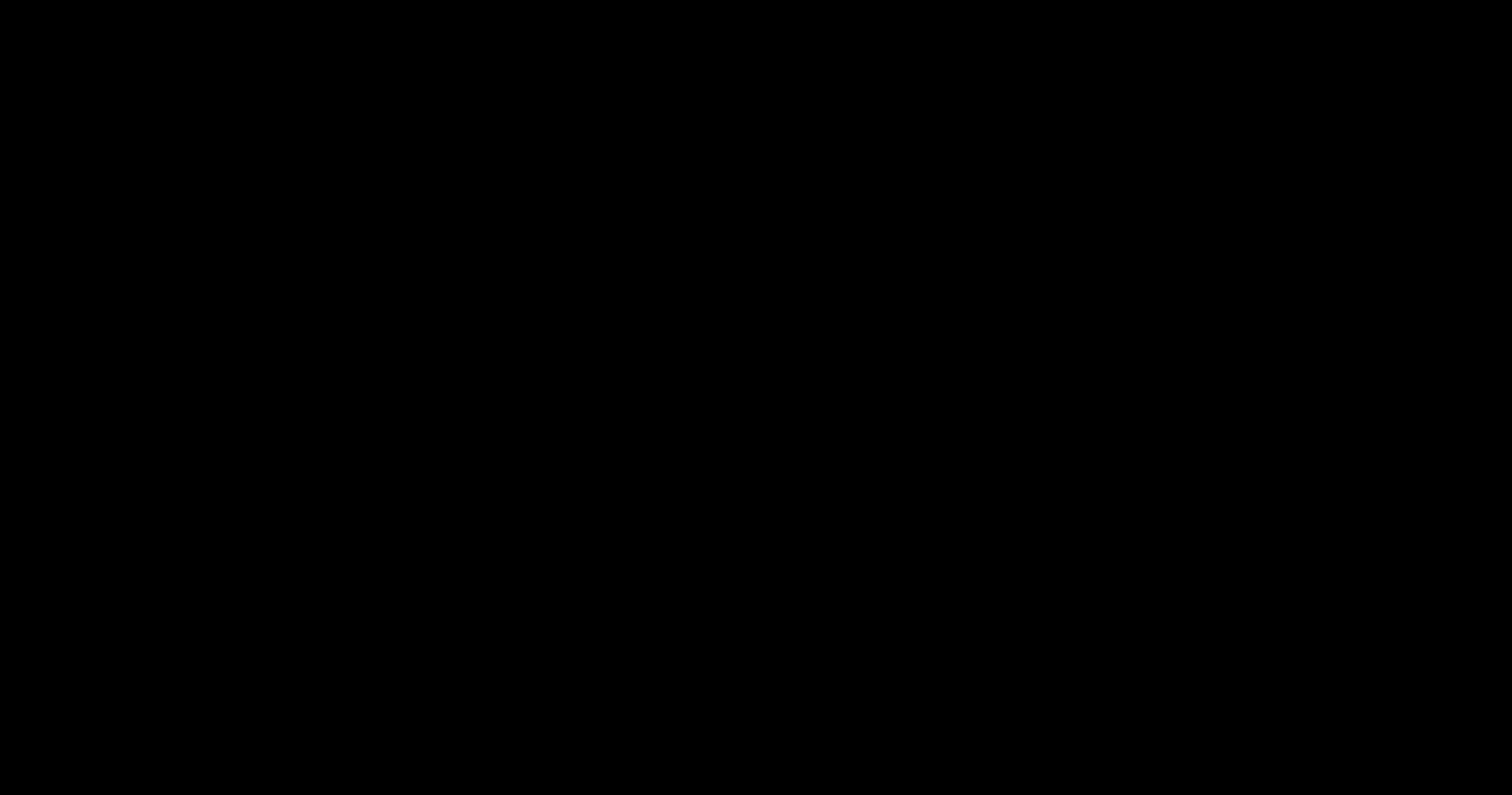
click at [693, 663] on div "Оружие Edit Video Audio Subtitles Download Cloud Library Download Video Open Du…" at bounding box center [561, 408] width 766 height 704
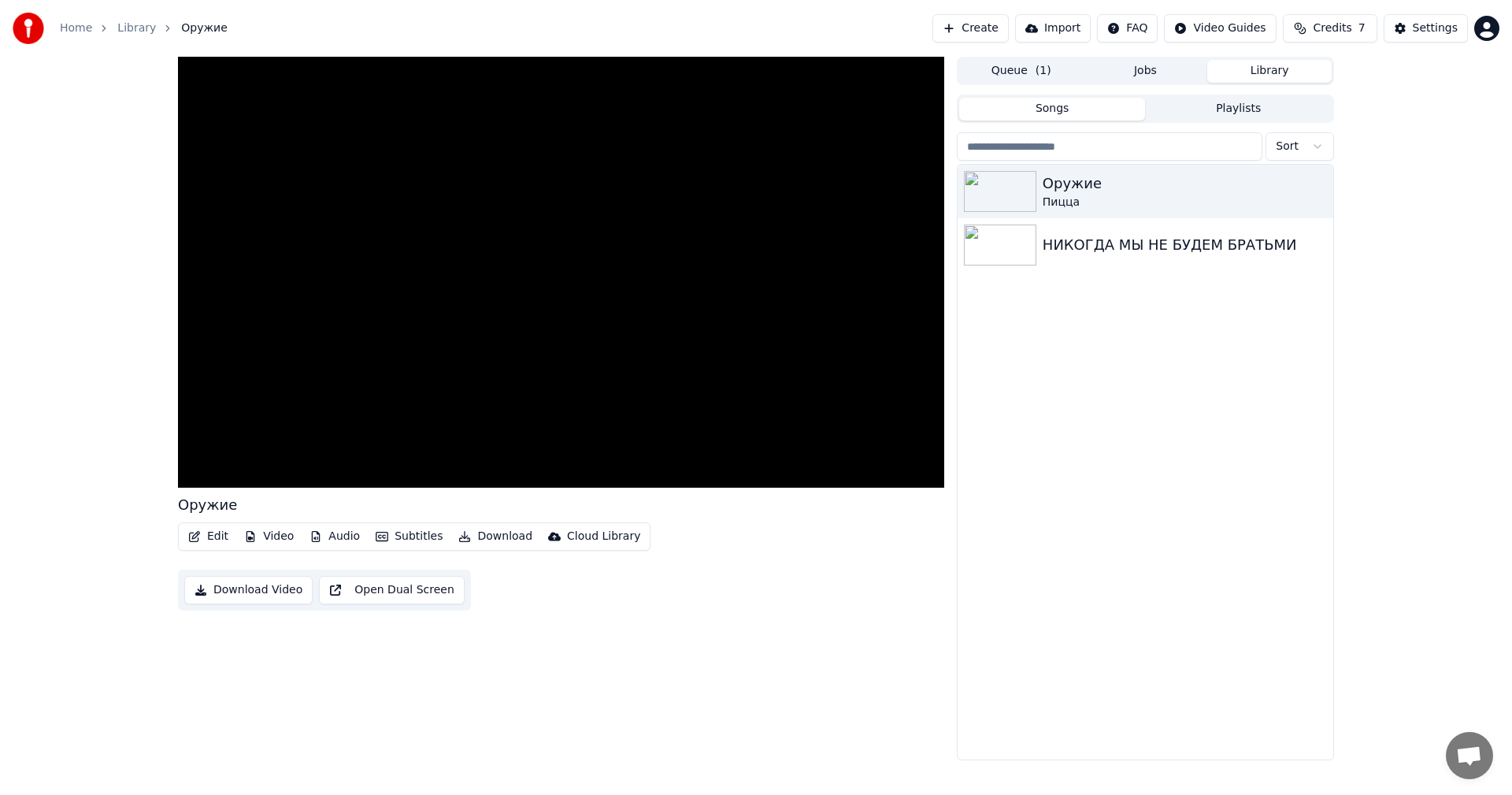
click at [1203, 434] on div "Оружие Пицца НИКОГДА МЫ НЕ БУДЕМ БРАТЬМИ" at bounding box center [1145, 462] width 375 height 594
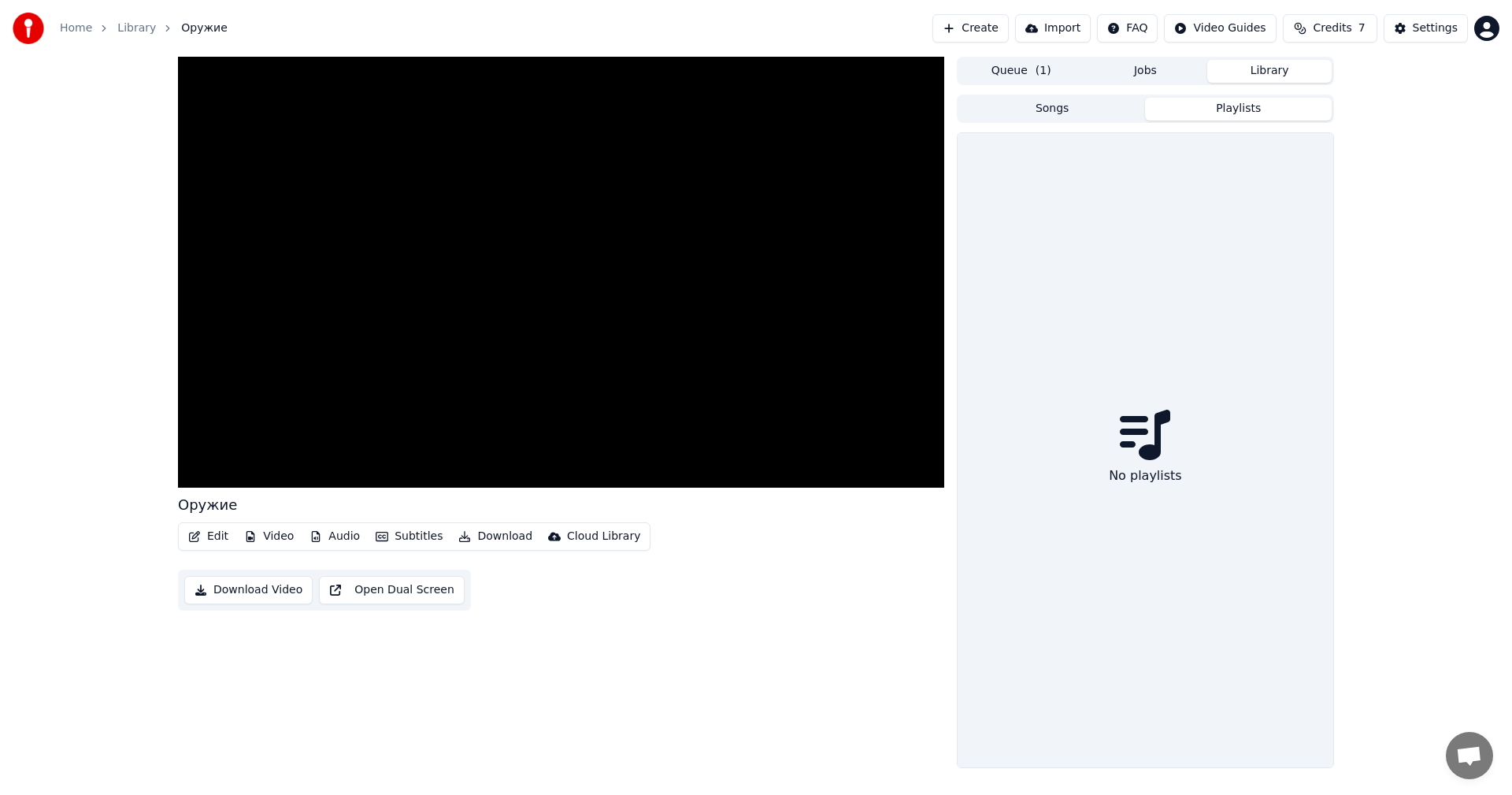
click at [1238, 114] on button "Playlists" at bounding box center [1238, 109] width 186 height 23
click at [1068, 114] on button "Songs" at bounding box center [1052, 109] width 186 height 23
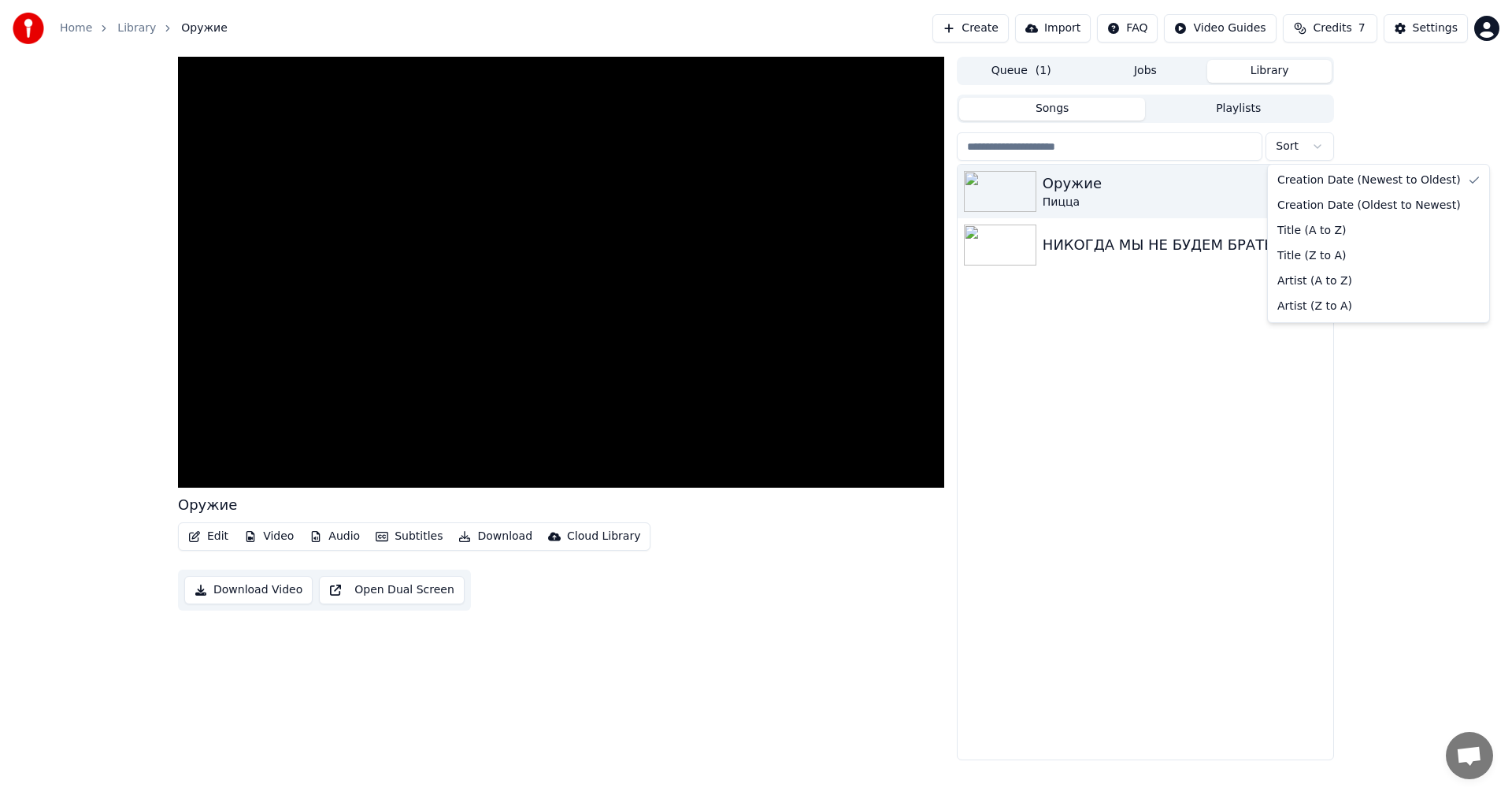
click at [1304, 144] on html "Home Library Оружие Create Import FAQ Video Guides Credits 7 Settings Оружие Ed…" at bounding box center [756, 398] width 1512 height 795
drag, startPoint x: 1035, startPoint y: 446, endPoint x: 1065, endPoint y: 390, distance: 63.5
click at [1035, 445] on html "Home Library Оружие Create Import FAQ Video Guides Credits 7 Settings Оружие Ed…" at bounding box center [756, 398] width 1512 height 795
click at [1321, 187] on icon "button" at bounding box center [1319, 191] width 16 height 12
click at [1109, 428] on div "Оружие Пицца НИКОГДА МЫ НЕ БУДЕМ БРАТЬМИ" at bounding box center [1145, 462] width 375 height 594
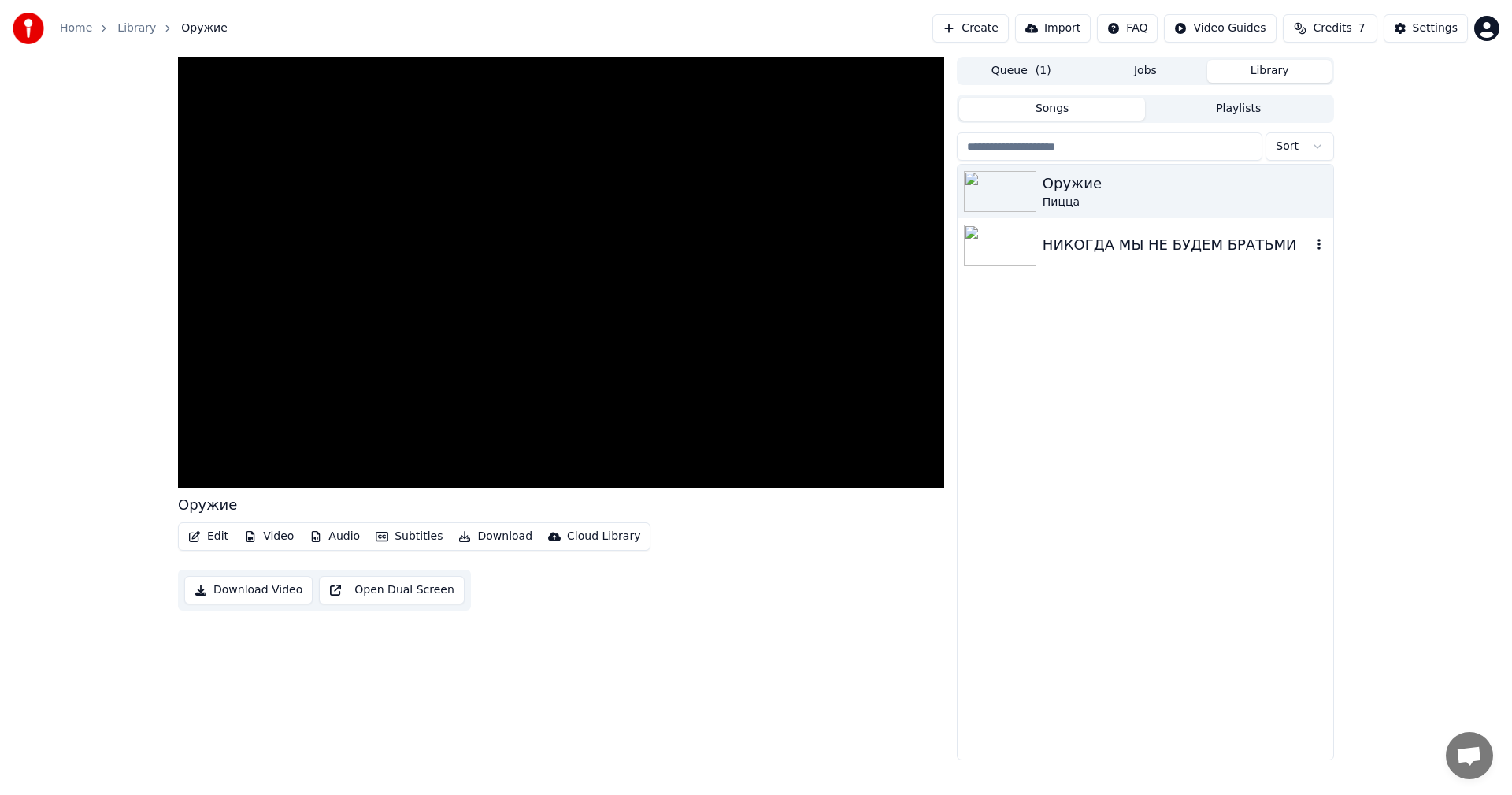
click at [1321, 242] on icon "button" at bounding box center [1319, 244] width 16 height 12
click at [1047, 457] on div "Оружие Пицца НИКОГДА МЫ НЕ БУДЕМ БРАТЬМИ" at bounding box center [1145, 462] width 375 height 594
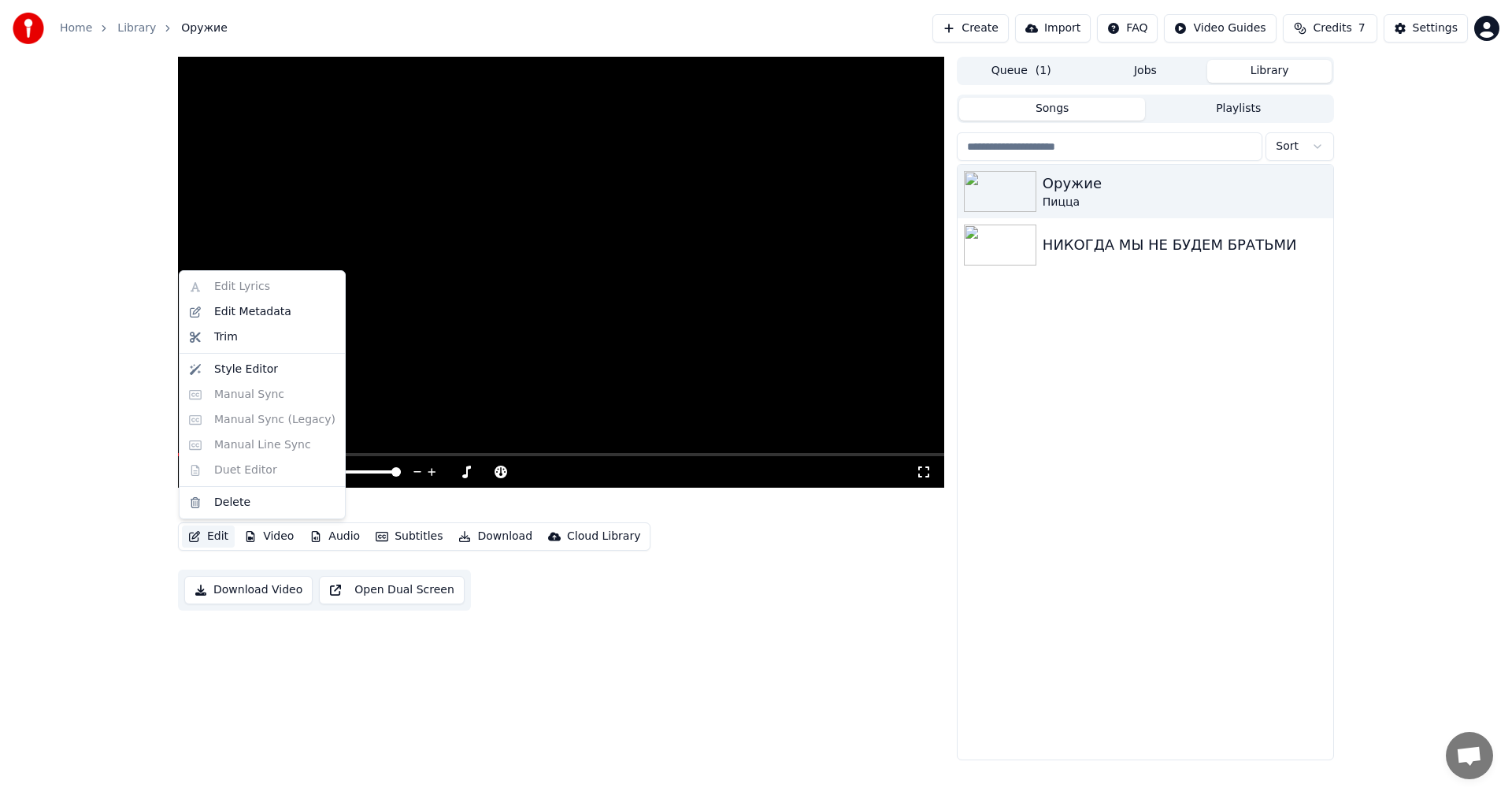
click at [200, 533] on icon "button" at bounding box center [194, 536] width 12 height 11
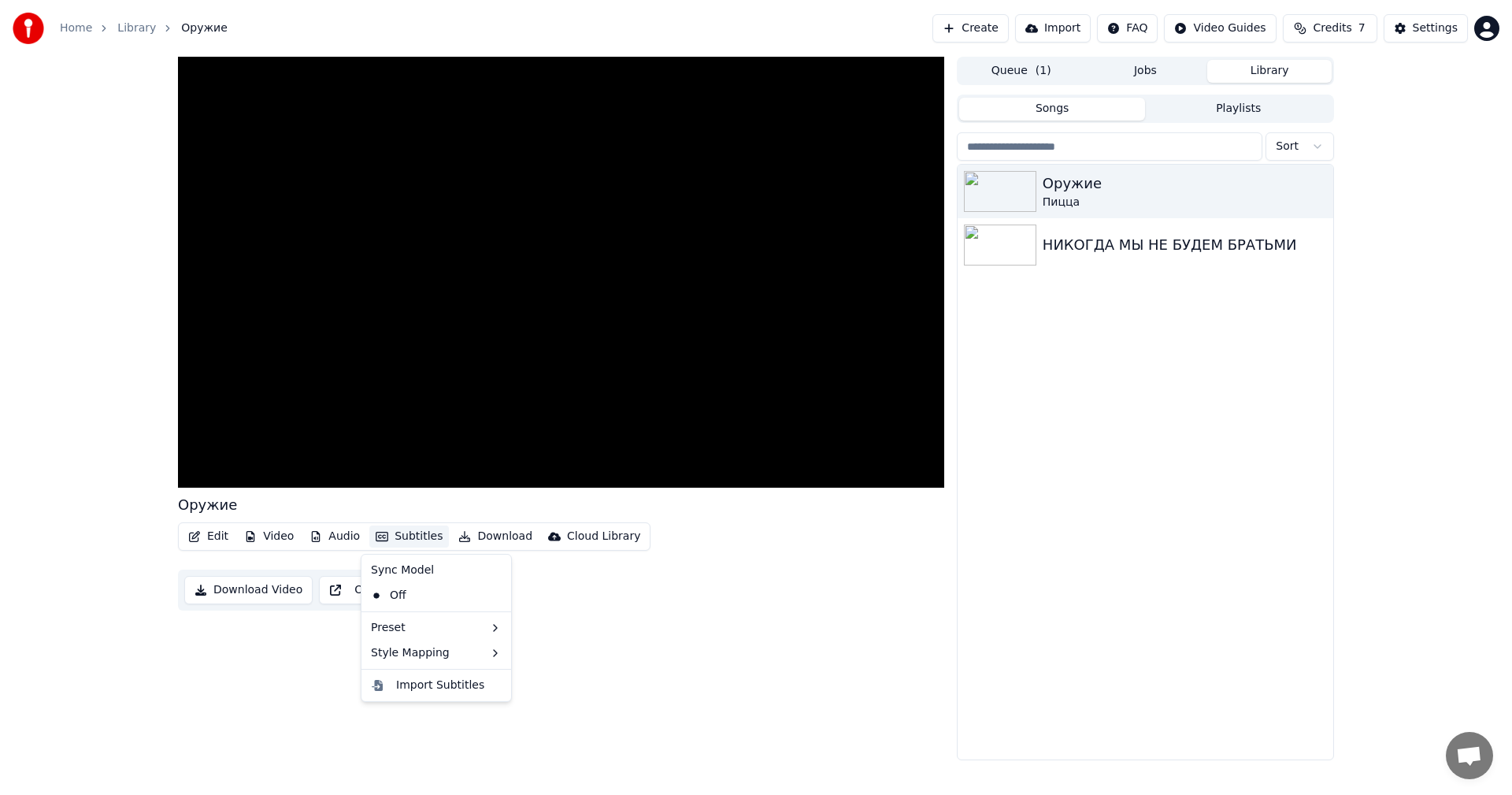
drag, startPoint x: 746, startPoint y: 673, endPoint x: 761, endPoint y: 671, distance: 15.1
click at [748, 672] on div "Оружие Edit Video Audio Subtitles Download Cloud Library Download Video Open Du…" at bounding box center [561, 408] width 766 height 704
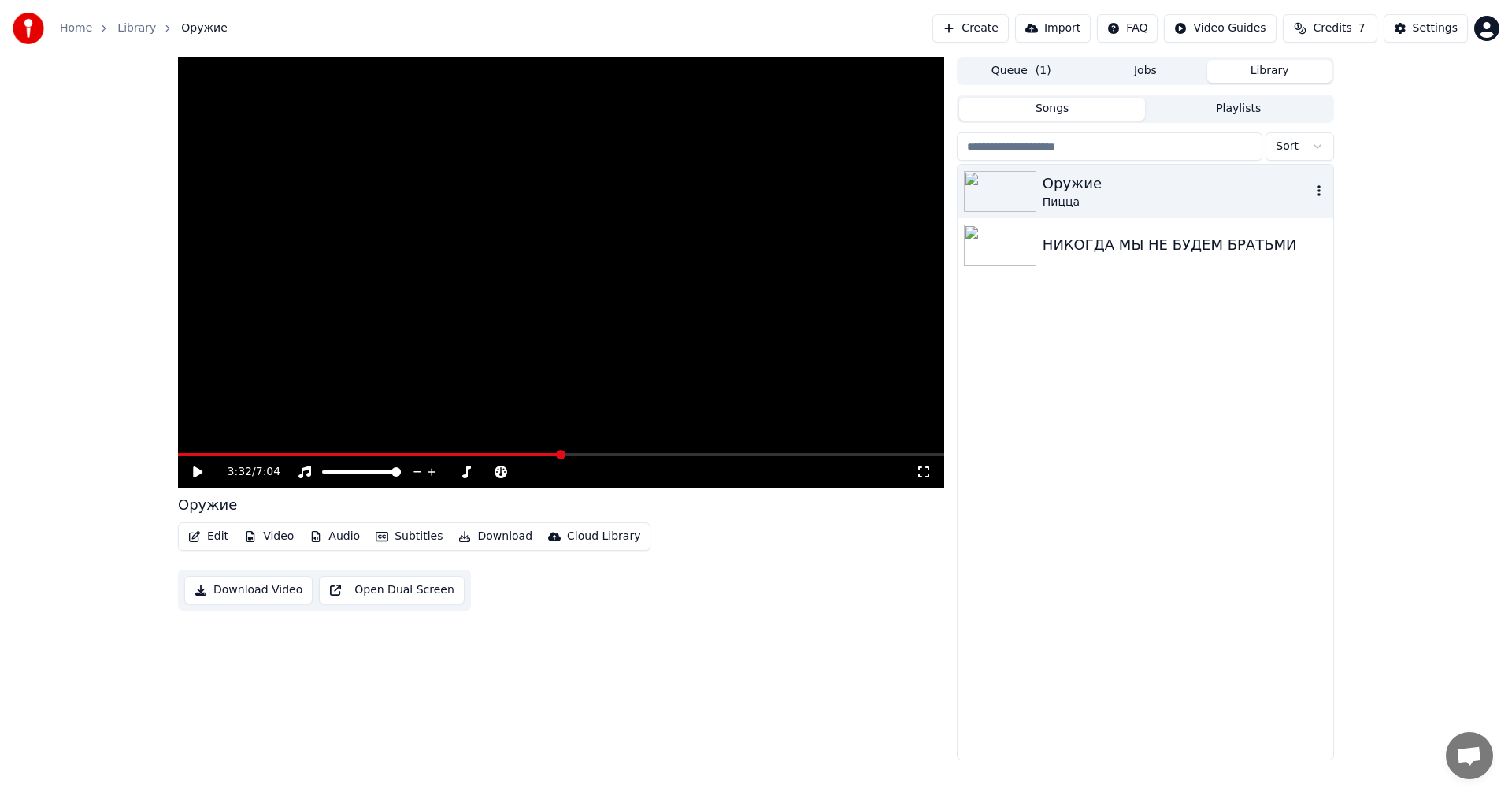
click at [1131, 194] on div "Пицца" at bounding box center [1176, 202] width 269 height 16
click at [1315, 187] on icon "button" at bounding box center [1319, 191] width 16 height 12
click at [1189, 475] on div "Оружие Пицца НИКОГДА МЫ НЕ БУДЕМ БРАТЬМИ" at bounding box center [1145, 462] width 375 height 594
click at [395, 539] on button "Subtitles" at bounding box center [409, 536] width 80 height 22
click at [634, 610] on div "3:32 / 7:04 Оружие Edit Video Audio Subtitles Download Cloud Library Download V…" at bounding box center [561, 408] width 766 height 704
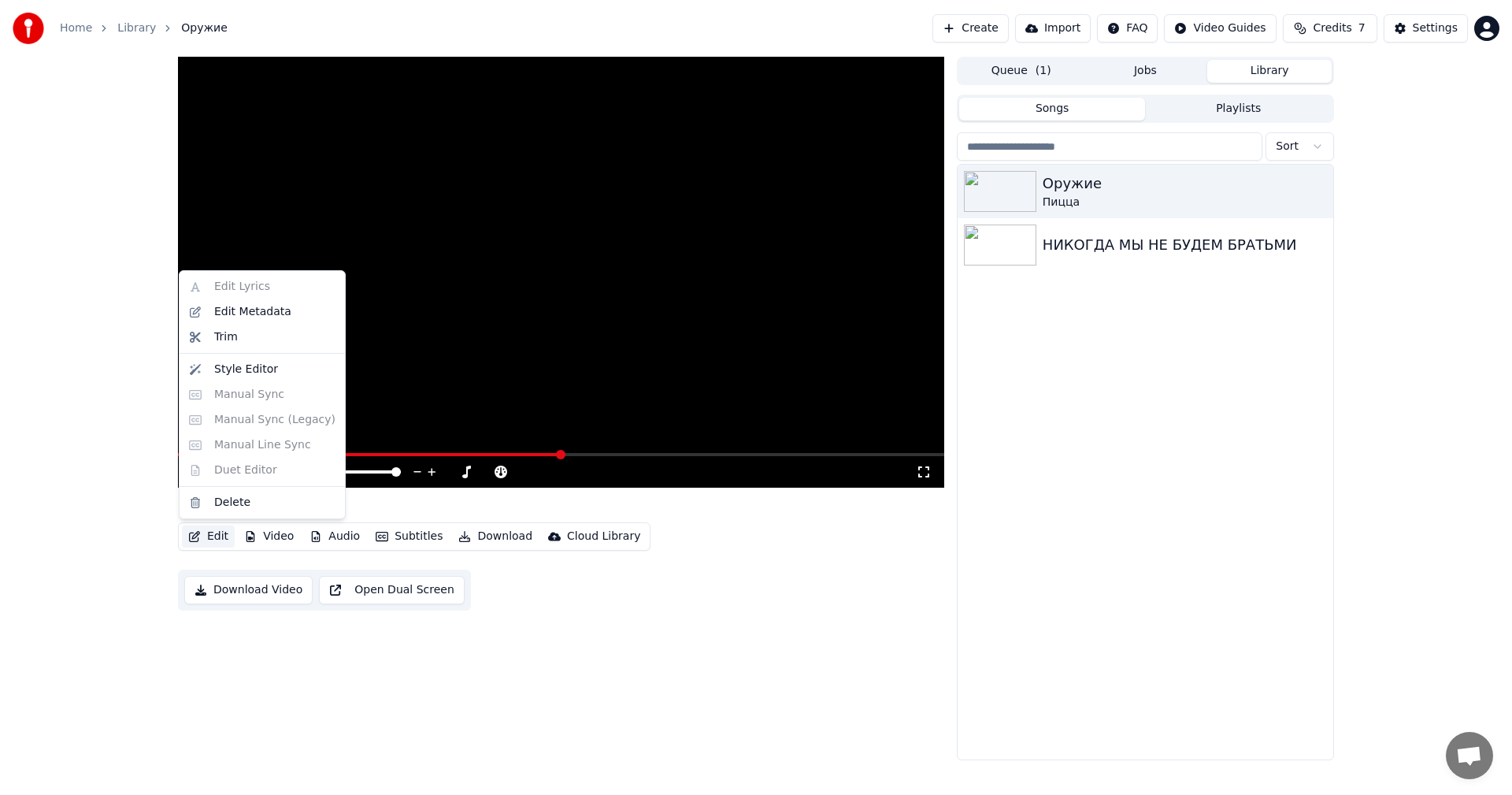
click at [214, 538] on button "Edit" at bounding box center [208, 536] width 52 height 22
click at [261, 316] on div "Edit Metadata" at bounding box center [252, 312] width 77 height 16
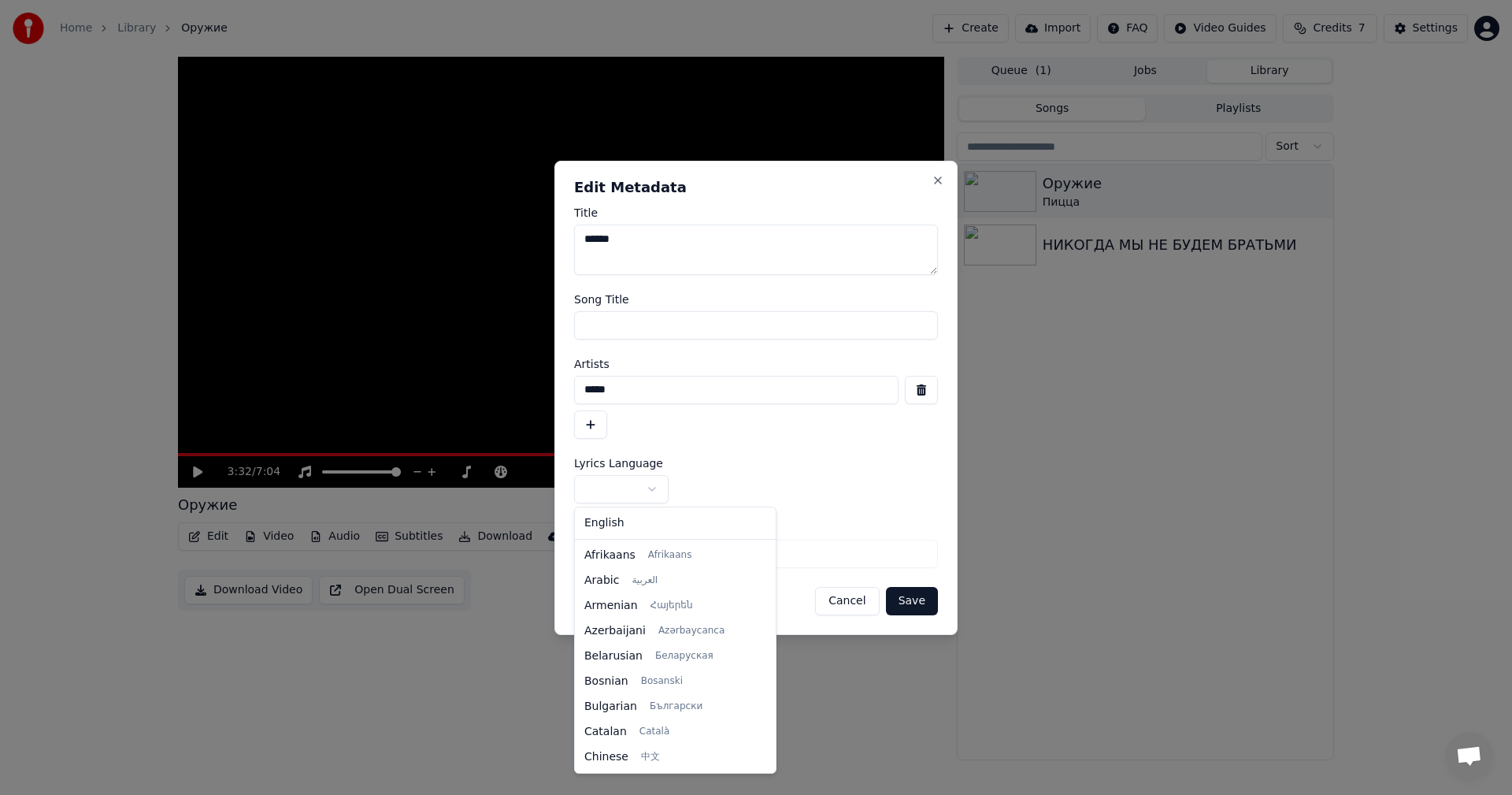
click at [652, 490] on body "**********" at bounding box center [756, 398] width 1512 height 795
select select "**"
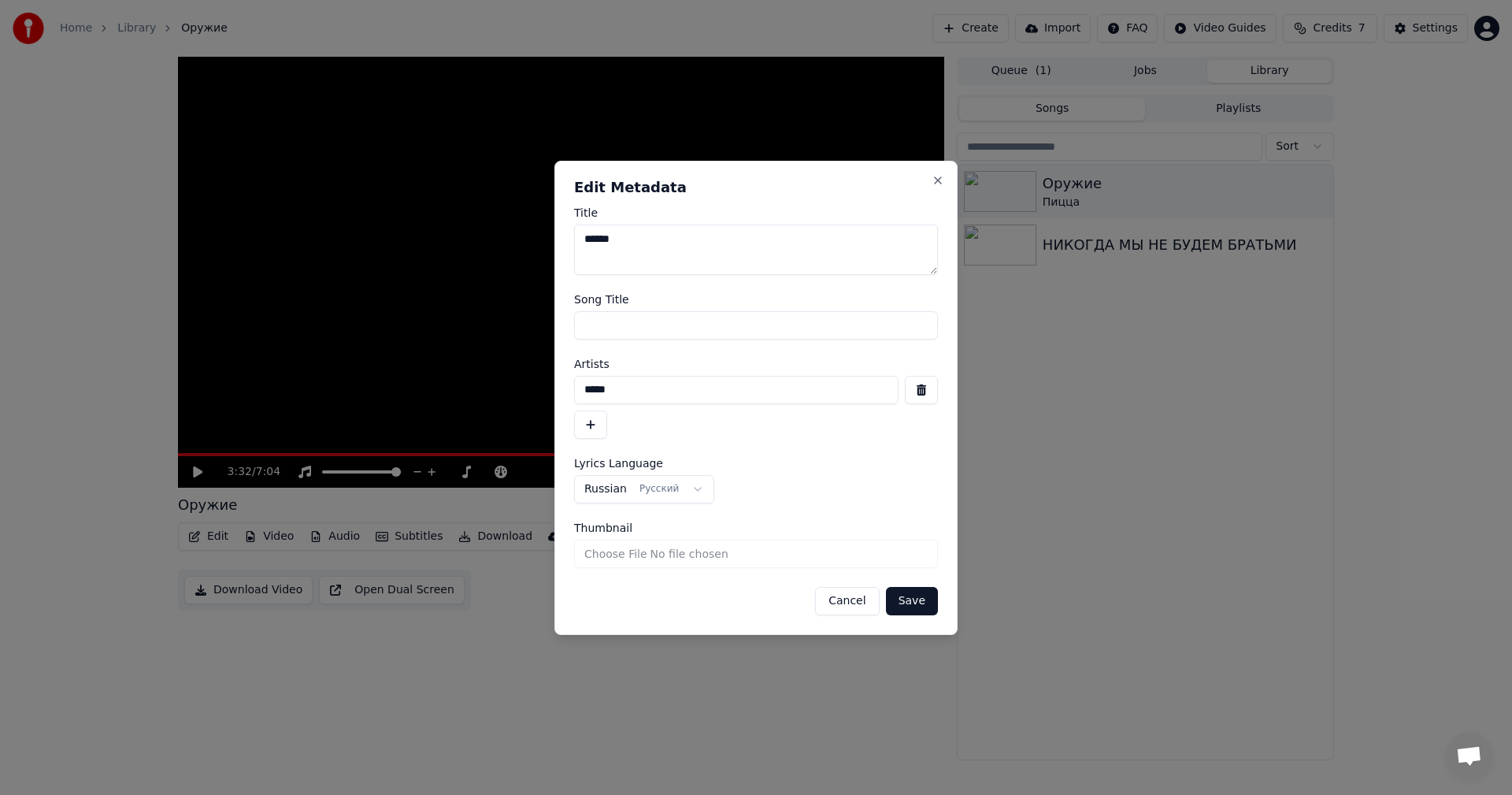
click at [693, 558] on input "Thumbnail" at bounding box center [756, 554] width 364 height 28
click at [811, 489] on div "**********" at bounding box center [756, 489] width 364 height 28
click at [914, 602] on button "Save" at bounding box center [912, 601] width 52 height 28
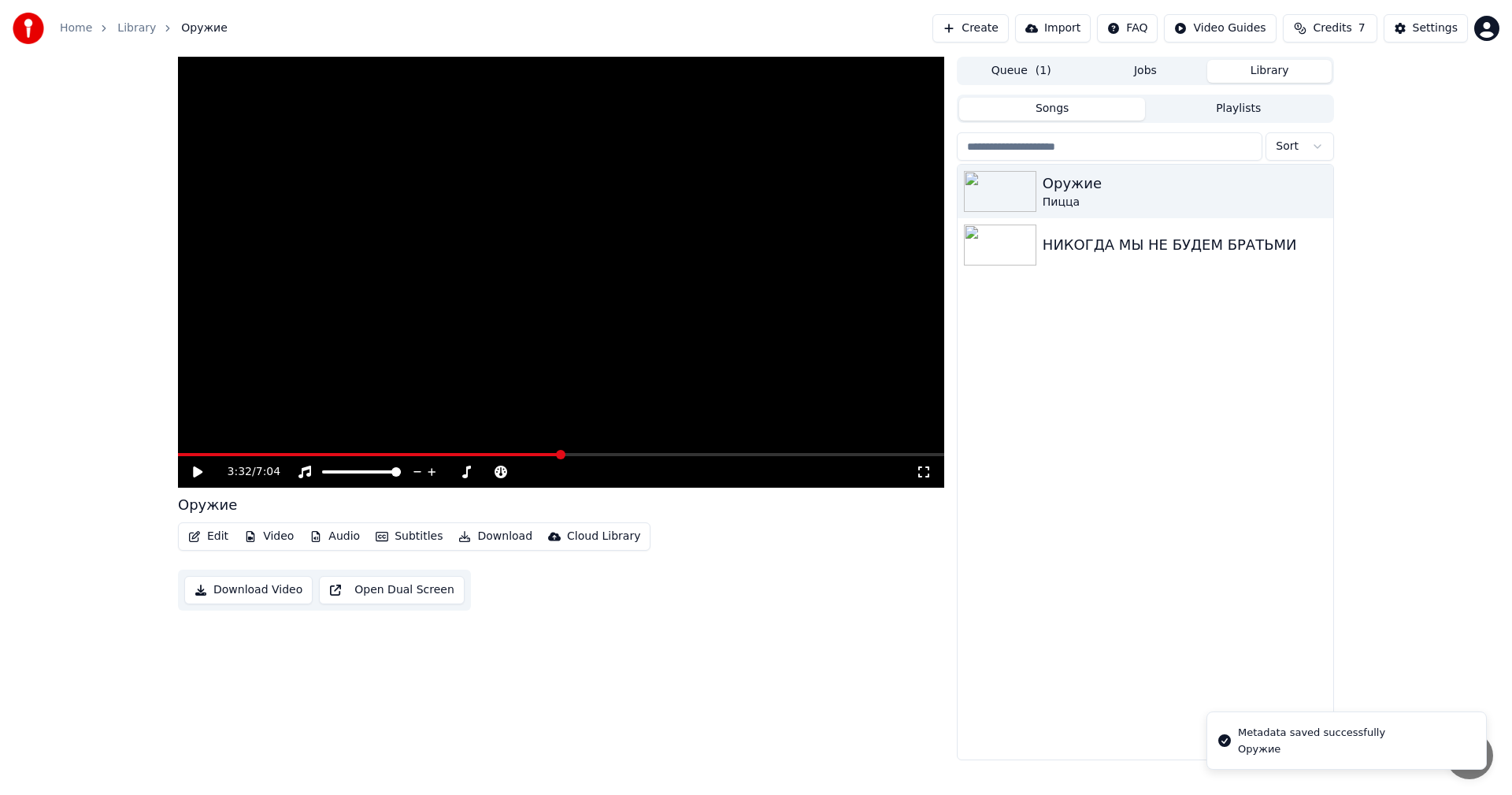
click at [1175, 420] on div "Оружие Пицца НИКОГДА МЫ НЕ БУДЕМ БРАТЬМИ" at bounding box center [1145, 462] width 375 height 594
click at [513, 248] on video at bounding box center [561, 272] width 766 height 431
click at [199, 472] on icon at bounding box center [198, 472] width 10 height 11
click at [607, 281] on video at bounding box center [561, 272] width 766 height 431
drag, startPoint x: 466, startPoint y: 452, endPoint x: 388, endPoint y: 453, distance: 78.0
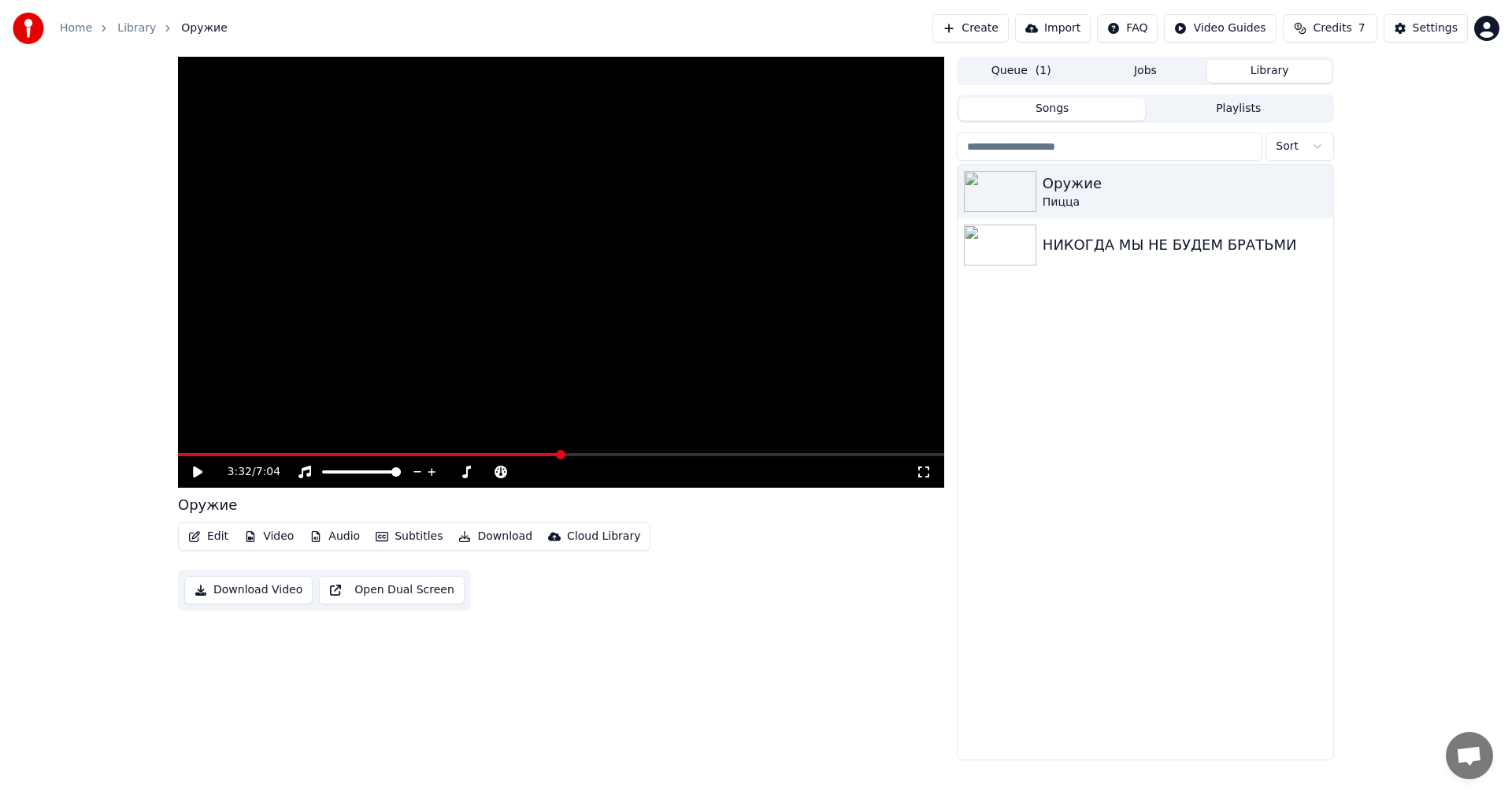
click at [388, 453] on div "3:32 / 7:04" at bounding box center [561, 272] width 766 height 431
click at [531, 232] on video at bounding box center [561, 272] width 766 height 431
click at [727, 689] on div "3:32 / 7:04 Оружие Edit Video Audio Subtitles Download Cloud Library Download V…" at bounding box center [561, 408] width 766 height 704
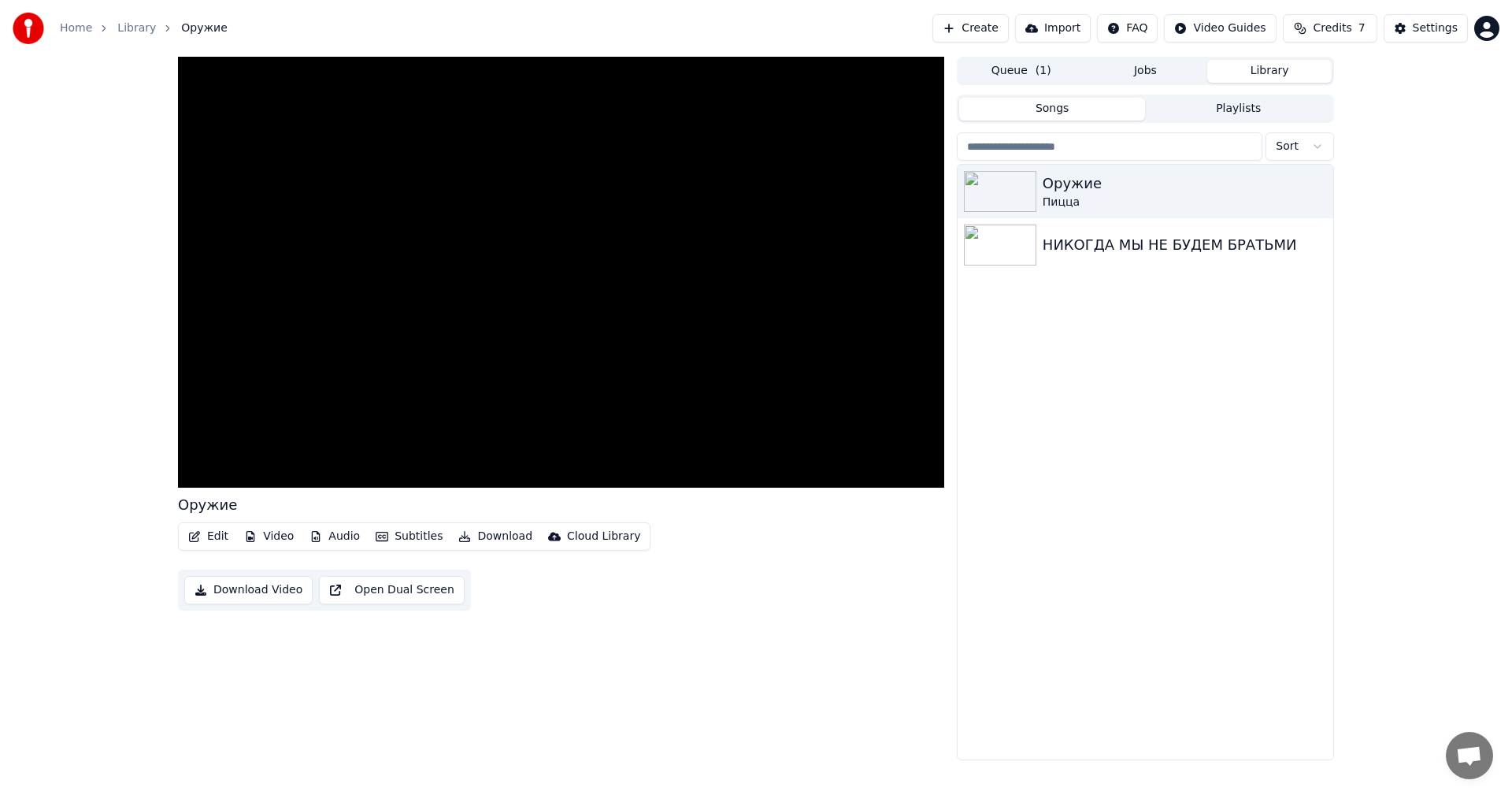
click at [615, 668] on div "Оружие Edit Video Audio Subtitles Download Cloud Library Download Video Open Du…" at bounding box center [561, 408] width 766 height 704
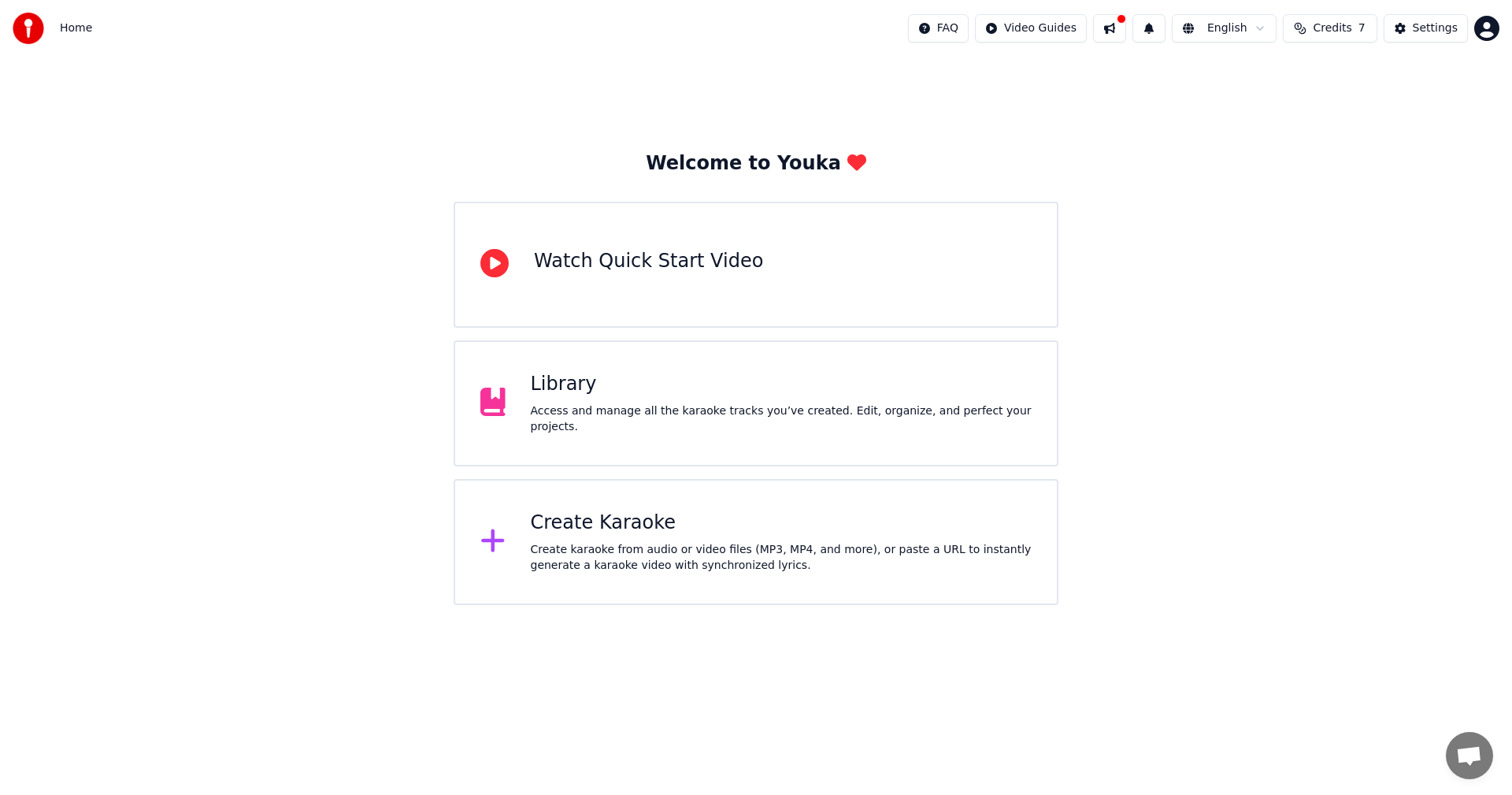
click at [646, 418] on div "Access and manage all the karaoke tracks you’ve created. Edit, organize, and pe…" at bounding box center [781, 420] width 502 height 32
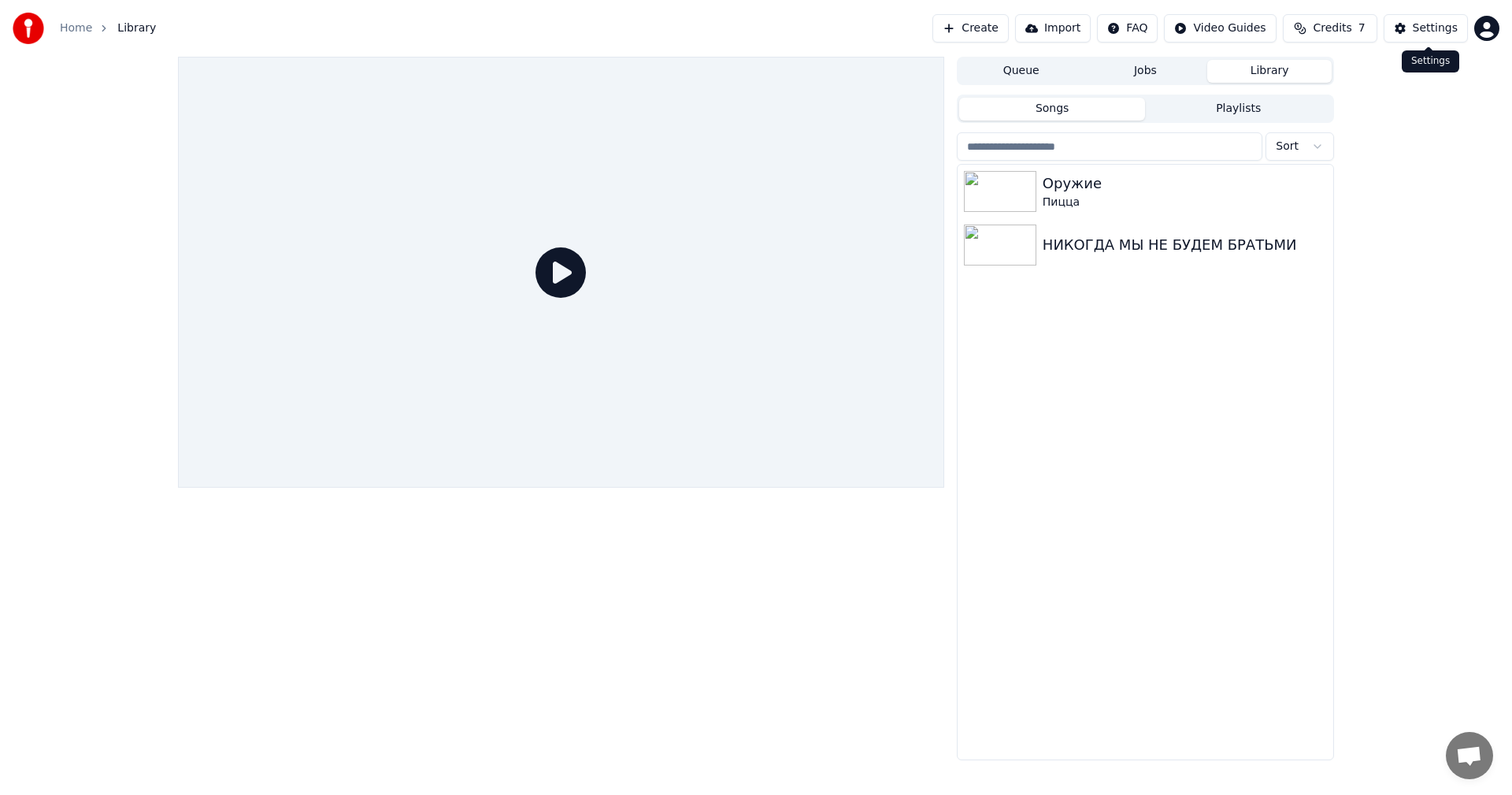
click at [1439, 35] on div "Settings" at bounding box center [1435, 28] width 45 height 16
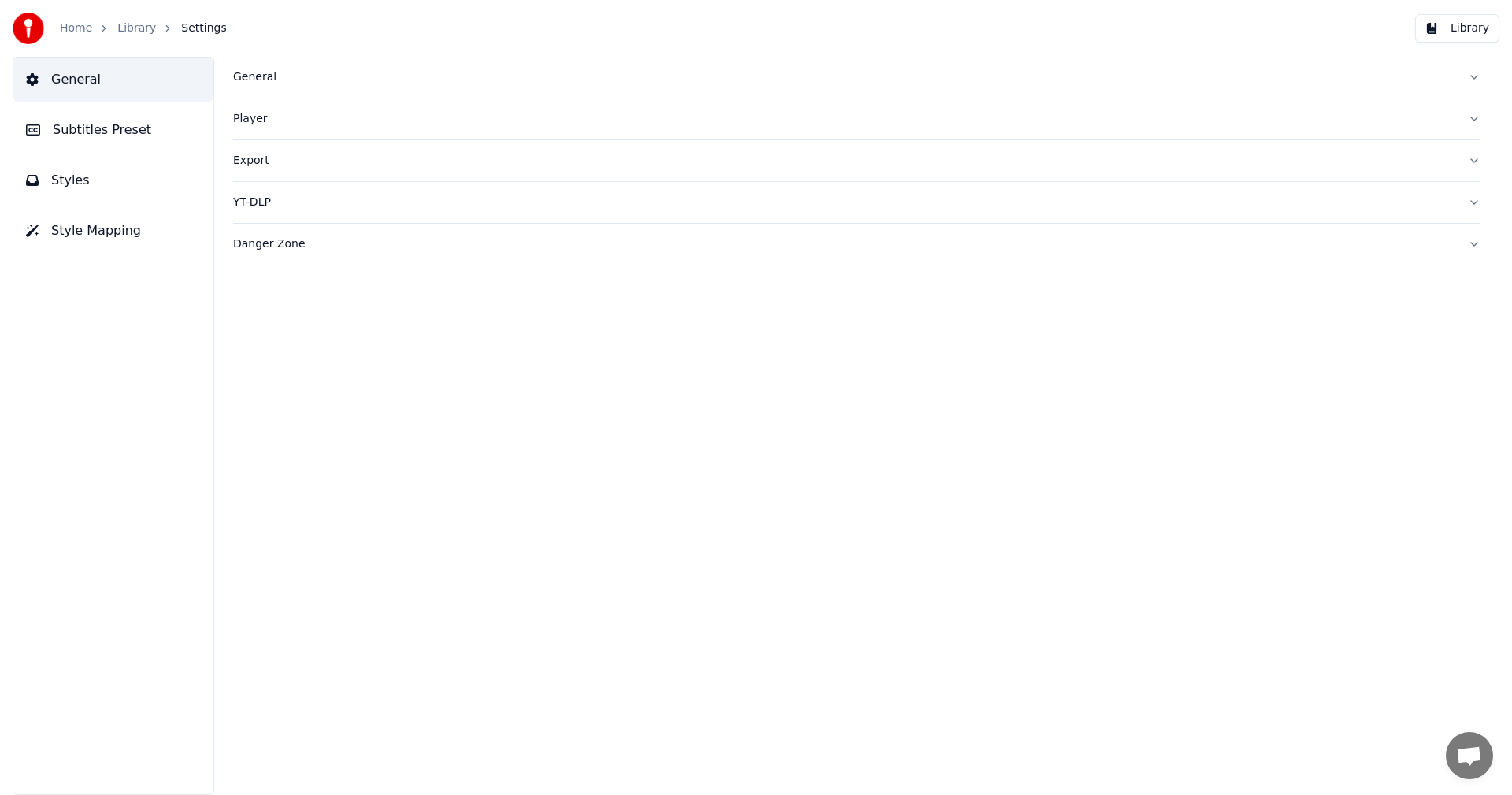
click at [268, 119] on div "Player" at bounding box center [844, 119] width 1222 height 16
click at [269, 161] on div "Export" at bounding box center [844, 161] width 1222 height 16
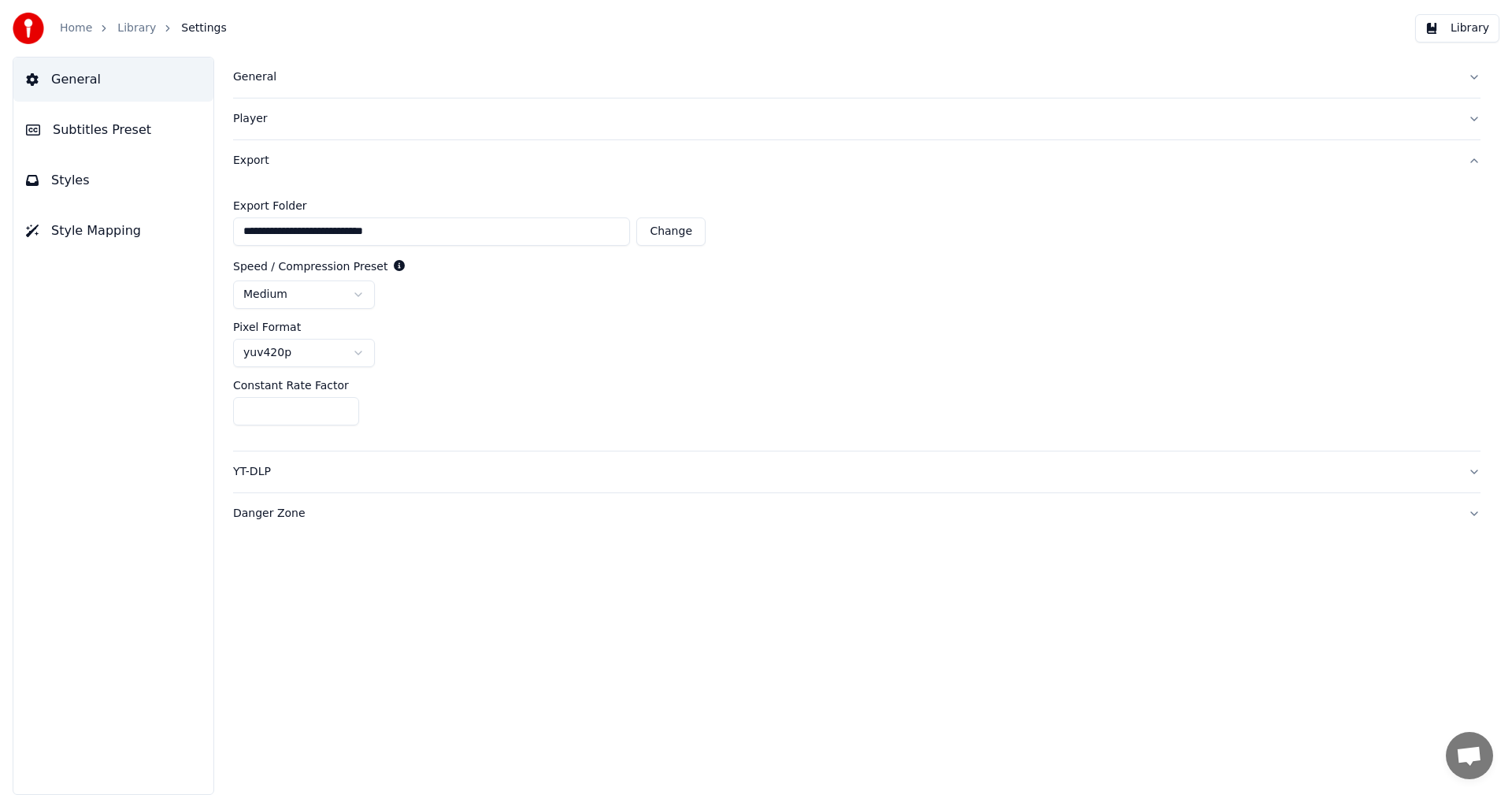
click at [80, 23] on link "Home" at bounding box center [75, 28] width 32 height 16
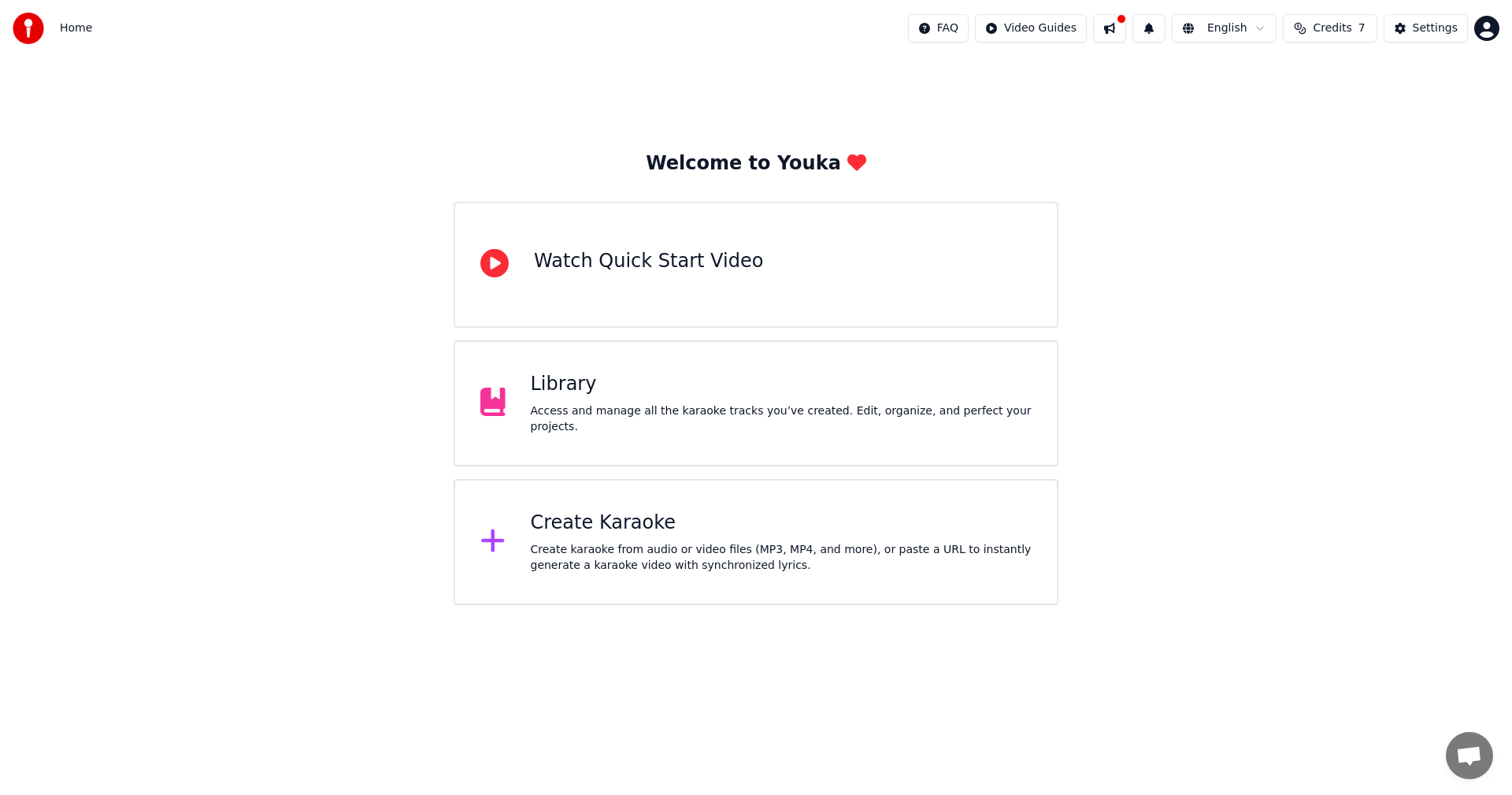
click at [624, 397] on div "Library" at bounding box center [781, 384] width 502 height 25
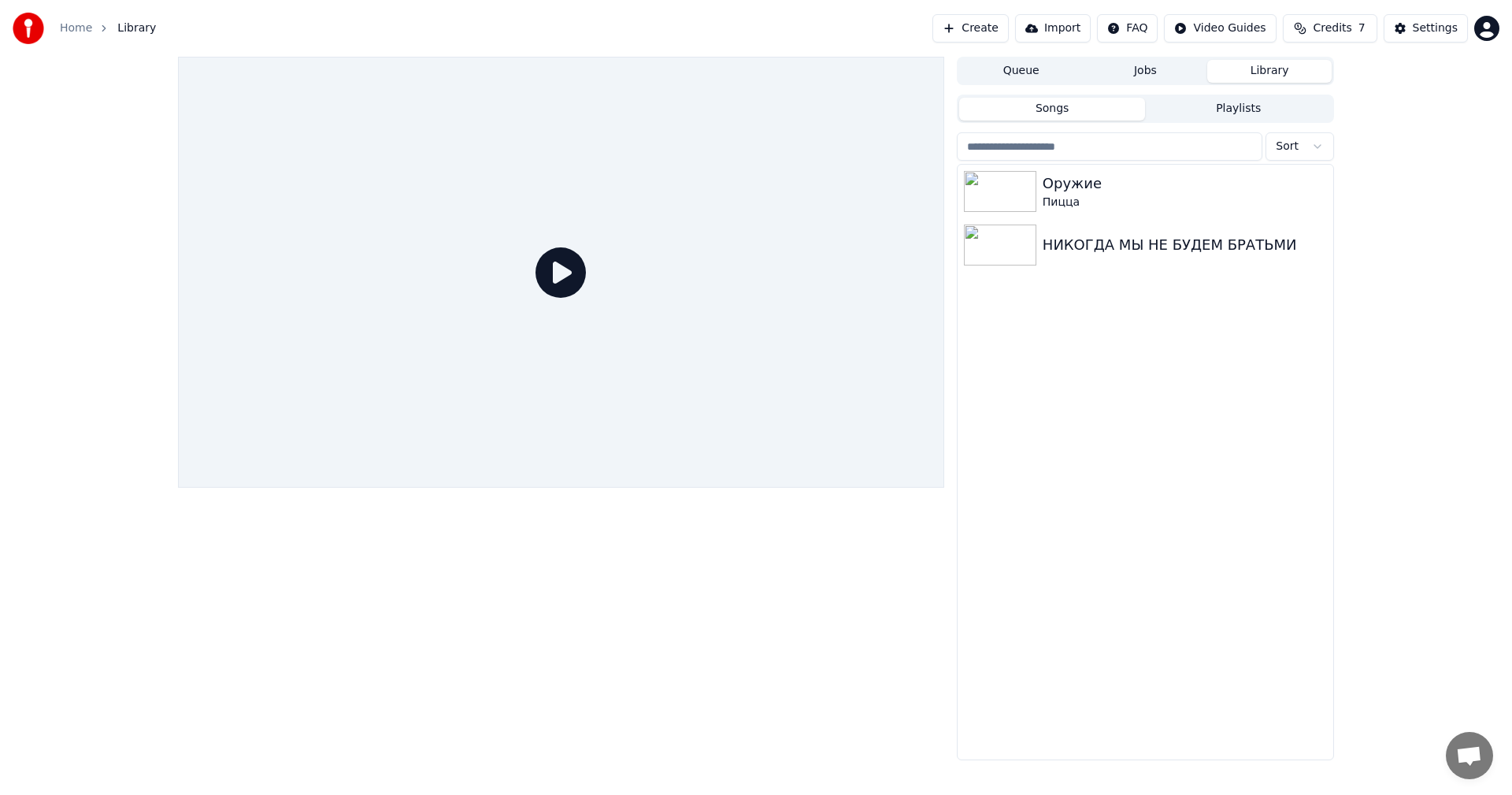
click at [1156, 408] on div "Оружие Пицца НИКОГДА МЫ НЕ БУДЕМ БРАТЬМИ" at bounding box center [1145, 462] width 375 height 594
click at [1037, 188] on div at bounding box center [1003, 192] width 79 height 41
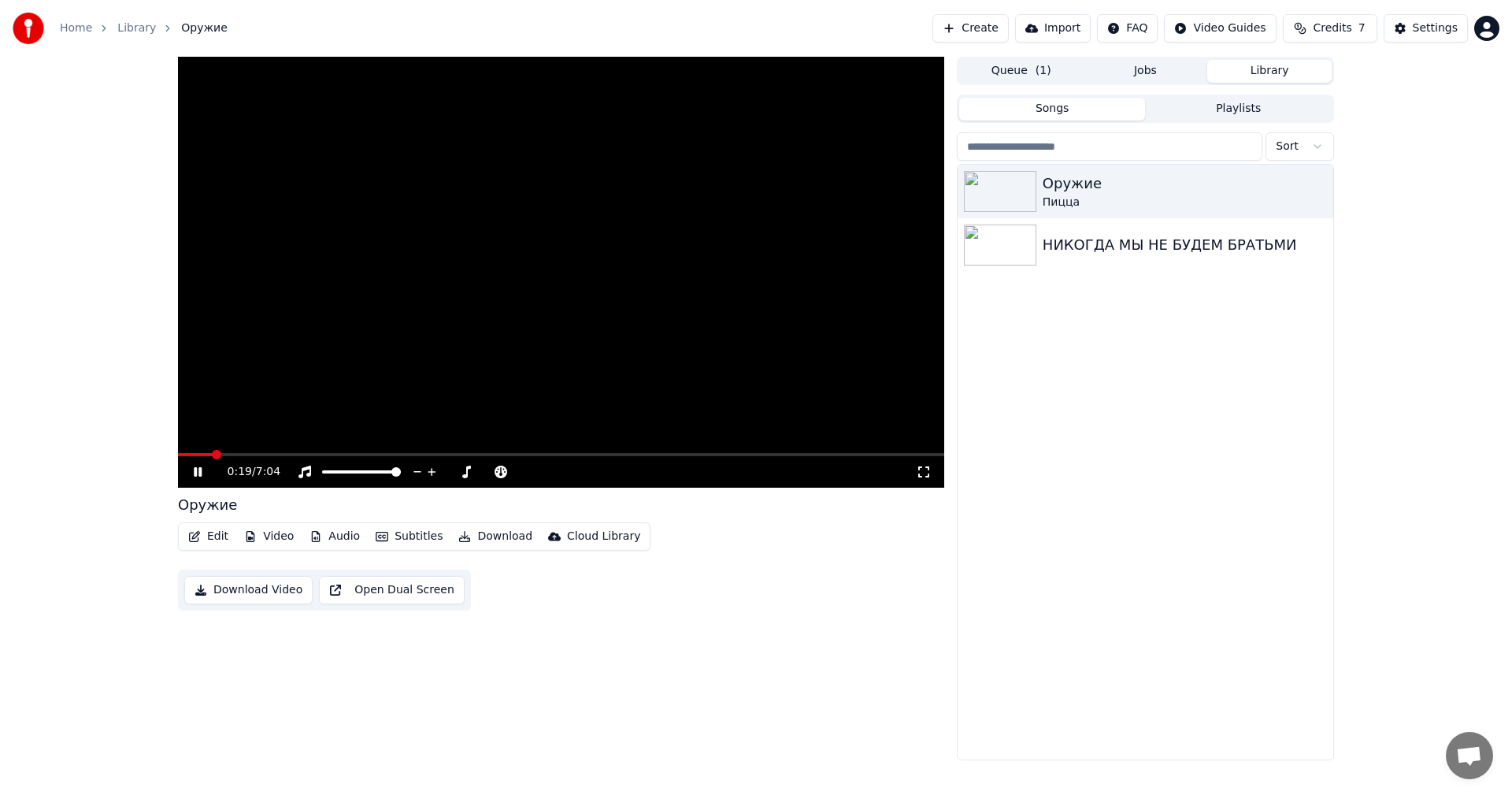
click at [1148, 380] on div "Оружие Пицца НИКОГДА МЫ НЕ БУДЕМ БРАТЬМИ" at bounding box center [1145, 462] width 375 height 594
click at [580, 278] on video at bounding box center [561, 272] width 766 height 431
